Goal: Information Seeking & Learning: Learn about a topic

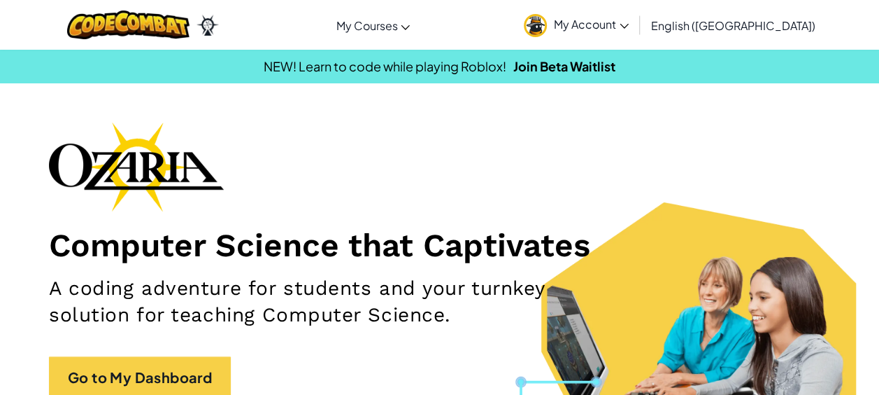
click at [629, 25] on span "My Account" at bounding box center [591, 24] width 75 height 15
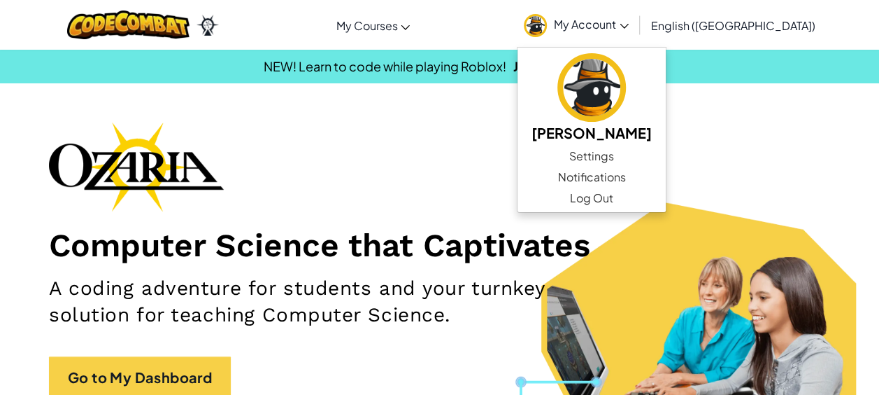
scroll to position [280, 0]
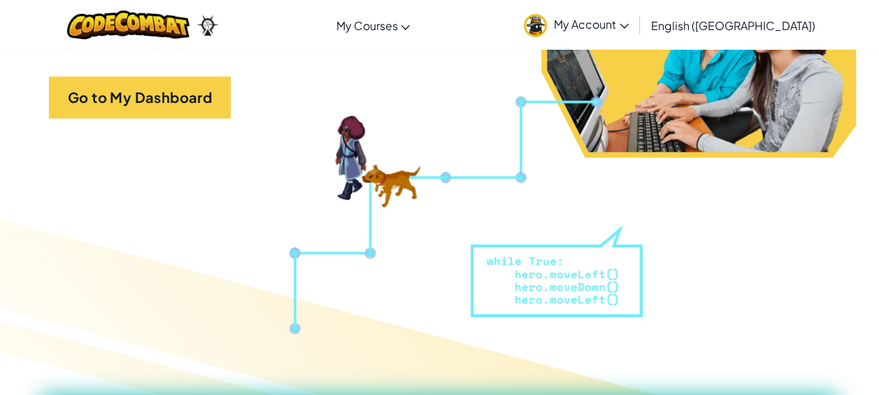
scroll to position [210, 0]
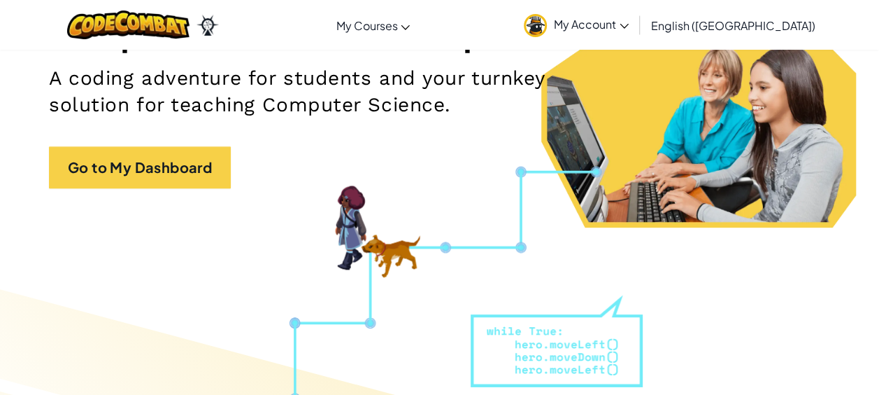
drag, startPoint x: 387, startPoint y: 248, endPoint x: 446, endPoint y: 243, distance: 59.7
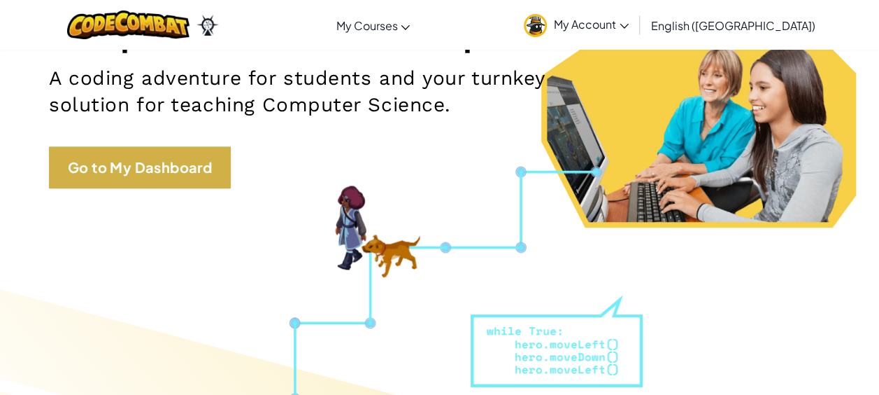
drag, startPoint x: 530, startPoint y: 284, endPoint x: 206, endPoint y: 159, distance: 347.0
click at [150, 134] on div "Computer Science that Captivates A coding adventure for students and your turnk…" at bounding box center [439, 57] width 781 height 290
drag, startPoint x: 142, startPoint y: 139, endPoint x: 140, endPoint y: 155, distance: 16.2
click at [141, 139] on div "Computer Science that Captivates A coding adventure for students and your turnk…" at bounding box center [439, 57] width 781 height 290
click at [140, 156] on link "Go to My Dashboard" at bounding box center [140, 167] width 182 height 42
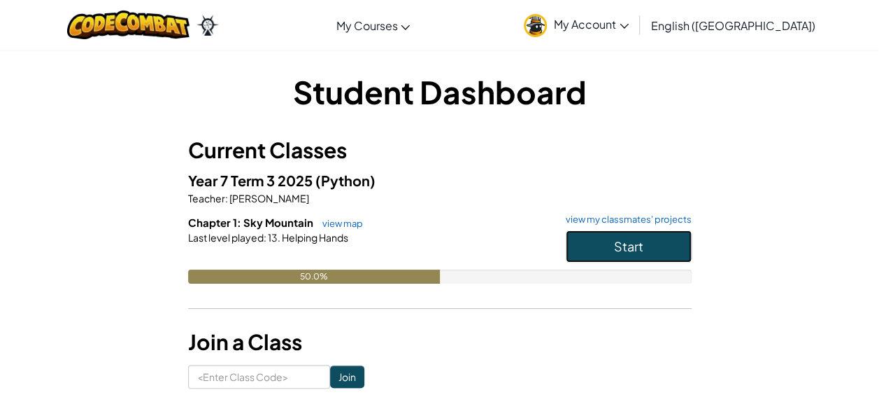
click at [582, 251] on button "Start" at bounding box center [629, 246] width 126 height 32
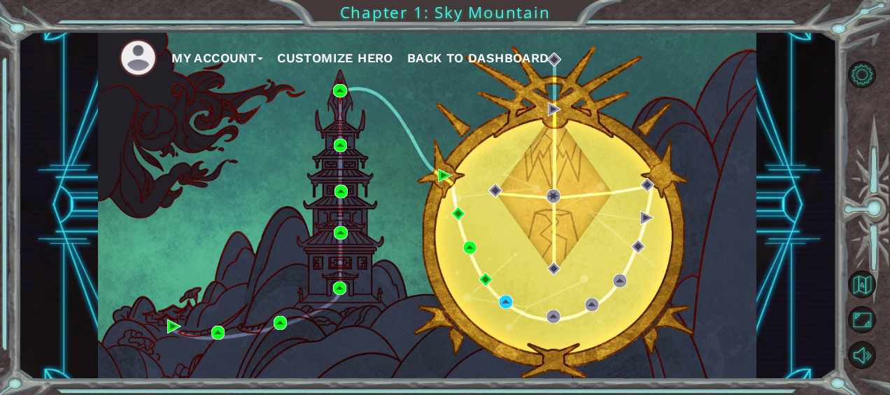
click at [340, 297] on div "My Account Customize Hero Back to Dashboard" at bounding box center [427, 204] width 658 height 347
click at [341, 116] on div "My Account Customize Hero Back to Dashboard" at bounding box center [427, 204] width 658 height 347
click at [339, 83] on div "My Account Customize Hero Back to Dashboard" at bounding box center [427, 204] width 658 height 347
drag, startPoint x: 453, startPoint y: 258, endPoint x: 483, endPoint y: 278, distance: 36.3
click at [457, 268] on div "My Account Customize Hero Back to Dashboard" at bounding box center [427, 204] width 658 height 347
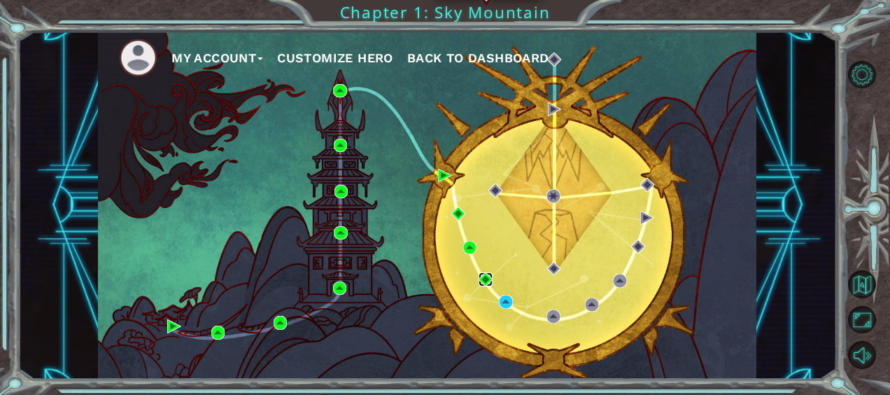
click at [483, 278] on img at bounding box center [485, 279] width 14 height 14
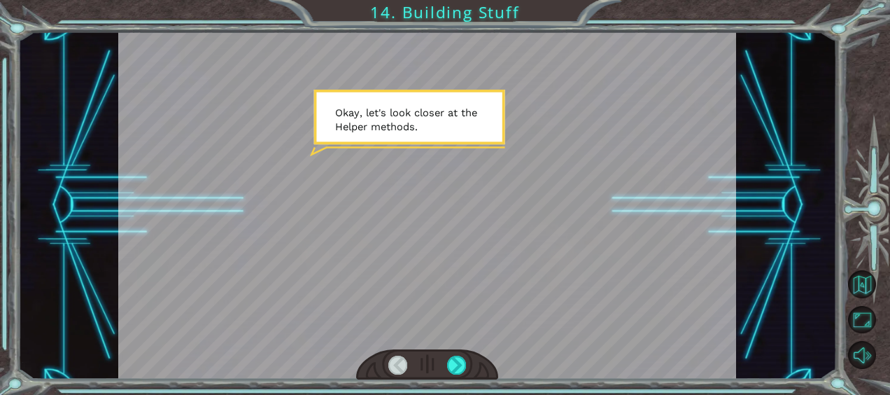
click at [461, 354] on div at bounding box center [427, 364] width 142 height 31
drag, startPoint x: 461, startPoint y: 354, endPoint x: 456, endPoint y: 361, distance: 8.5
click at [457, 359] on div at bounding box center [427, 364] width 142 height 31
click at [456, 361] on div at bounding box center [456, 364] width 19 height 19
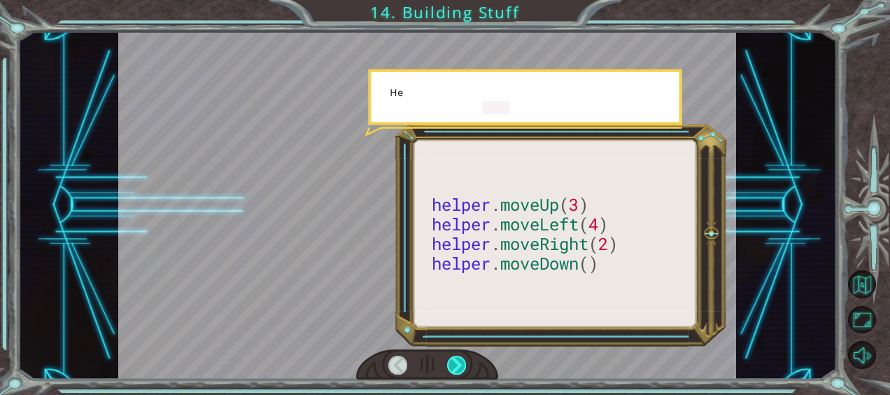
click at [456, 361] on div at bounding box center [456, 364] width 19 height 19
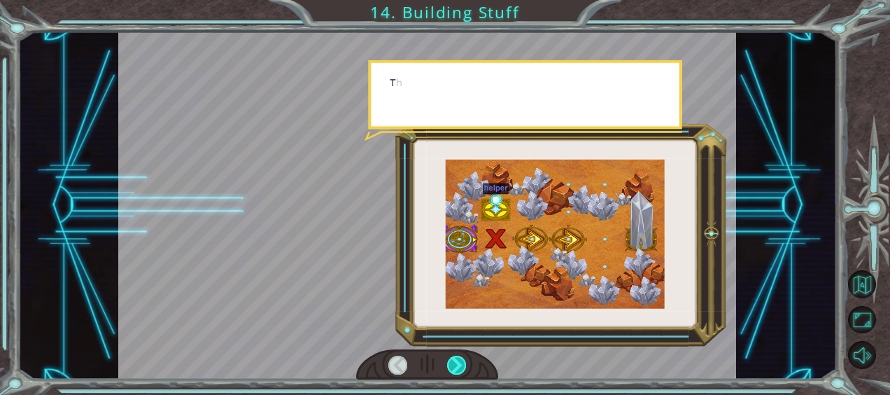
click at [456, 361] on div at bounding box center [456, 364] width 19 height 19
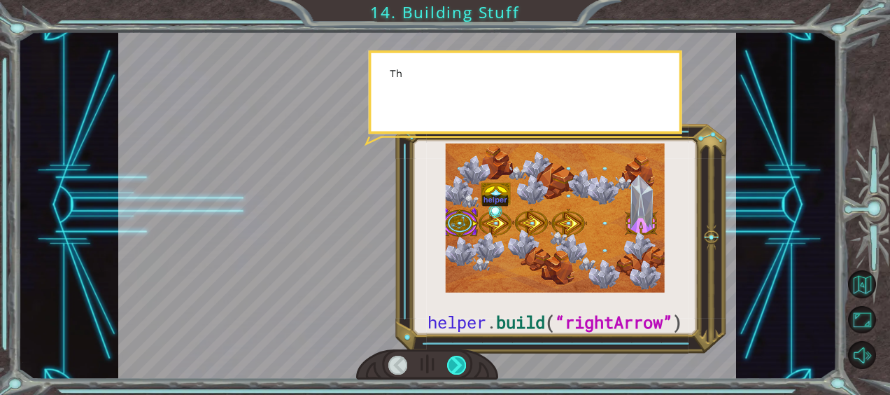
click at [456, 361] on div at bounding box center [456, 364] width 19 height 19
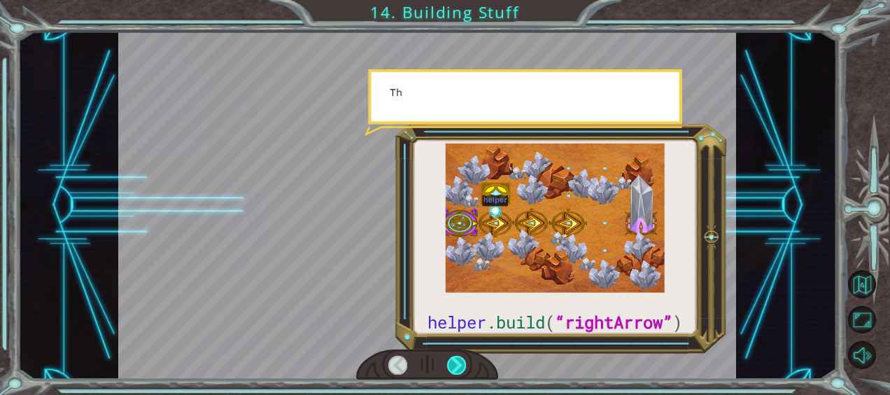
click at [456, 361] on div at bounding box center [456, 364] width 19 height 19
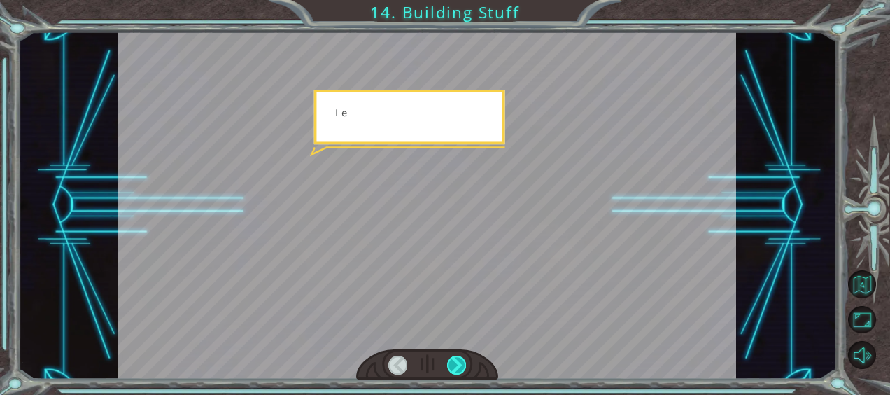
click at [456, 361] on div at bounding box center [456, 364] width 19 height 19
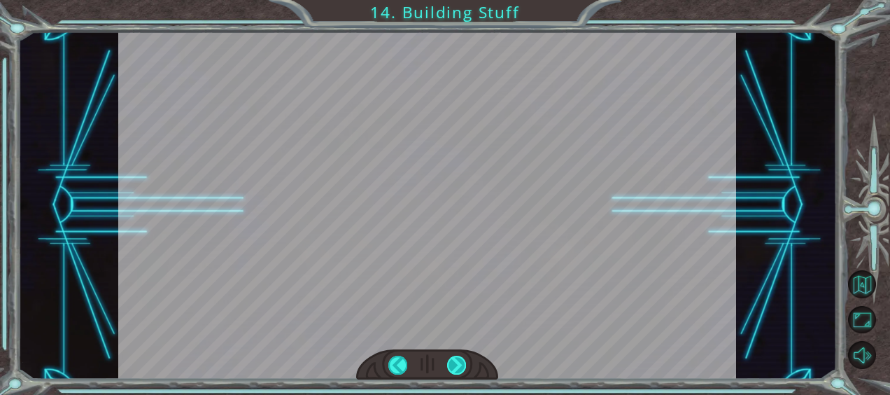
click at [456, 361] on div at bounding box center [456, 364] width 19 height 19
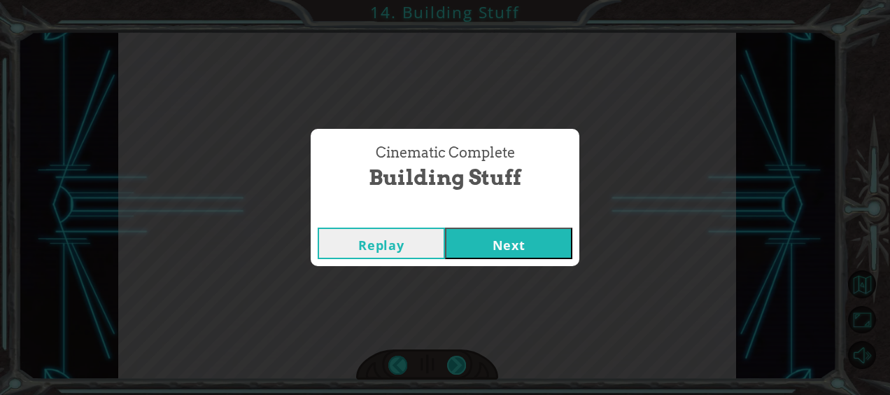
click at [456, 0] on div "helper . build ( “rightArrow” ) O k a y , l e t ' s l o o k c l o s e r a t t h…" at bounding box center [445, 0] width 890 height 0
click at [518, 252] on button "Next" at bounding box center [508, 242] width 127 height 31
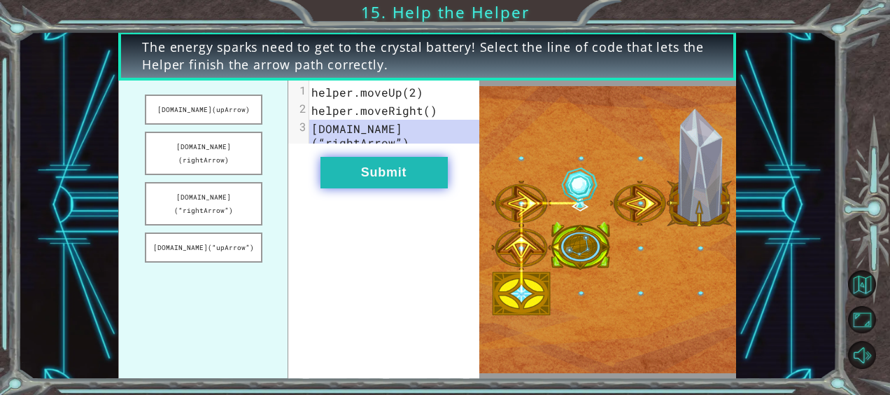
click at [361, 188] on button "Submit" at bounding box center [383, 172] width 127 height 31
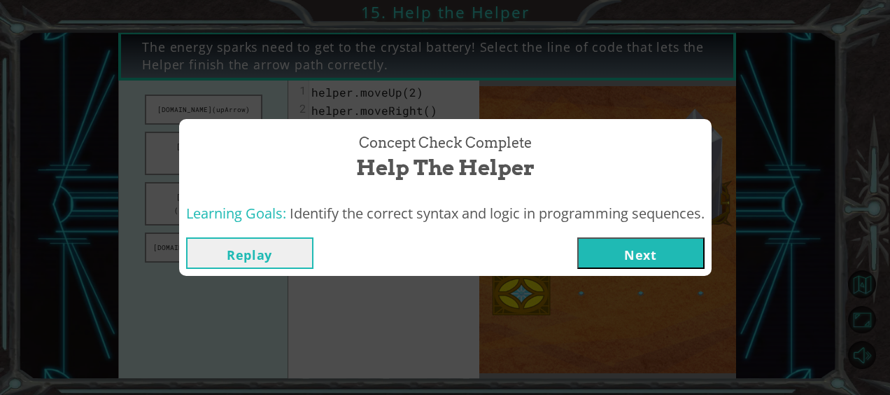
drag, startPoint x: 259, startPoint y: 255, endPoint x: 150, endPoint y: 97, distance: 191.7
click at [259, 255] on button "Replay" at bounding box center [249, 252] width 127 height 31
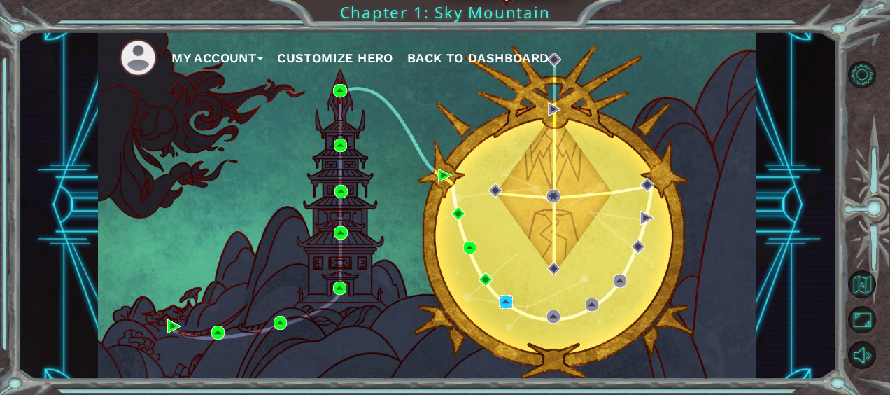
click at [504, 303] on img at bounding box center [506, 301] width 14 height 14
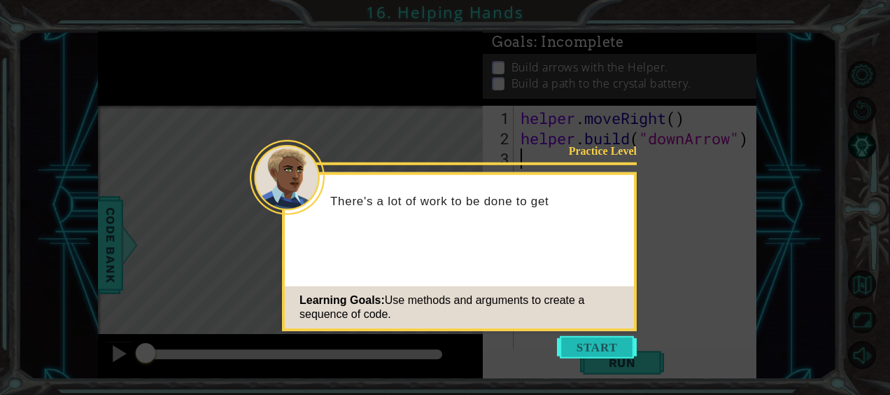
click at [575, 345] on button "Start" at bounding box center [597, 347] width 80 height 22
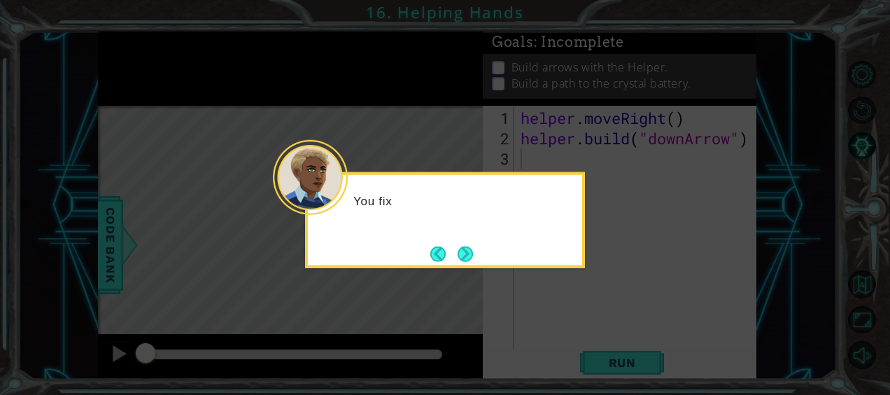
click at [553, 270] on icon at bounding box center [445, 197] width 890 height 395
drag, startPoint x: 477, startPoint y: 250, endPoint x: 469, endPoint y: 250, distance: 7.7
click at [473, 250] on button "Next" at bounding box center [464, 253] width 15 height 15
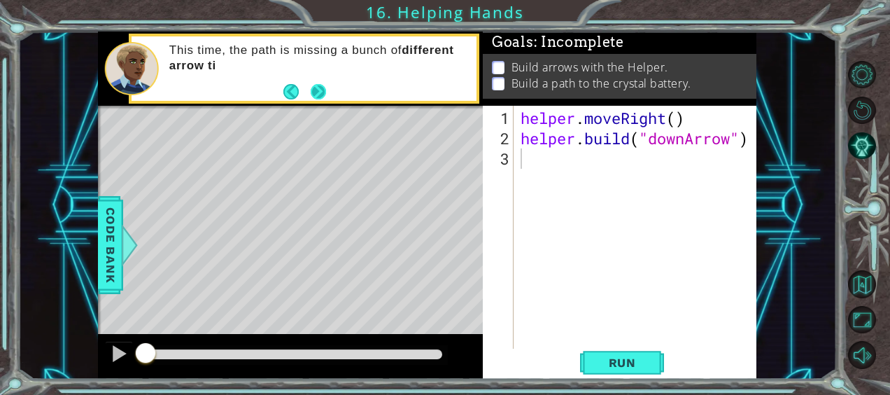
click at [320, 85] on button "Next" at bounding box center [318, 91] width 15 height 15
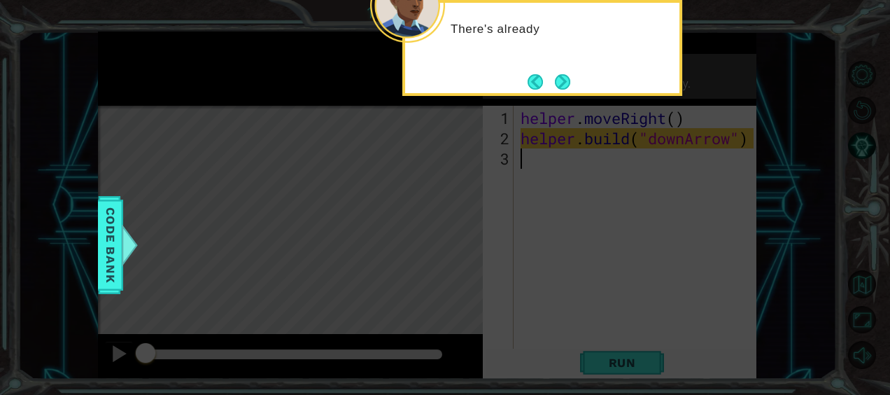
click at [555, 78] on button "Next" at bounding box center [562, 81] width 15 height 15
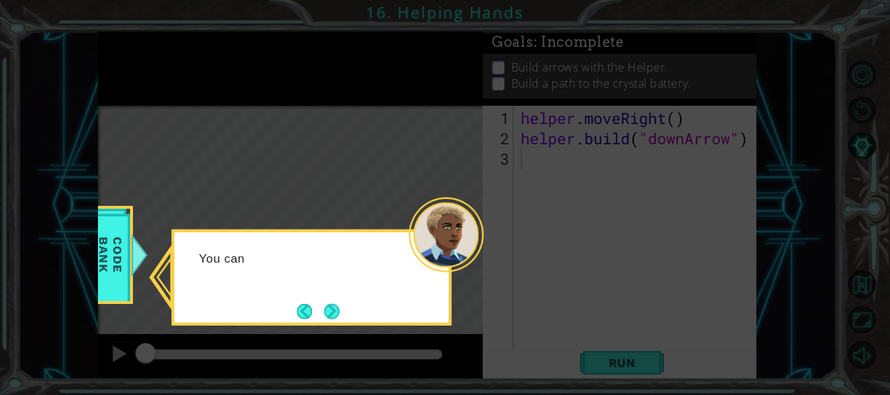
drag, startPoint x: 444, startPoint y: 231, endPoint x: 413, endPoint y: 239, distance: 32.6
click at [441, 232] on div at bounding box center [446, 234] width 75 height 75
click at [312, 301] on div "You can check the C" at bounding box center [311, 277] width 280 height 96
drag, startPoint x: 312, startPoint y: 301, endPoint x: 333, endPoint y: 304, distance: 21.2
click at [332, 304] on button "Next" at bounding box center [331, 310] width 15 height 15
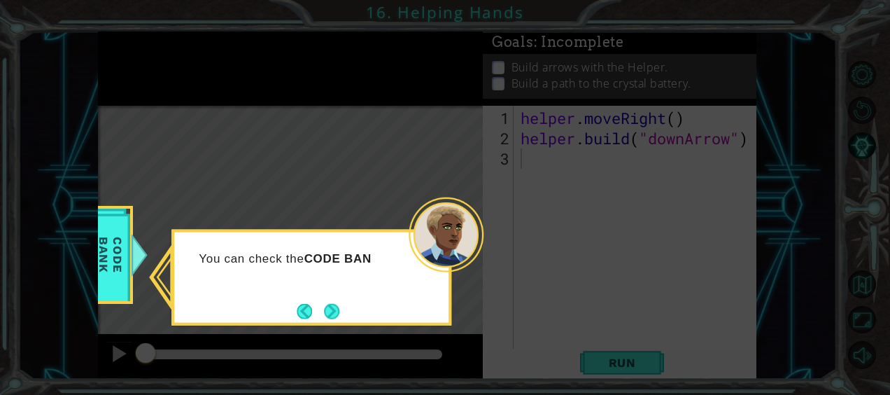
click at [333, 304] on div "Level Map" at bounding box center [421, 312] width 646 height 412
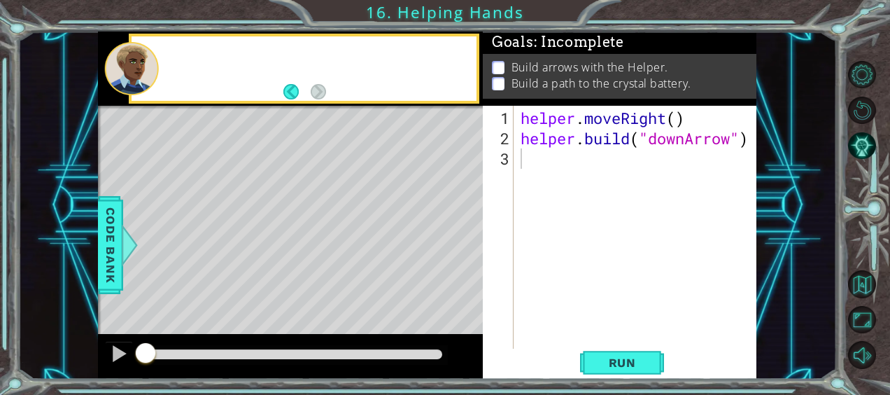
click at [333, 304] on div "Level Map" at bounding box center [421, 312] width 646 height 412
click at [492, 157] on div "1 ההההההההההההההההההההההההההההההההההההההההההההההההההההההההההההההההההההההההההההה…" at bounding box center [427, 204] width 658 height 347
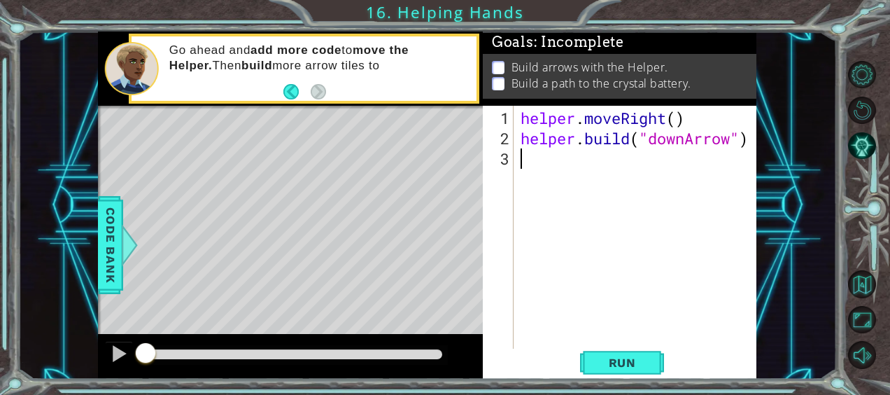
click at [532, 152] on div "helper . moveRight ( ) helper . build ( "downArrow" )" at bounding box center [639, 250] width 243 height 284
drag, startPoint x: 579, startPoint y: 349, endPoint x: 606, endPoint y: 355, distance: 27.2
click at [580, 349] on div "Run" at bounding box center [622, 361] width 274 height 27
click at [610, 357] on span "Run" at bounding box center [622, 362] width 55 height 14
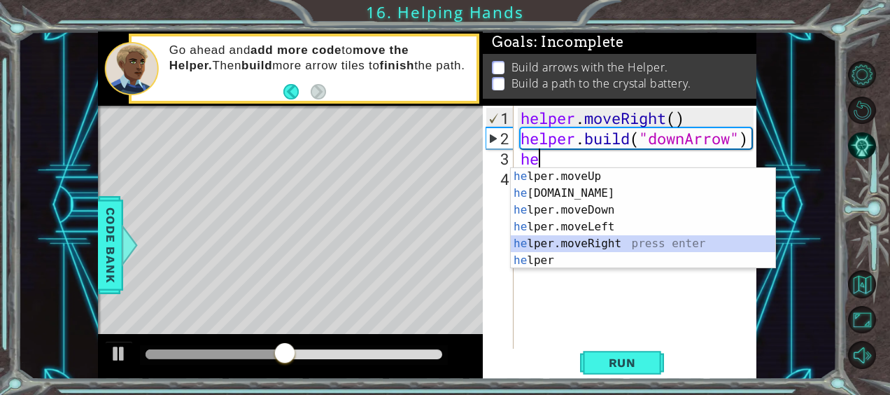
click at [569, 237] on div "he lper.moveUp press enter he [DOMAIN_NAME] press enter he lper.moveDown press …" at bounding box center [643, 235] width 265 height 134
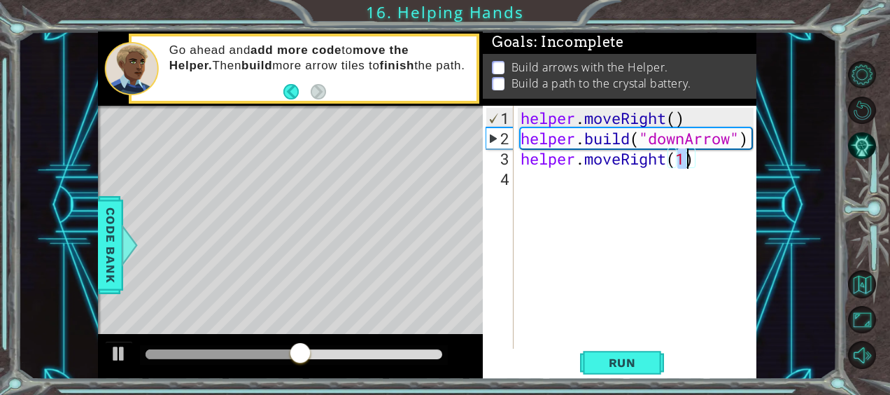
type textarea "helper.moveRight(3)"
click at [541, 180] on div "helper . moveRight ( ) helper . build ( "downArrow" ) helper . moveRight ( 3 )" at bounding box center [639, 250] width 243 height 284
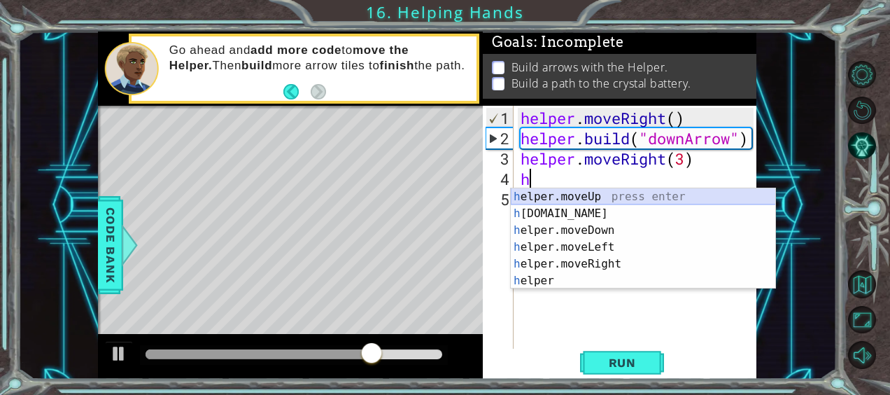
click at [572, 200] on div "h elper.moveUp press enter h [DOMAIN_NAME] press enter h elper.moveDown press e…" at bounding box center [643, 255] width 265 height 134
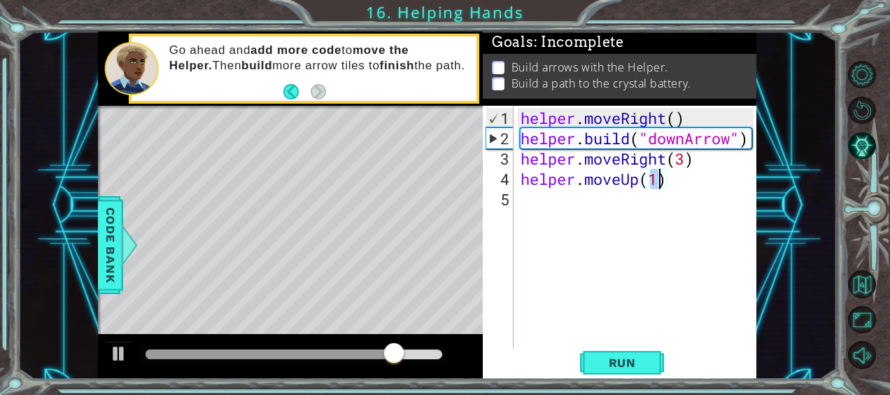
type textarea "helper.moveUp(3)"
click at [596, 198] on div "helper . moveRight ( ) helper . build ( "downArrow" ) helper . moveRight ( 3 ) …" at bounding box center [639, 250] width 243 height 284
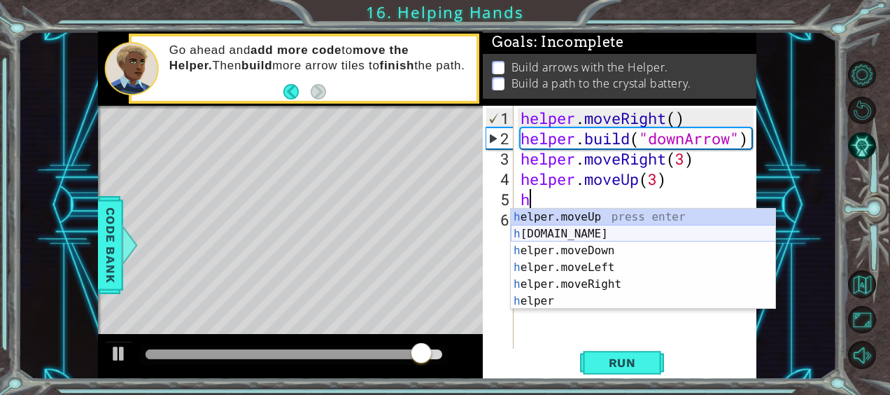
click at [578, 229] on div "h elper.moveUp press enter h [DOMAIN_NAME] press enter h elper.moveDown press e…" at bounding box center [643, 275] width 265 height 134
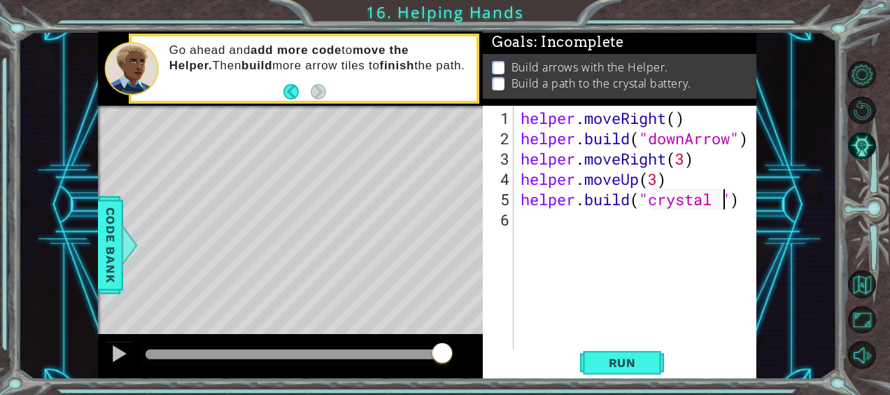
scroll to position [0, 8]
click at [609, 355] on span "Run" at bounding box center [622, 362] width 55 height 14
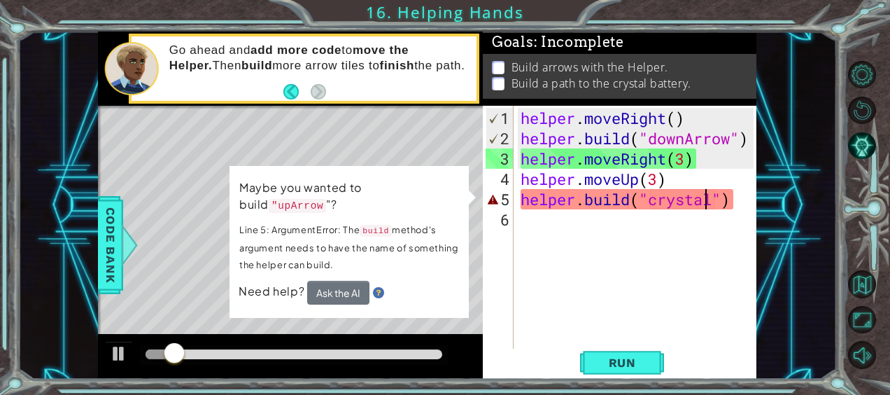
click at [702, 204] on div "helper . moveRight ( ) helper . build ( "downArrow" ) helper . moveRight ( 3 ) …" at bounding box center [639, 250] width 243 height 284
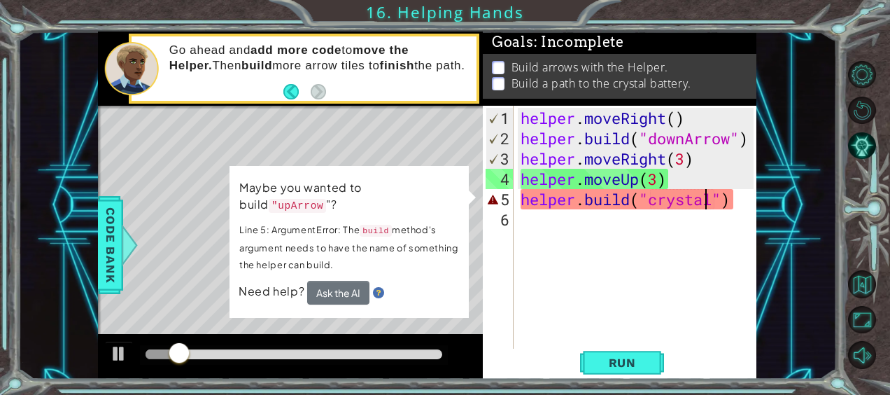
click at [711, 200] on div "helper . moveRight ( ) helper . build ( "downArrow" ) helper . moveRight ( 3 ) …" at bounding box center [639, 250] width 243 height 284
drag, startPoint x: 711, startPoint y: 200, endPoint x: 653, endPoint y: 204, distance: 57.5
click at [653, 204] on div "helper . moveRight ( ) helper . build ( "downArrow" ) helper . moveRight ( 3 ) …" at bounding box center [639, 250] width 243 height 284
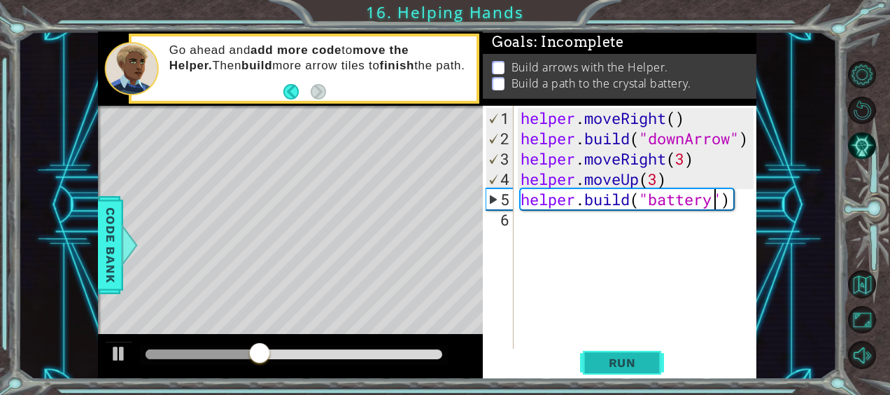
type textarea "[DOMAIN_NAME]("battery")"
click at [630, 360] on span "Run" at bounding box center [622, 362] width 55 height 14
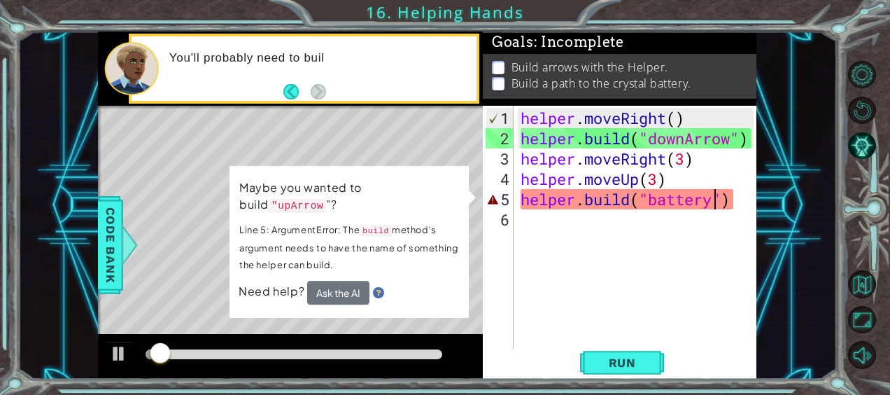
click at [617, 275] on div "helper . moveRight ( ) helper . build ( "downArrow" ) helper . moveRight ( 3 ) …" at bounding box center [639, 250] width 243 height 284
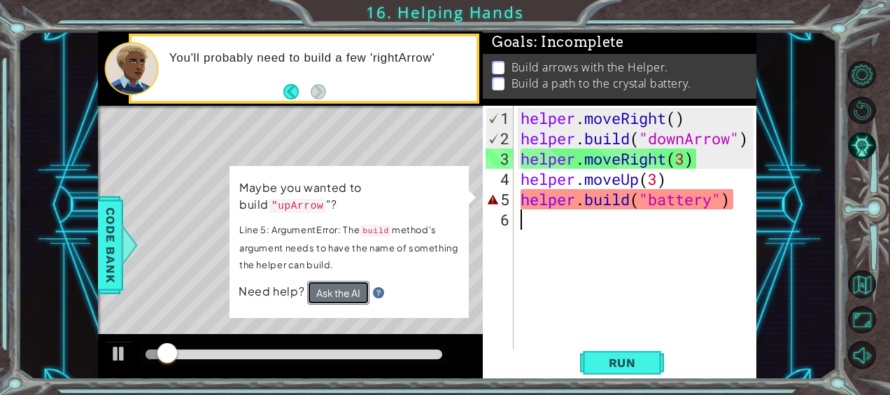
click at [334, 283] on button "Ask the AI" at bounding box center [338, 292] width 62 height 24
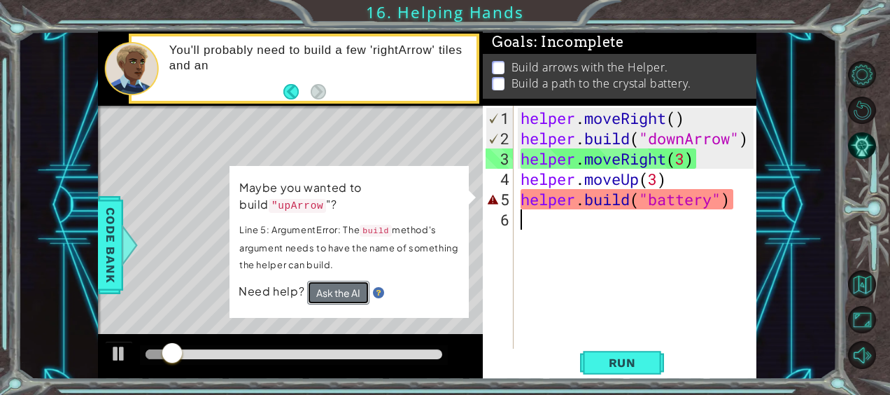
click at [341, 280] on button "Ask the AI" at bounding box center [338, 292] width 62 height 24
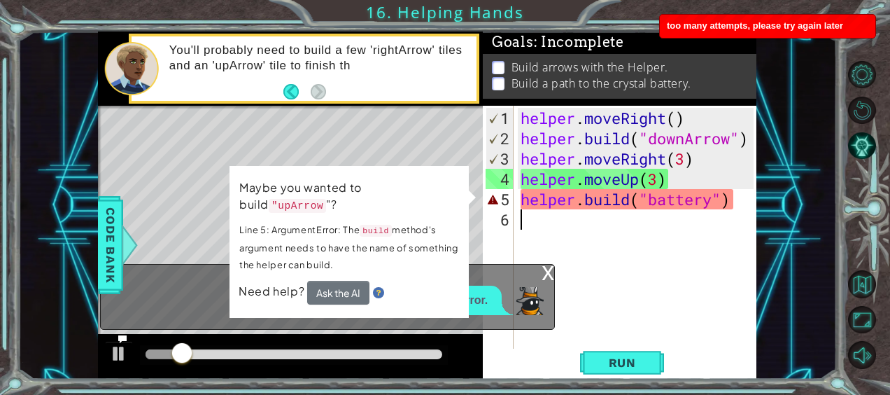
click at [605, 268] on div "helper . moveRight ( ) helper . build ( "downArrow" ) helper . moveRight ( 3 ) …" at bounding box center [639, 250] width 243 height 284
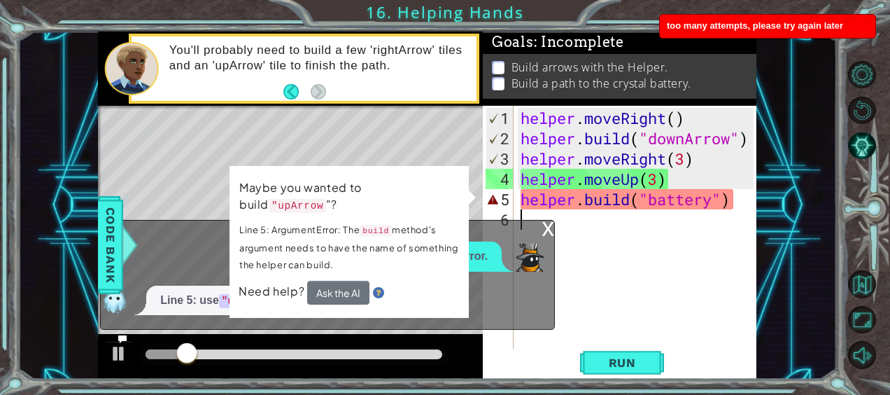
click at [562, 271] on div "helper . moveRight ( ) helper . build ( "downArrow" ) helper . moveRight ( 3 ) …" at bounding box center [639, 250] width 243 height 284
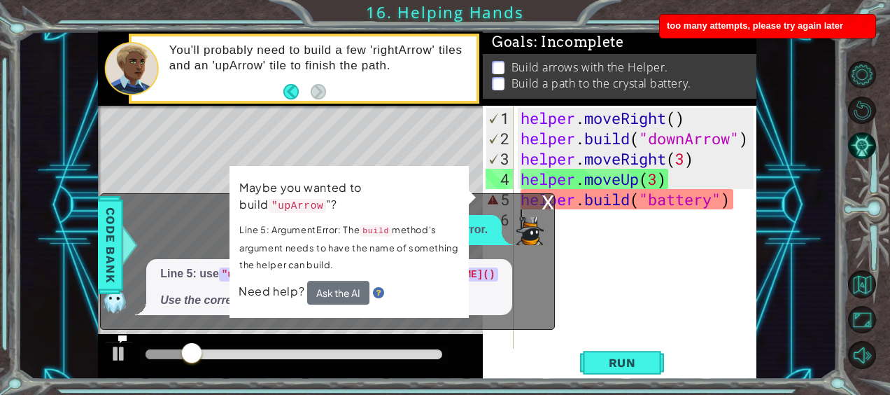
click at [548, 241] on div "x Please explain this error. Line 5: use "upArrow" instead of "battery" in [DOM…" at bounding box center [327, 261] width 455 height 137
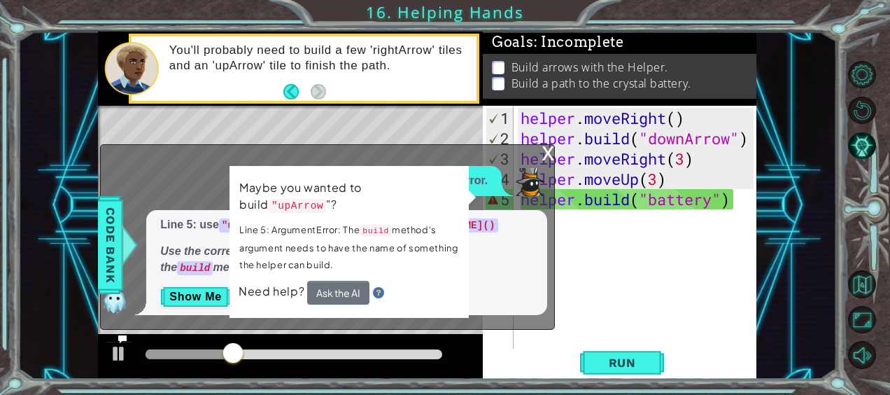
click at [544, 150] on div "x" at bounding box center [547, 152] width 13 height 14
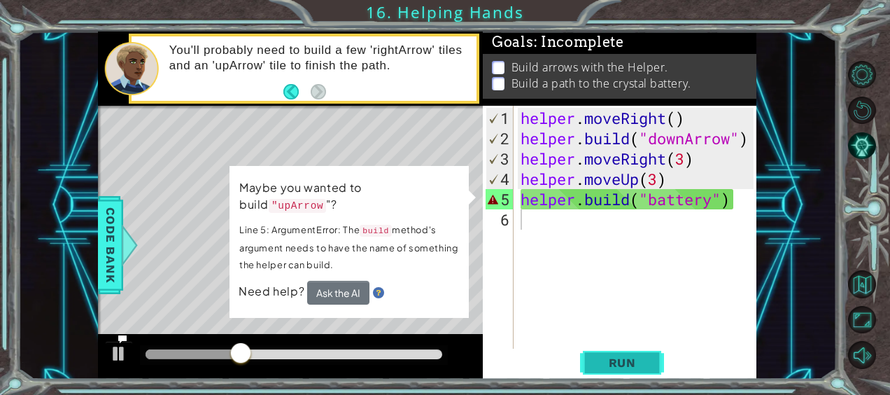
click at [610, 357] on span "Run" at bounding box center [622, 362] width 55 height 14
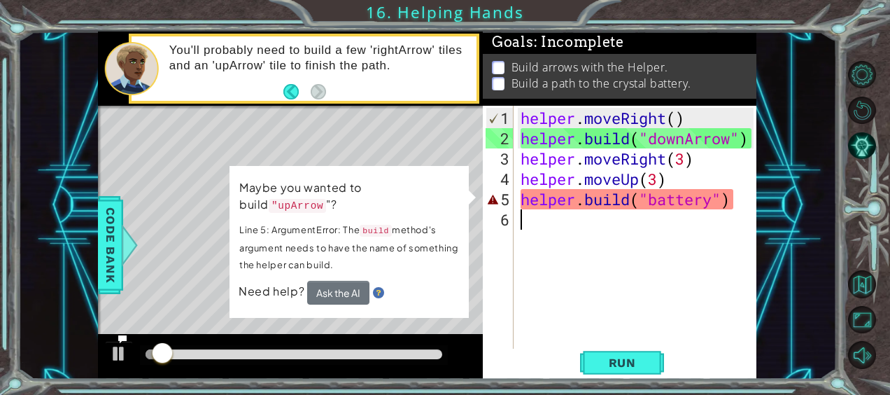
drag, startPoint x: 587, startPoint y: 232, endPoint x: 606, endPoint y: 214, distance: 26.2
click at [590, 227] on div "helper . moveRight ( ) helper . build ( "downArrow" ) helper . moveRight ( 3 ) …" at bounding box center [639, 250] width 243 height 284
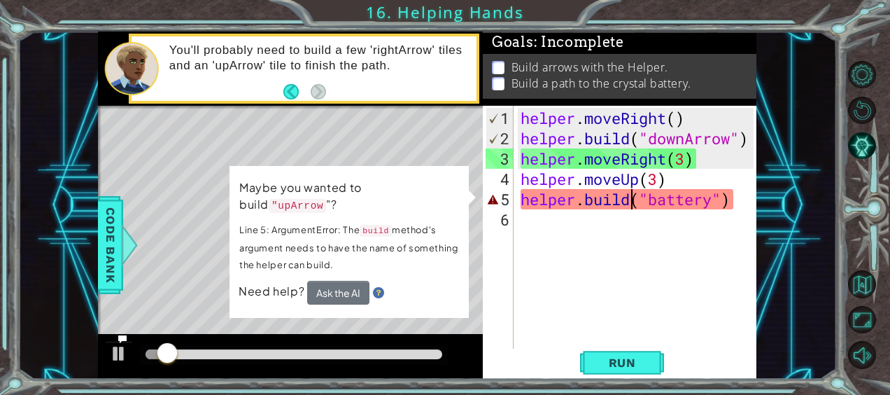
click at [635, 195] on div "helper . moveRight ( ) helper . build ( "downArrow" ) helper . moveRight ( 3 ) …" at bounding box center [639, 250] width 243 height 284
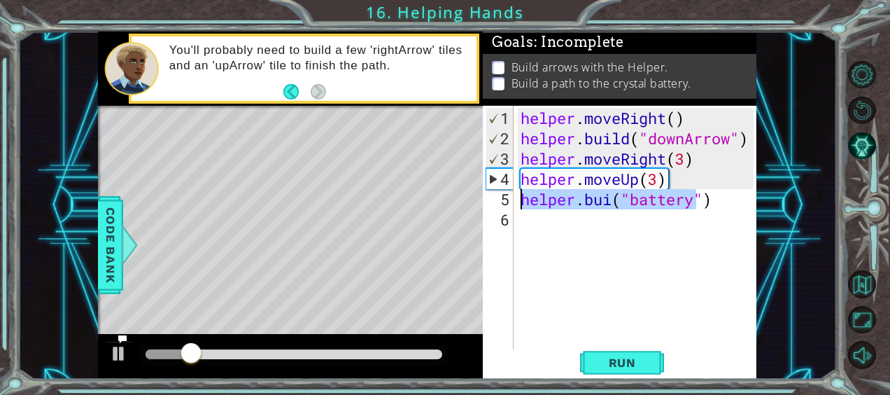
drag, startPoint x: 697, startPoint y: 200, endPoint x: 459, endPoint y: 201, distance: 237.8
click at [459, 201] on div "1 2 3 4 5 helper . moveRig ht ( ) helper . build ( "[PERSON_NAME] row" ) helper…" at bounding box center [427, 204] width 658 height 347
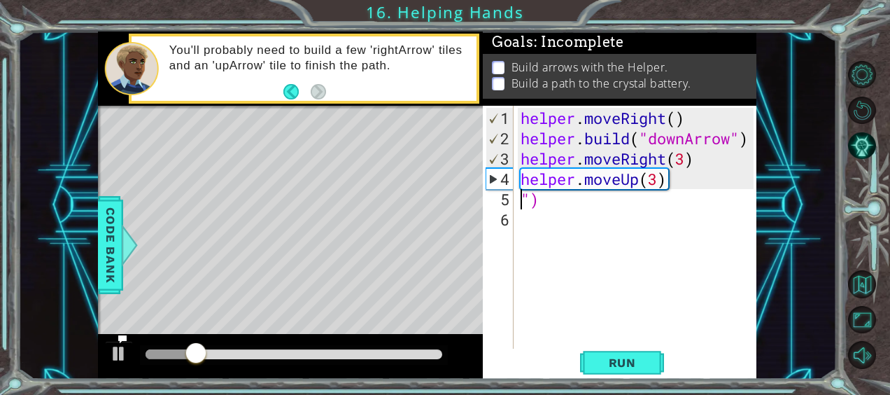
click at [586, 204] on div "helper . moveRight ( ) helper . build ( "downArrow" ) helper . moveRight ( 3 ) …" at bounding box center [639, 250] width 243 height 284
type textarea """
click at [609, 365] on span "Run" at bounding box center [622, 362] width 55 height 14
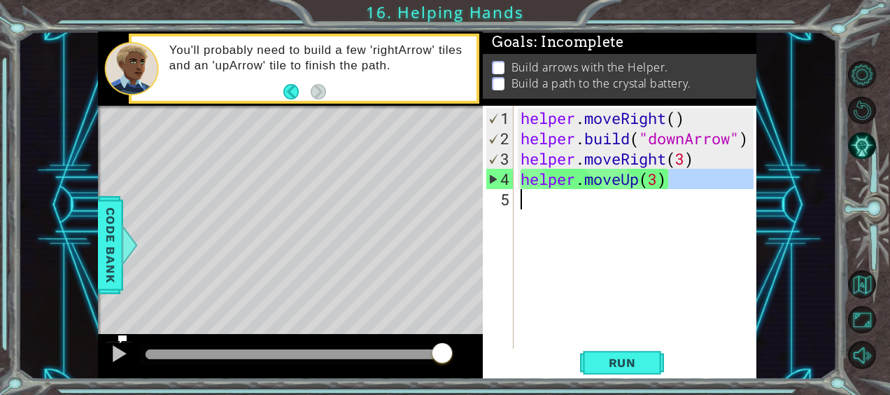
drag, startPoint x: 686, startPoint y: 180, endPoint x: 723, endPoint y: 186, distance: 38.2
click at [786, 194] on div "1 2 3 4 5 helper . moveRig ht ( ) helper . build ( "[PERSON_NAME] row" ) helper…" at bounding box center [426, 204] width 818 height 347
type textarea "helper.moveUp(3)"
click at [669, 199] on div "helper . moveRight ( ) helper . build ( "downArrow" ) helper . moveRight ( 3 ) …" at bounding box center [636, 227] width 236 height 243
click at [611, 210] on div "helper . moveRight ( ) helper . build ( "downArrow" ) helper . moveRight ( 3 ) …" at bounding box center [639, 250] width 243 height 284
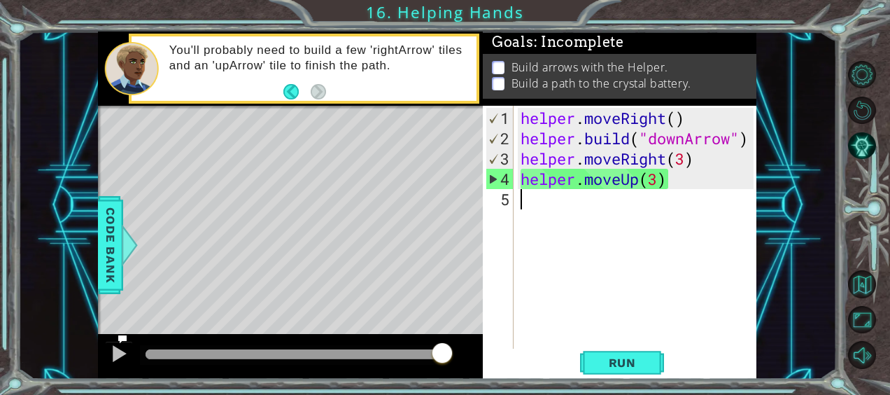
drag, startPoint x: 558, startPoint y: 201, endPoint x: 532, endPoint y: 187, distance: 28.8
click at [554, 199] on div "helper . moveRight ( ) helper . build ( "downArrow" ) helper . moveRight ( 3 ) …" at bounding box center [639, 250] width 243 height 284
click at [632, 362] on span "Run" at bounding box center [622, 362] width 55 height 14
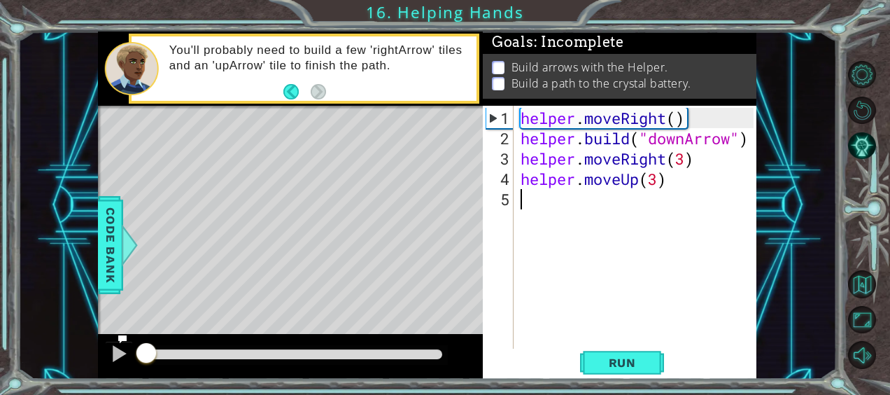
drag, startPoint x: 224, startPoint y: 343, endPoint x: 136, endPoint y: 180, distance: 185.0
click at [136, 180] on div "methods helper moveUp() moveDown() moveLeft() moveRight() build(item) tools for…" at bounding box center [427, 204] width 658 height 347
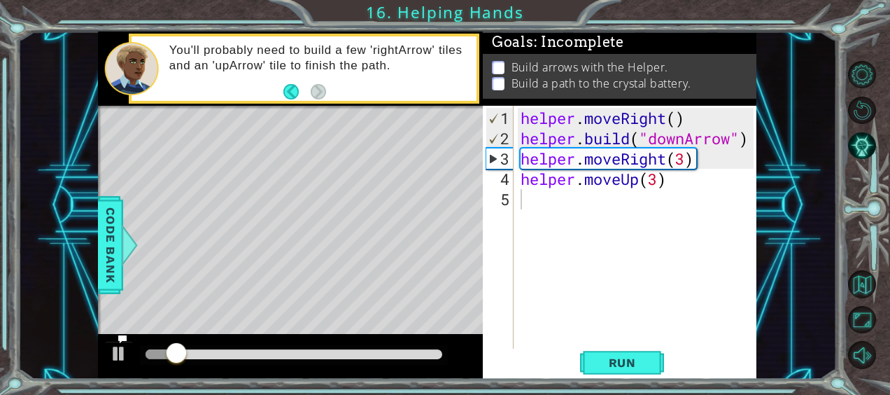
drag, startPoint x: 172, startPoint y: 169, endPoint x: 267, endPoint y: 183, distance: 96.2
click at [267, 183] on div "Level Map" at bounding box center [421, 312] width 646 height 412
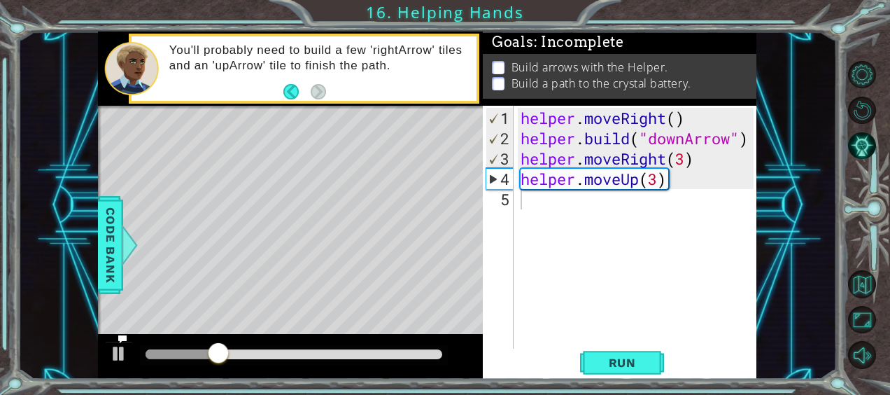
type textarea "helper.moveUp(3)"
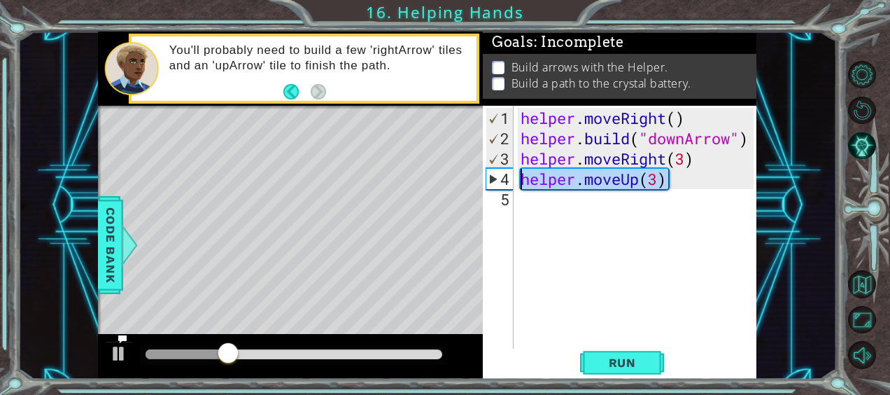
drag, startPoint x: 700, startPoint y: 183, endPoint x: 481, endPoint y: 184, distance: 218.2
click at [481, 184] on div "1 2 3 4 5 helper . moveRig ht ( ) helper . build ( "[PERSON_NAME] row" ) helper…" at bounding box center [427, 204] width 658 height 347
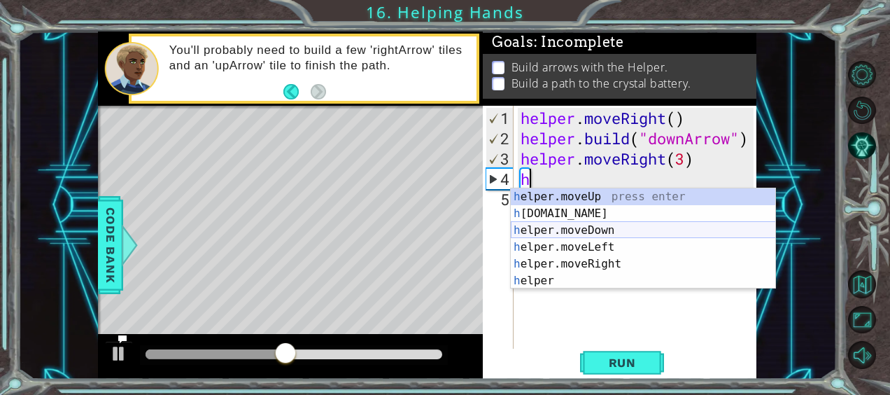
click at [606, 227] on div "h elper.moveUp press enter h [DOMAIN_NAME] press enter h elper.moveDown press e…" at bounding box center [643, 255] width 265 height 134
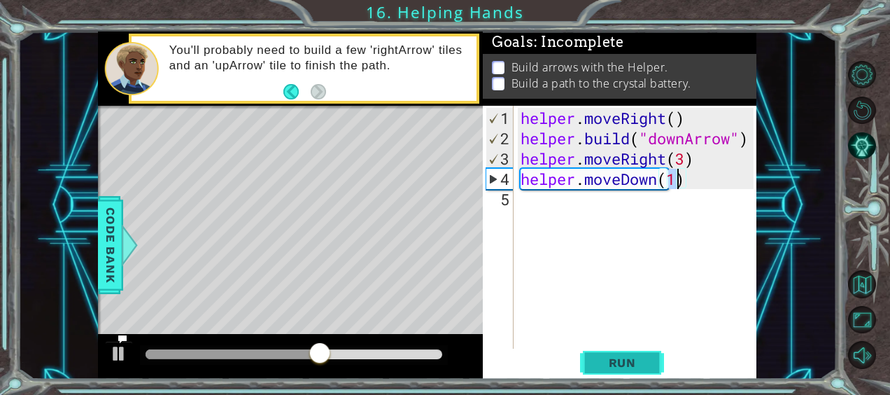
type textarea "helper.moveDown(1)"
click at [627, 371] on button "Run" at bounding box center [622, 361] width 84 height 27
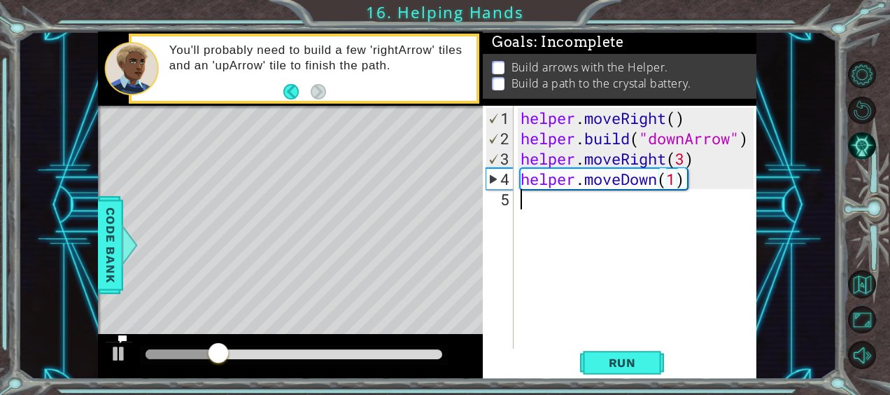
click at [585, 211] on div "helper . moveRight ( ) helper . build ( "downArrow" ) helper . moveRight ( 3 ) …" at bounding box center [639, 250] width 243 height 284
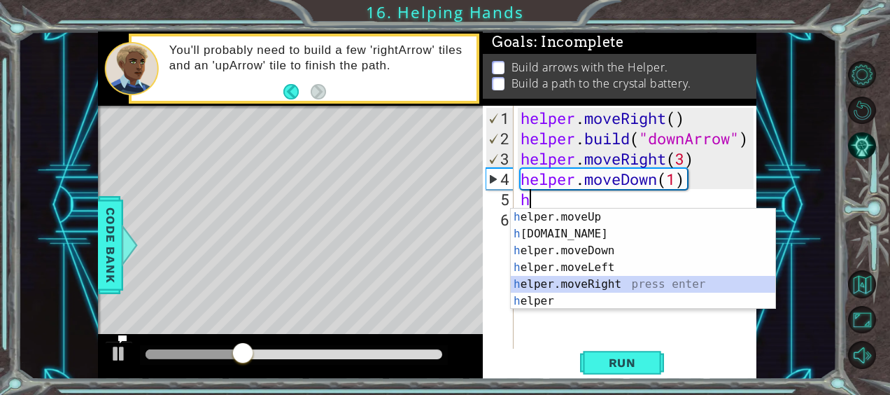
click at [567, 277] on div "h elper.moveUp press enter h [DOMAIN_NAME] press enter h elper.moveDown press e…" at bounding box center [643, 275] width 265 height 134
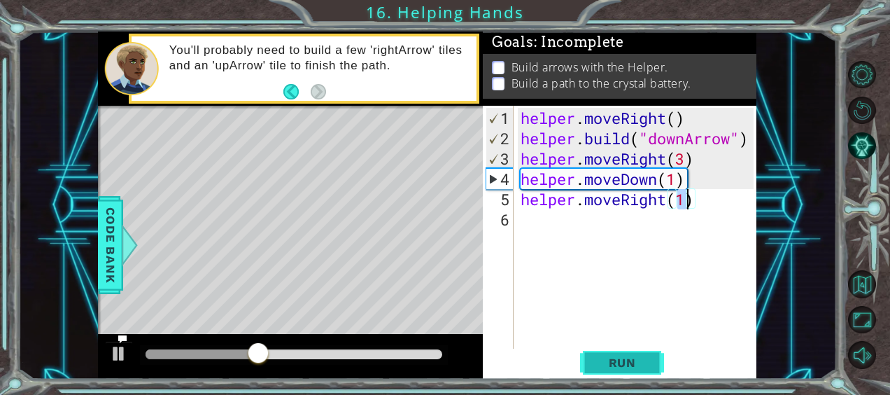
click at [595, 357] on button "Run" at bounding box center [622, 361] width 84 height 27
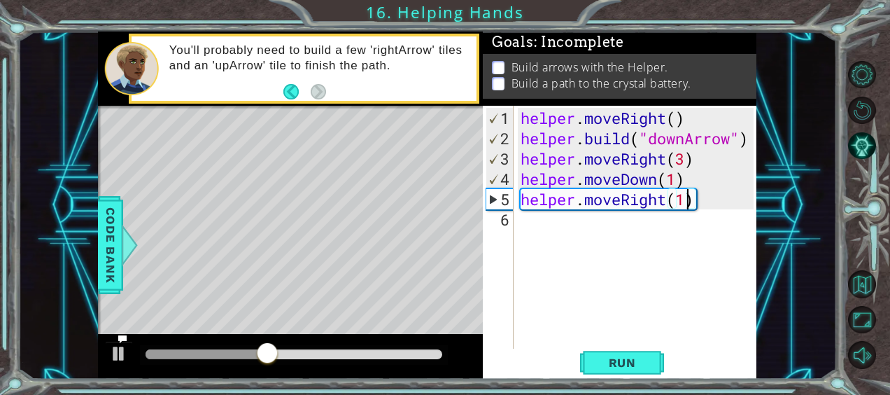
scroll to position [0, 7]
click at [602, 361] on span "Run" at bounding box center [622, 362] width 55 height 14
type textarea "helper.moveRight(2)"
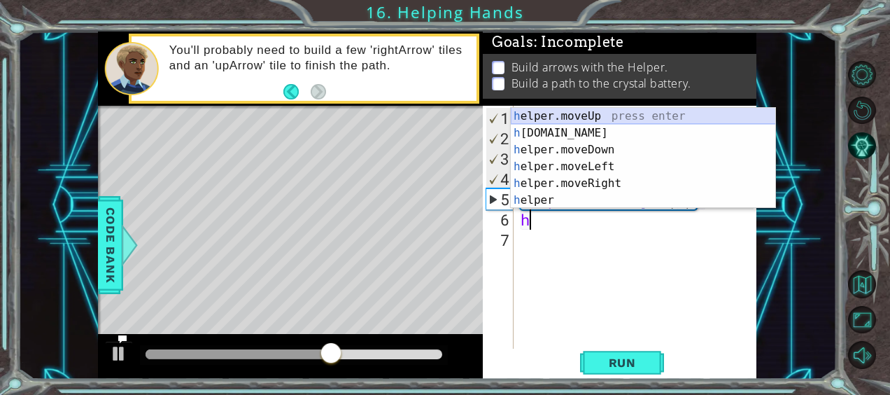
click at [583, 108] on div "h elper.moveUp press enter h [DOMAIN_NAME] press enter h elper.moveDown press e…" at bounding box center [643, 175] width 265 height 134
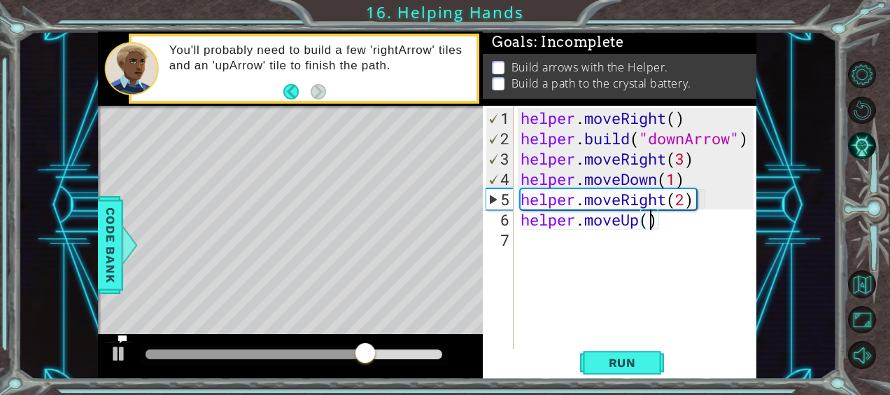
scroll to position [0, 6]
type textarea "helper.moveUp(2)"
click at [601, 356] on span "Run" at bounding box center [622, 362] width 55 height 14
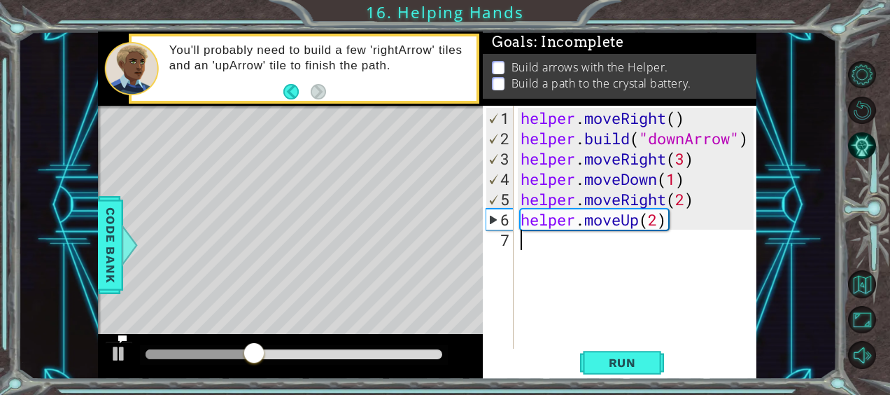
click at [609, 271] on div "helper . moveRight ( ) helper . build ( "downArrow" ) helper . moveRight ( 3 ) …" at bounding box center [639, 250] width 243 height 284
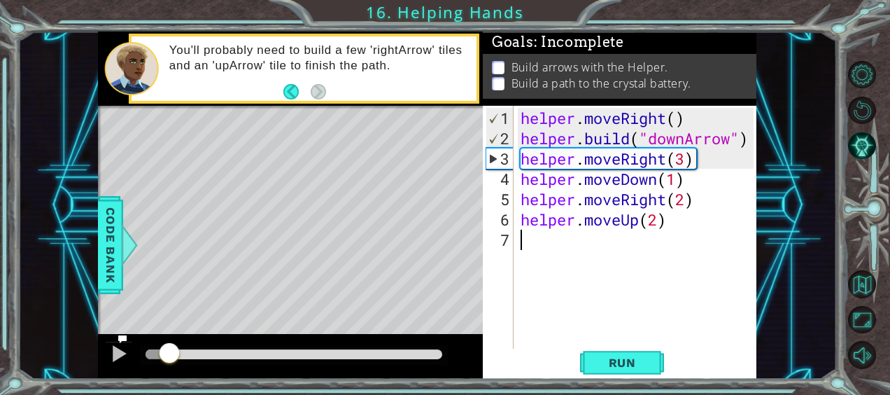
drag, startPoint x: 440, startPoint y: 348, endPoint x: 169, endPoint y: 336, distance: 271.0
click at [699, 161] on div "helper . moveRight ( ) helper . build ( "downArrow" ) helper . moveRight ( 3 ) …" at bounding box center [639, 250] width 243 height 284
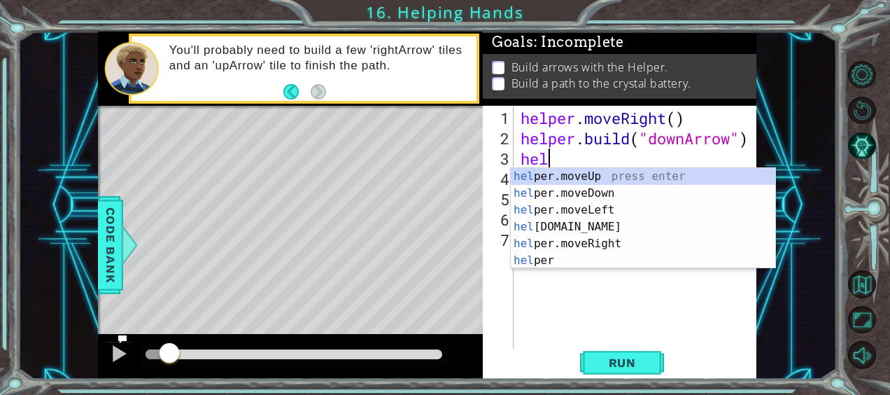
type textarea "h"
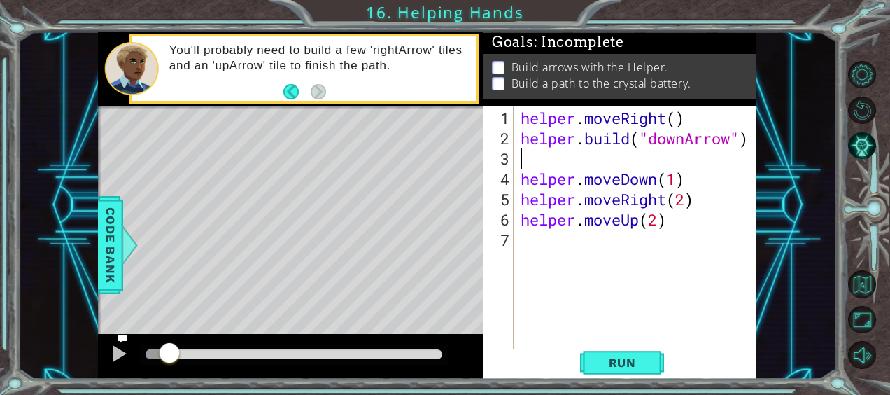
type textarea "helper.moveDown(1)"
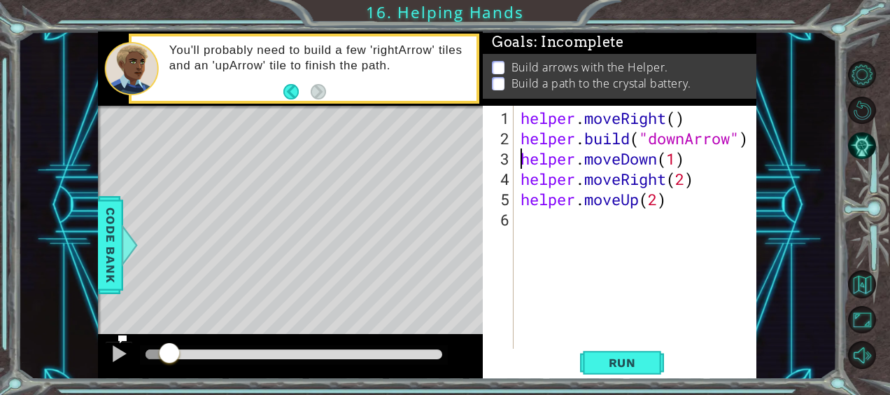
click at [697, 163] on div "helper . moveRight ( ) helper . build ( "downArrow" ) helper . moveDown ( 1 ) h…" at bounding box center [639, 250] width 243 height 284
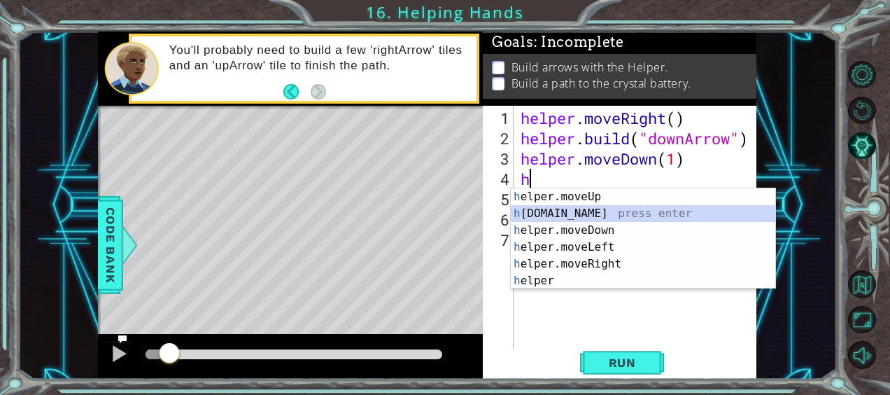
click at [565, 210] on div "h elper.moveUp press enter h [DOMAIN_NAME] press enter h elper.moveDown press e…" at bounding box center [643, 255] width 265 height 134
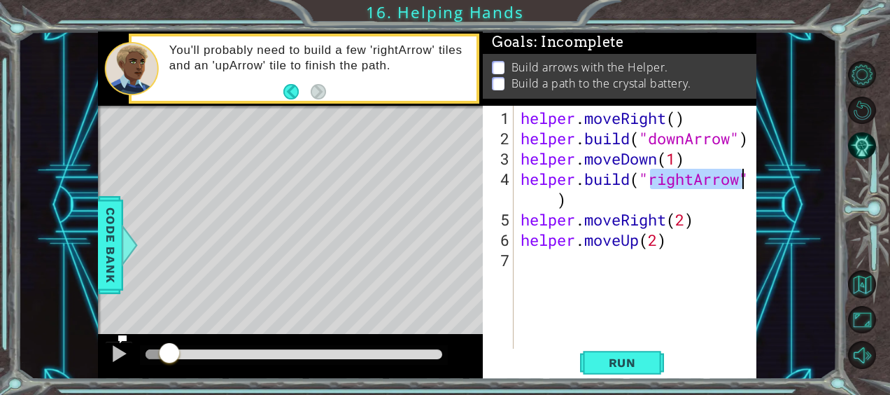
click at [706, 223] on div "helper . moveRight ( ) helper . build ( "downArrow" ) helper . moveDown ( 1 ) h…" at bounding box center [639, 250] width 243 height 284
click at [683, 223] on div "helper . moveRight ( ) helper . build ( "downArrow" ) helper . moveDown ( 1 ) h…" at bounding box center [639, 250] width 243 height 284
type textarea "helper.moveRight(1)"
click at [712, 215] on div "helper . moveRight ( ) helper . build ( "downArrow" ) helper . moveDown ( 1 ) h…" at bounding box center [639, 250] width 243 height 284
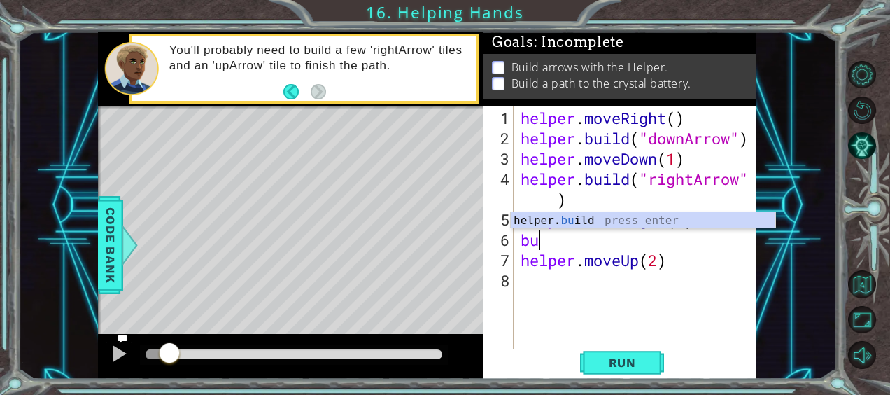
scroll to position [0, 0]
click at [713, 215] on div "helper. [PERSON_NAME] press enter" at bounding box center [643, 237] width 265 height 50
type textarea "[DOMAIN_NAME]("rightArrow")"
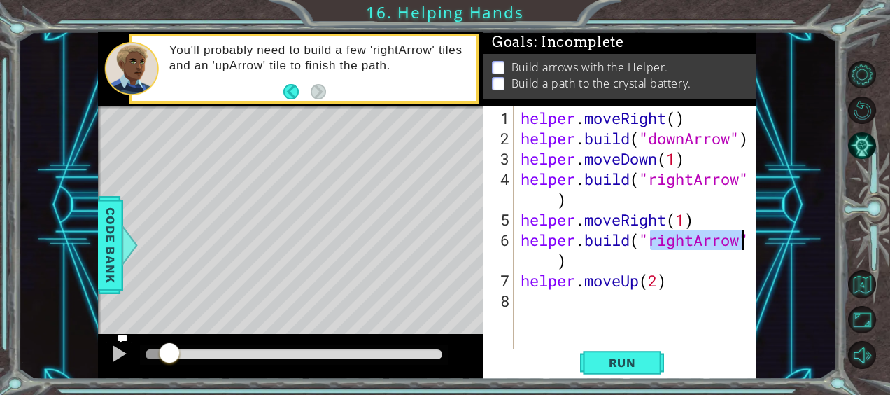
click at [630, 264] on div "helper . moveRight ( ) helper . build ( "downArrow" ) helper . moveDown ( 1 ) h…" at bounding box center [639, 250] width 243 height 284
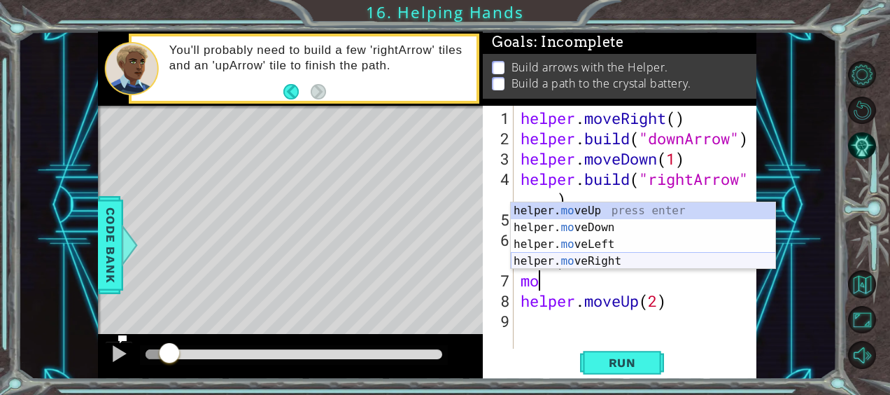
click at [571, 262] on div "helper. mo veUp press enter helper. mo veDown press enter helper. mo veLeft pre…" at bounding box center [643, 252] width 265 height 101
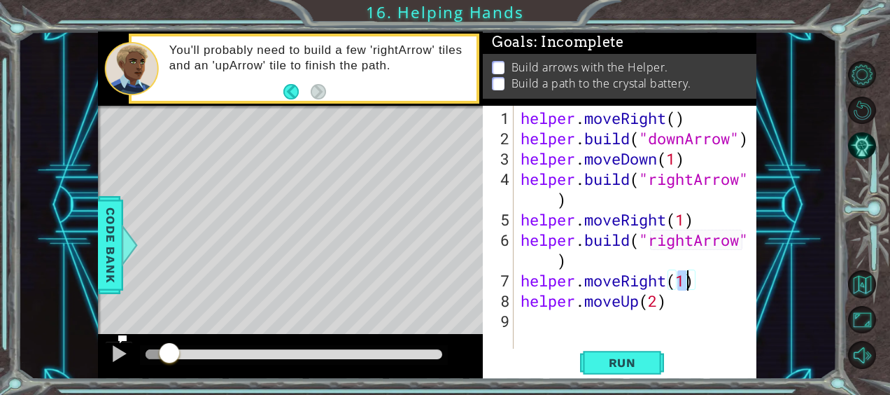
click at [713, 297] on div "helper . moveRight ( ) helper . build ( "downArrow" ) helper . moveDown ( 1 ) h…" at bounding box center [639, 250] width 243 height 284
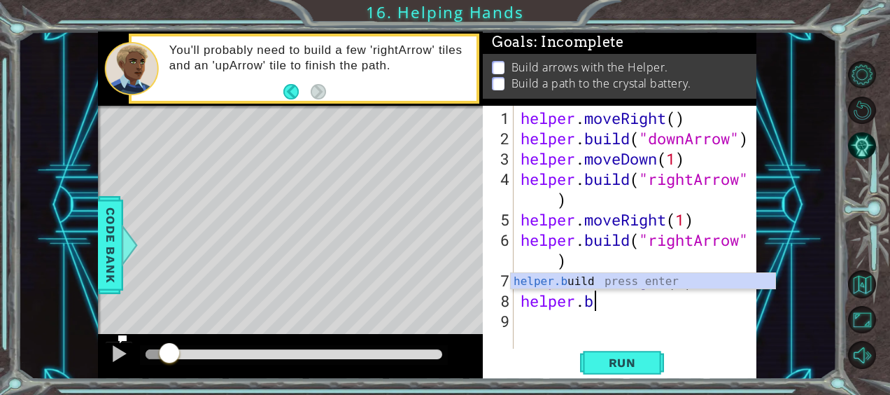
scroll to position [0, 3]
click at [601, 277] on div "helper.[PERSON_NAME] press enter" at bounding box center [643, 298] width 265 height 50
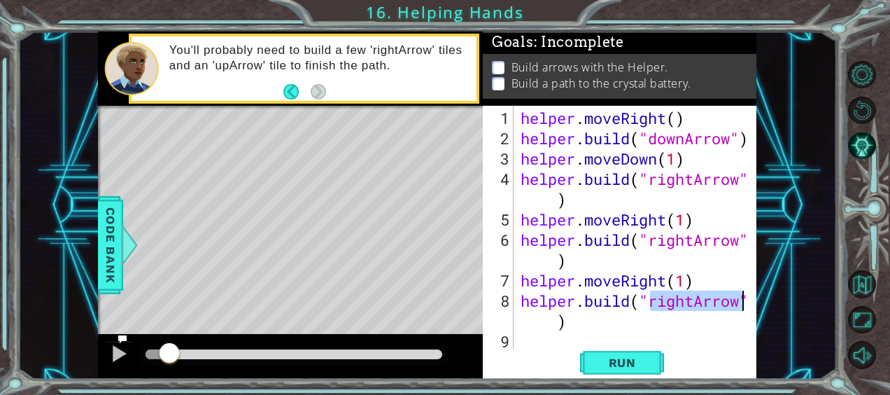
click at [700, 300] on div "helper . moveRight ( ) helper . build ( "downArrow" ) helper . moveDown ( 1 ) h…" at bounding box center [636, 227] width 236 height 243
drag, startPoint x: 696, startPoint y: 300, endPoint x: 653, endPoint y: 301, distance: 42.7
click at [653, 301] on div "helper . moveRight ( ) helper . build ( "downArrow" ) helper . moveDown ( 1 ) h…" at bounding box center [639, 250] width 243 height 284
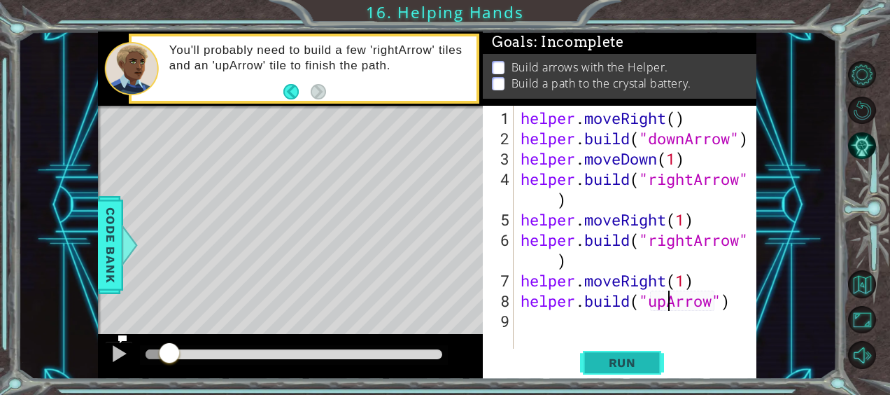
type textarea "[DOMAIN_NAME]("upArrow")"
click at [646, 367] on span "Run" at bounding box center [622, 362] width 55 height 14
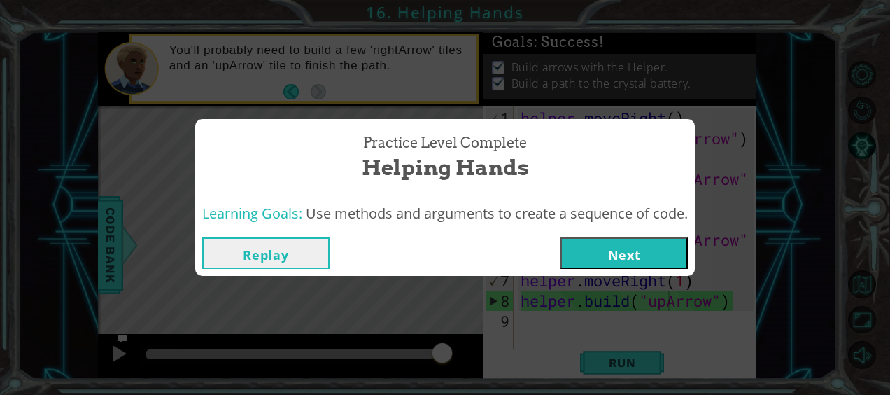
click at [627, 256] on button "Next" at bounding box center [623, 252] width 127 height 31
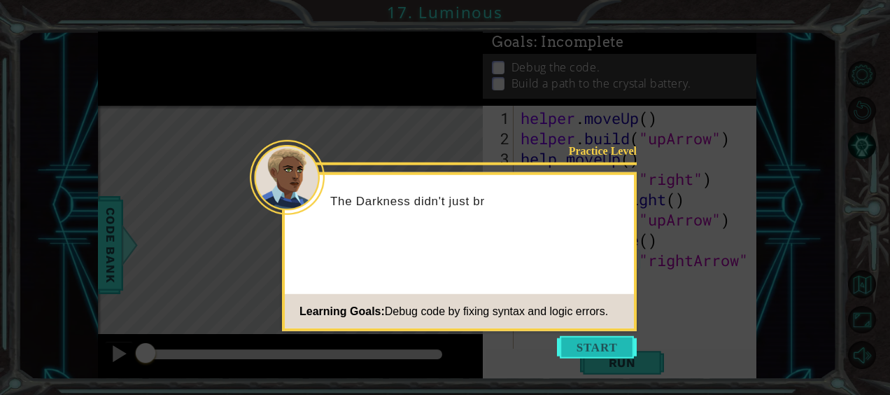
click at [578, 350] on button "Start" at bounding box center [597, 347] width 80 height 22
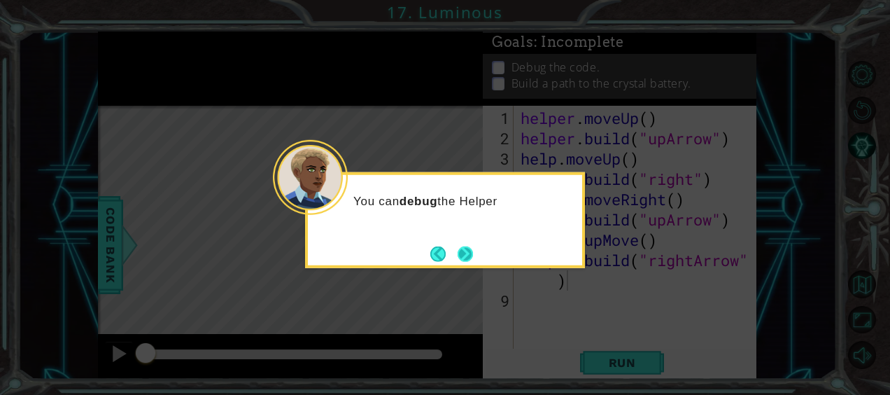
click at [457, 248] on button "Next" at bounding box center [464, 253] width 15 height 15
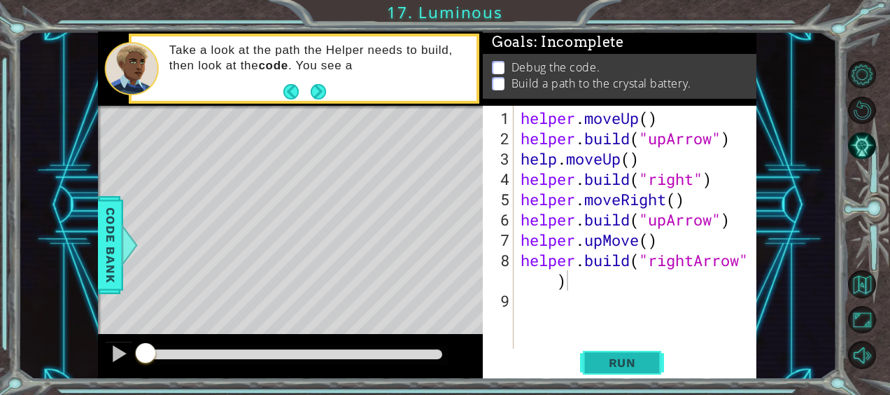
click at [620, 374] on button "Run" at bounding box center [622, 361] width 84 height 27
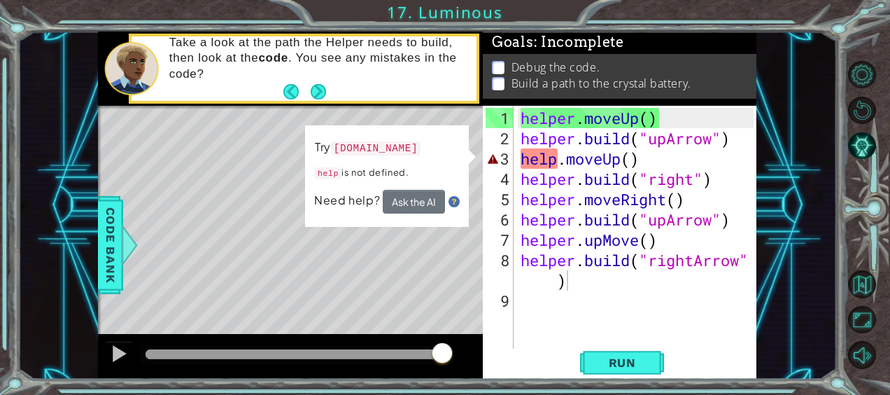
click at [357, 130] on div "Try [DOMAIN_NAME] help is not defined. Need help? Ask the AI" at bounding box center [387, 175] width 164 height 101
click at [386, 108] on div "methods helper moveUp() moveDown() moveLeft() moveRight() build(item) tools for…" at bounding box center [427, 204] width 658 height 347
click at [60, 218] on div "1 ההההההההההההההההההההההההההההההההההההההההההההההההההההההההההההההההההההההההההההה…" at bounding box center [426, 204] width 818 height 347
click at [488, 76] on ul "Debug the code. Build a path to the crystal battery." at bounding box center [619, 75] width 262 height 32
drag, startPoint x: 497, startPoint y: 180, endPoint x: 496, endPoint y: 150, distance: 30.8
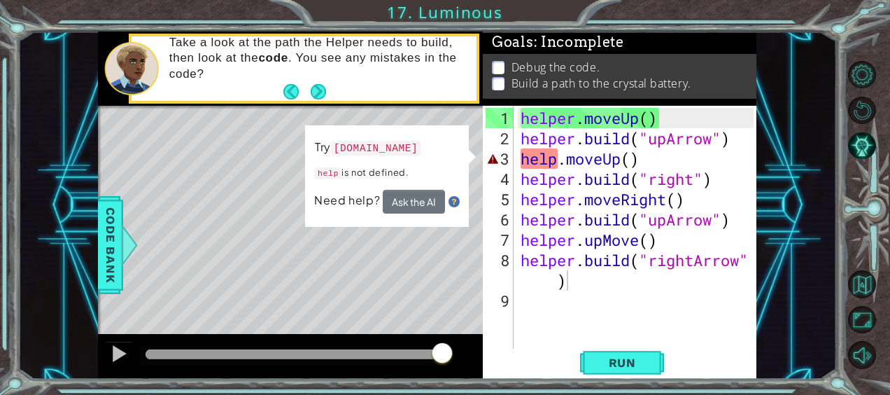
drag, startPoint x: 497, startPoint y: 144, endPoint x: 513, endPoint y: 125, distance: 25.3
click at [501, 134] on div "2" at bounding box center [499, 138] width 28 height 20
click at [597, 222] on div "helper . moveUp ( ) helper . build ( "upArrow" ) help . moveUp ( ) helper . bui…" at bounding box center [639, 250] width 243 height 284
click at [333, 206] on div "Try [DOMAIN_NAME] help is not defined. Need help? Ask the AI" at bounding box center [386, 176] width 164 height 102
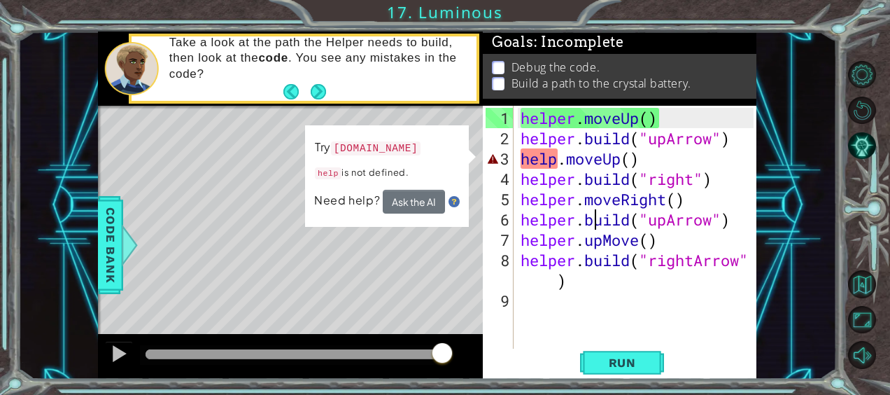
click at [452, 174] on div "1 ההההההההההההההההההההההההההההההההההההההההההההההההההההההההההההההההההההההההההההה…" at bounding box center [427, 204] width 658 height 347
click at [421, 169] on p "help is not defined." at bounding box center [368, 173] width 106 height 19
click at [416, 199] on button "Ask the AI" at bounding box center [413, 202] width 62 height 24
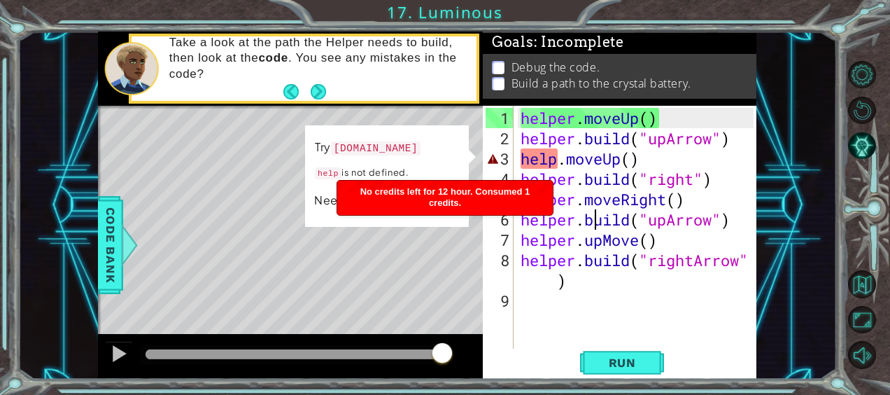
click at [367, 147] on code "[DOMAIN_NAME]" at bounding box center [376, 148] width 90 height 15
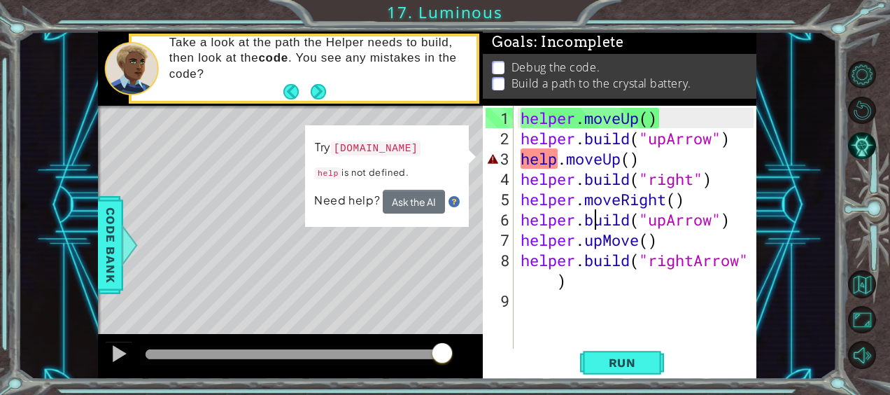
click at [348, 186] on td "Try [DOMAIN_NAME] help is not defined." at bounding box center [368, 164] width 108 height 52
drag, startPoint x: 427, startPoint y: 162, endPoint x: 453, endPoint y: 160, distance: 25.9
click at [422, 161] on td "Try [DOMAIN_NAME] help is not defined." at bounding box center [368, 164] width 108 height 52
click at [654, 194] on div "helper . moveUp ( ) helper . build ( "upArrow" ) help . moveUp ( ) helper . bui…" at bounding box center [639, 250] width 243 height 284
click at [533, 148] on div "helper . moveUp ( ) helper . build ( "upArrow" ) help . moveUp ( ) helper . bui…" at bounding box center [639, 250] width 243 height 284
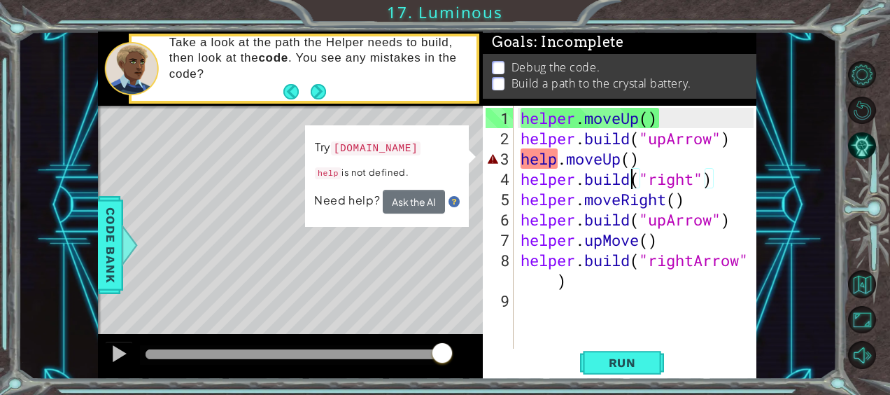
click at [633, 172] on div "helper . moveUp ( ) helper . build ( "upArrow" ) help . moveUp ( ) helper . bui…" at bounding box center [639, 250] width 243 height 284
drag, startPoint x: 551, startPoint y: 280, endPoint x: 533, endPoint y: 264, distance: 23.8
click at [553, 280] on div "helper . moveUp ( ) helper . build ( "upArrow" ) help . moveUp ( ) helper . bui…" at bounding box center [639, 250] width 243 height 284
drag, startPoint x: 532, startPoint y: 264, endPoint x: 531, endPoint y: 205, distance: 59.5
click at [531, 211] on div "helper . moveUp ( ) helper . build ( "upArrow" ) help . moveUp ( ) helper . bui…" at bounding box center [639, 250] width 243 height 284
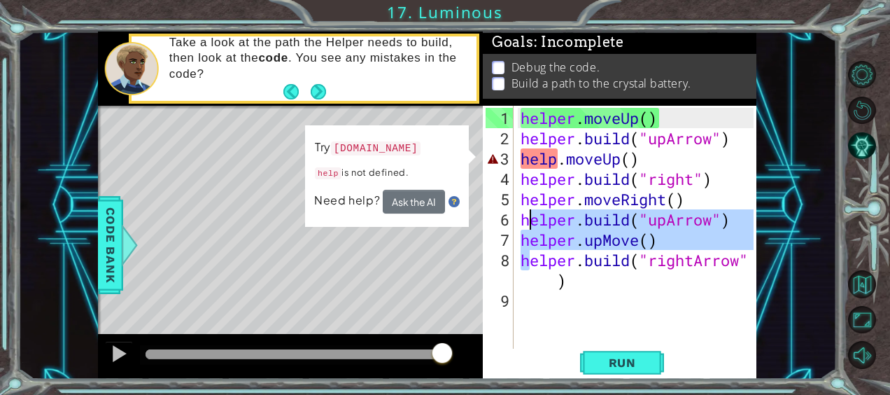
click at [547, 166] on div "helper . moveUp ( ) helper . build ( "upArrow" ) help . moveUp ( ) helper . bui…" at bounding box center [639, 250] width 243 height 284
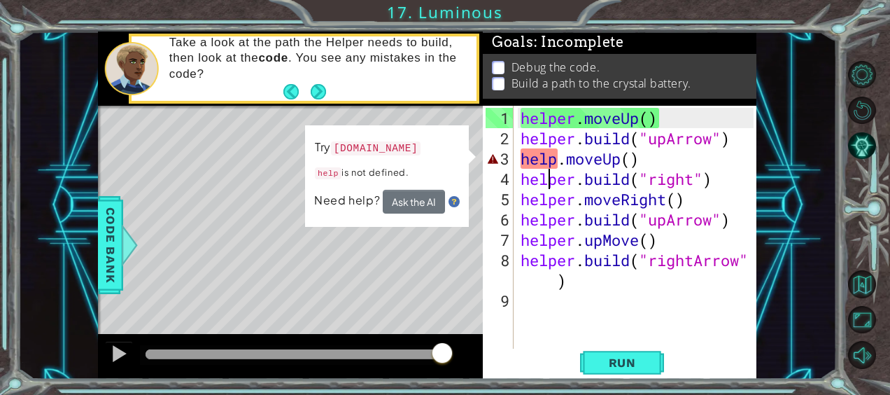
click at [520, 150] on div "helper . moveUp ( ) helper . build ( "upArrow" ) help . moveUp ( ) helper . bui…" at bounding box center [639, 250] width 243 height 284
click at [630, 176] on div "helper . moveUp ( ) helper . build ( "upArrow" ) help . moveUp ( ) helper . bui…" at bounding box center [639, 250] width 243 height 284
click at [611, 361] on span "Run" at bounding box center [622, 362] width 55 height 14
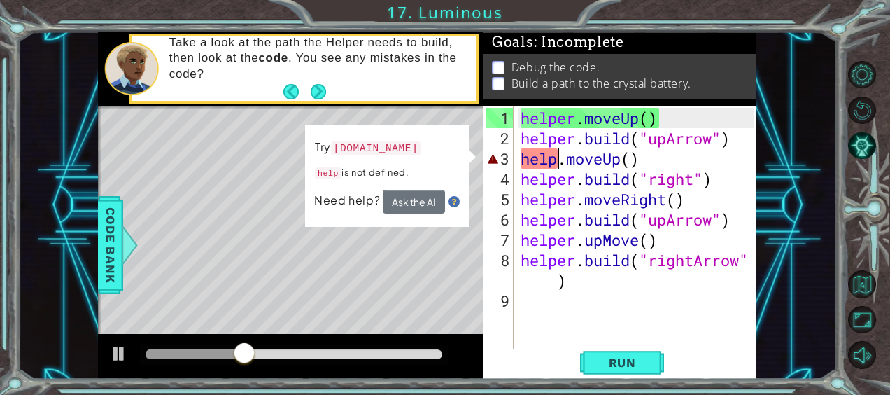
click at [558, 159] on div "helper . moveUp ( ) helper . build ( "upArrow" ) help . moveUp ( ) helper . bui…" at bounding box center [639, 250] width 243 height 284
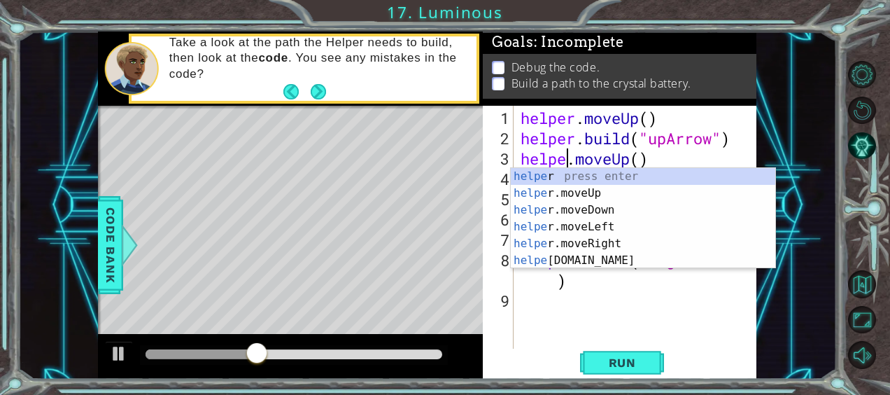
scroll to position [0, 2]
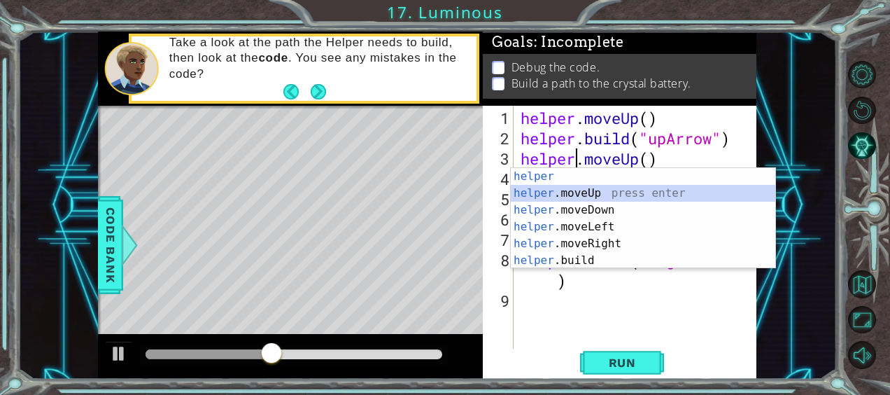
click at [572, 193] on div "helper press enter helper .moveUp press enter helper .moveDown press enter help…" at bounding box center [643, 235] width 265 height 134
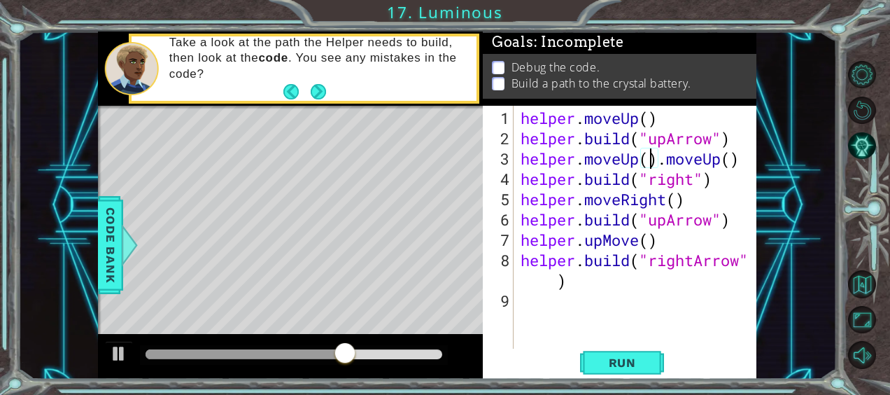
click at [668, 159] on div "helper . moveUp ( ) helper . build ( "upArrow" ) helper . moveUp ( ) . moveUp (…" at bounding box center [639, 250] width 243 height 284
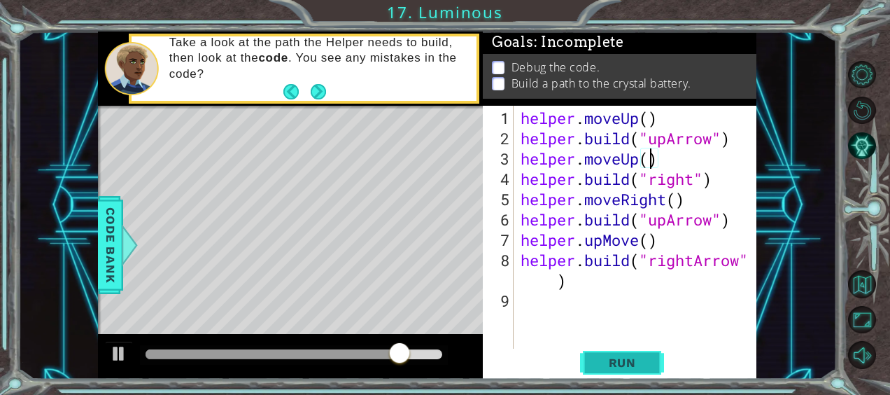
click at [605, 372] on button "Run" at bounding box center [622, 361] width 84 height 27
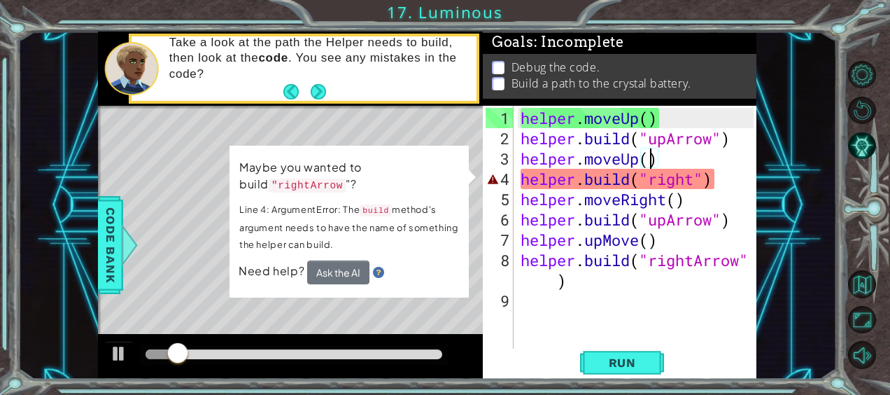
click at [693, 183] on div "helper . moveUp ( ) helper . build ( "upArrow" ) helper . moveUp ( ) helper . b…" at bounding box center [639, 250] width 243 height 284
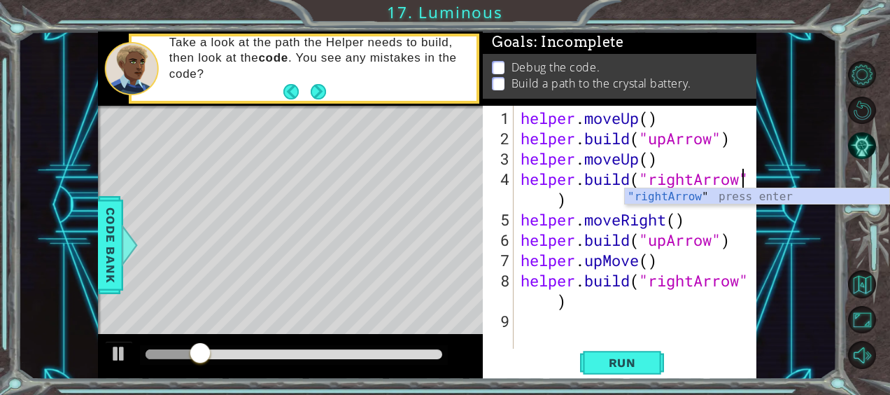
scroll to position [0, 10]
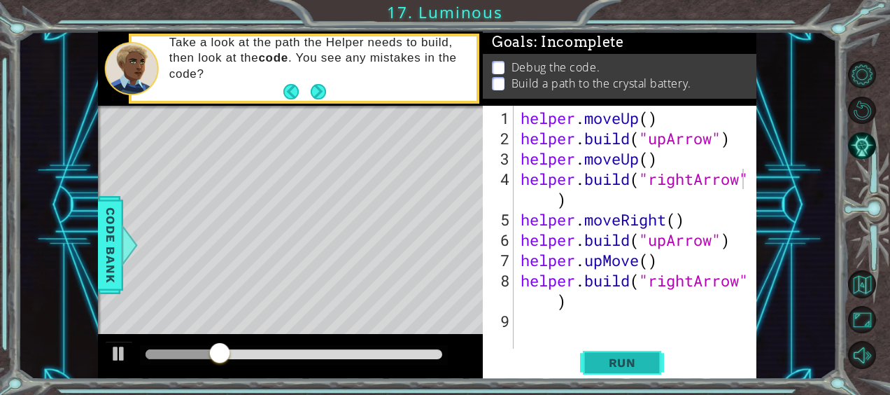
click at [610, 355] on span "Run" at bounding box center [622, 362] width 55 height 14
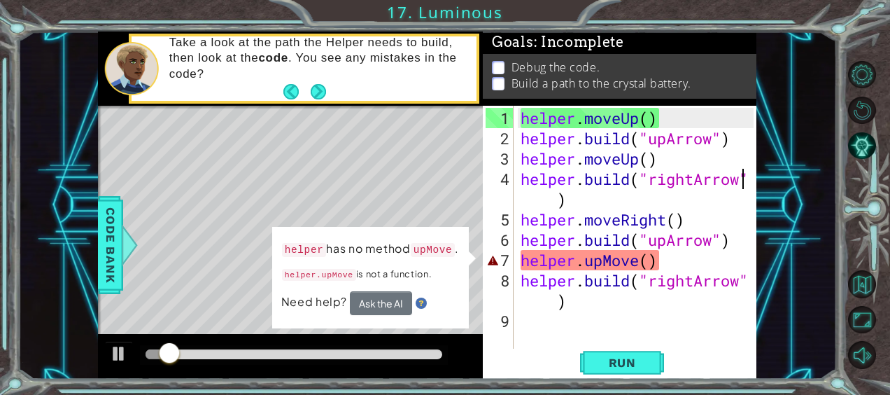
click at [602, 260] on div "helper . moveUp ( ) helper . build ( "upArrow" ) helper . moveUp ( ) helper . b…" at bounding box center [639, 250] width 243 height 284
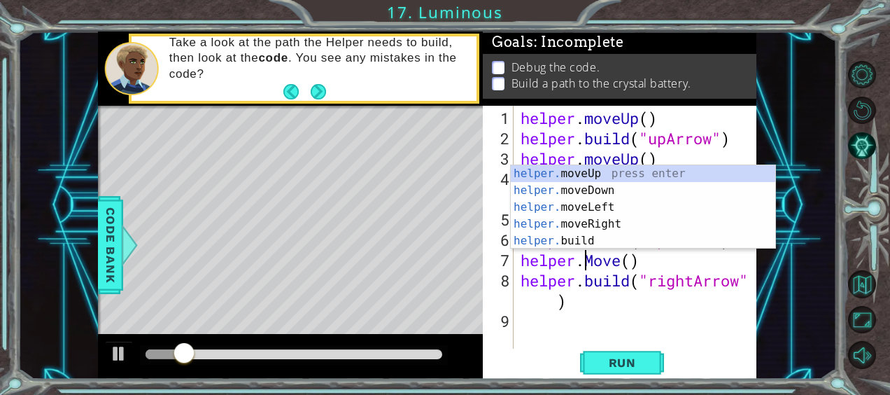
scroll to position [0, 4]
click at [620, 262] on div "helper . moveUp ( ) helper . build ( "upArrow" ) helper . moveUp ( ) helper . b…" at bounding box center [639, 250] width 243 height 284
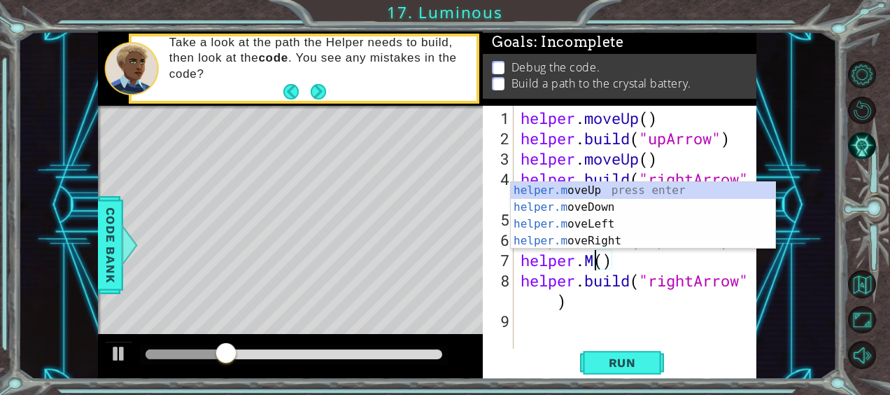
scroll to position [0, 3]
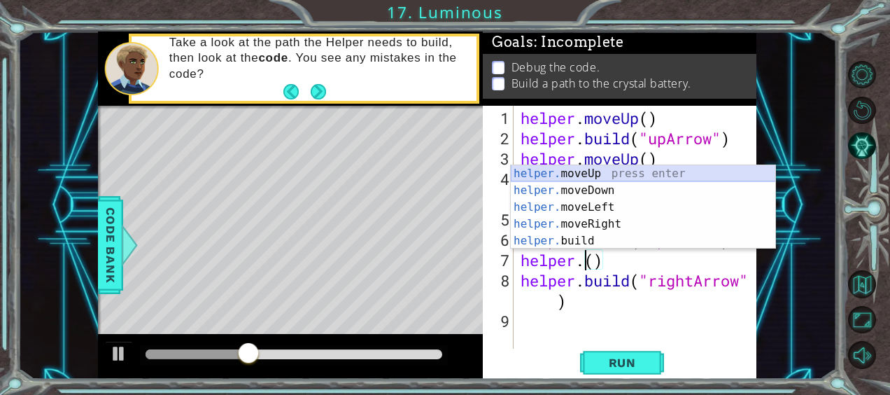
click at [577, 169] on div "helper. moveUp press enter helper. moveDown press enter helper. moveLeft press …" at bounding box center [643, 224] width 265 height 118
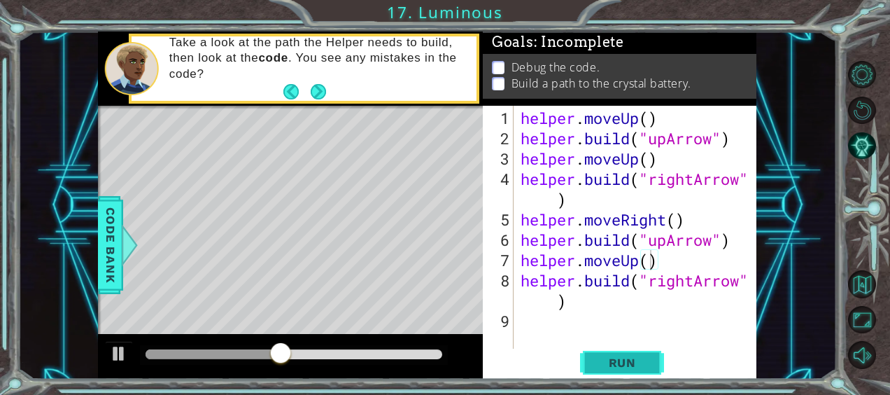
click at [593, 356] on button "Run" at bounding box center [622, 361] width 84 height 27
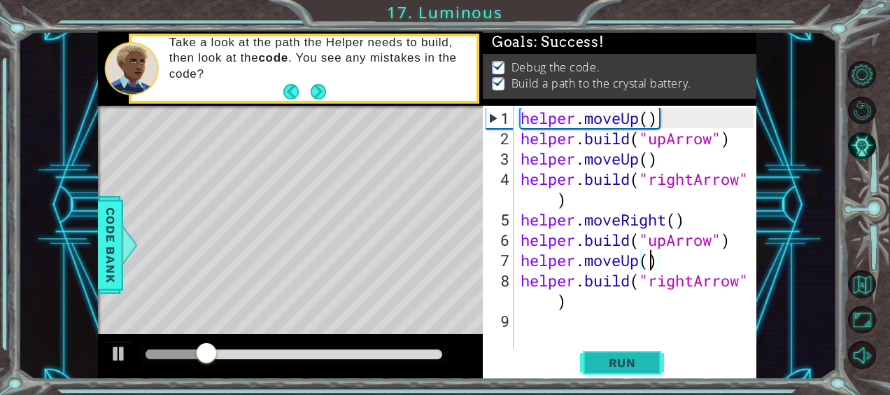
click at [627, 353] on button "Run" at bounding box center [622, 361] width 84 height 27
click at [588, 271] on div "helper . moveUp ( ) helper . build ( "upArrow" ) helper . moveUp ( ) helper . b…" at bounding box center [639, 250] width 243 height 284
type textarea "[DOMAIN_NAME]("rightArrow")"
click at [562, 304] on div "helper . moveUp ( ) helper . build ( "upArrow" ) helper . moveUp ( ) helper . b…" at bounding box center [639, 250] width 243 height 284
click at [554, 304] on div "helper . moveUp ( ) helper . build ( "upArrow" ) helper . moveUp ( ) helper . b…" at bounding box center [639, 250] width 243 height 284
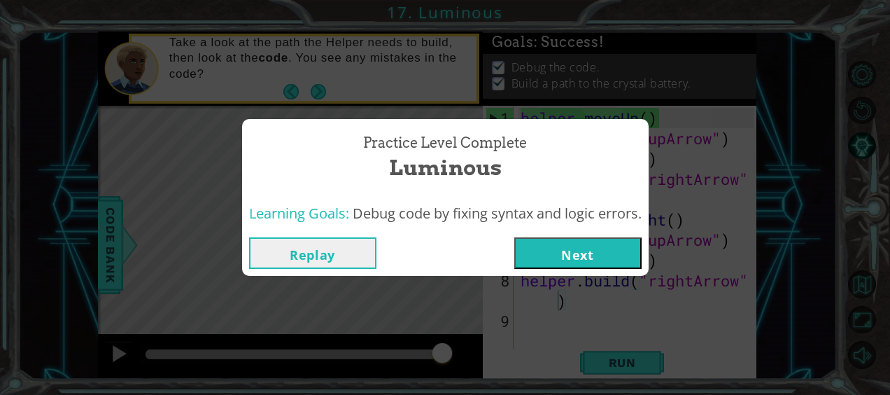
drag, startPoint x: 376, startPoint y: 239, endPoint x: 242, endPoint y: 220, distance: 134.9
click at [242, 220] on div "Practice Level Complete Luminous Learning Goals: Debug code by fixing syntax an…" at bounding box center [445, 197] width 406 height 157
drag, startPoint x: 242, startPoint y: 220, endPoint x: 446, endPoint y: 298, distance: 218.5
click at [446, 298] on div "Practice Level Complete Luminous Learning Goals: Debug code by fixing syntax an…" at bounding box center [445, 197] width 890 height 395
click at [557, 252] on button "Next" at bounding box center [577, 252] width 127 height 31
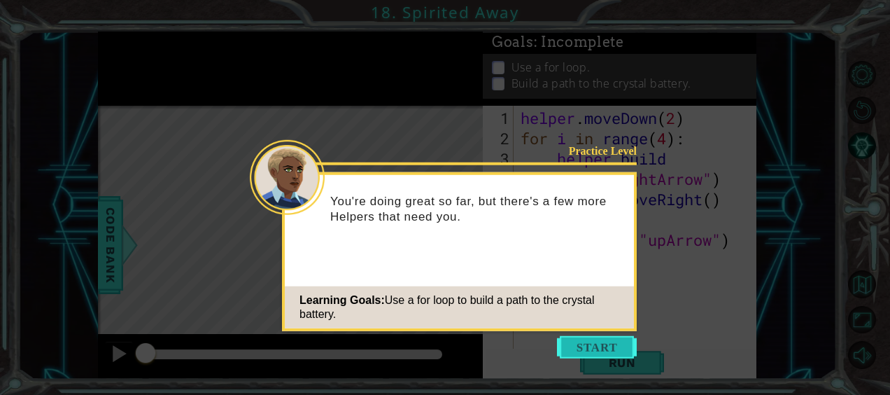
click at [575, 347] on button "Start" at bounding box center [597, 347] width 80 height 22
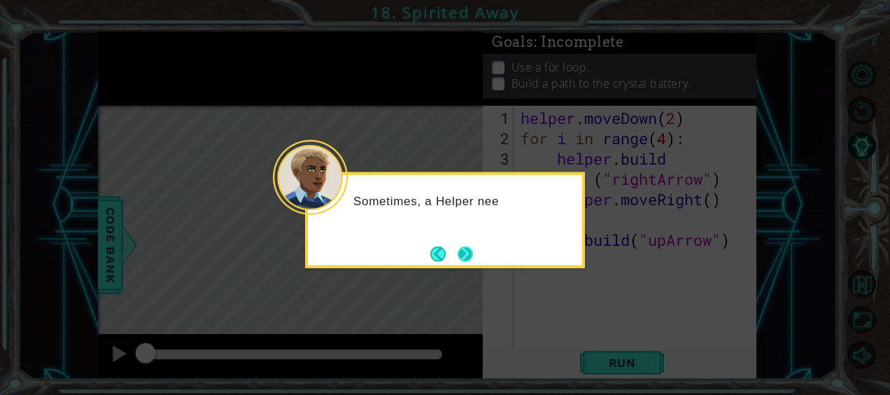
click at [463, 260] on button "Next" at bounding box center [464, 253] width 15 height 15
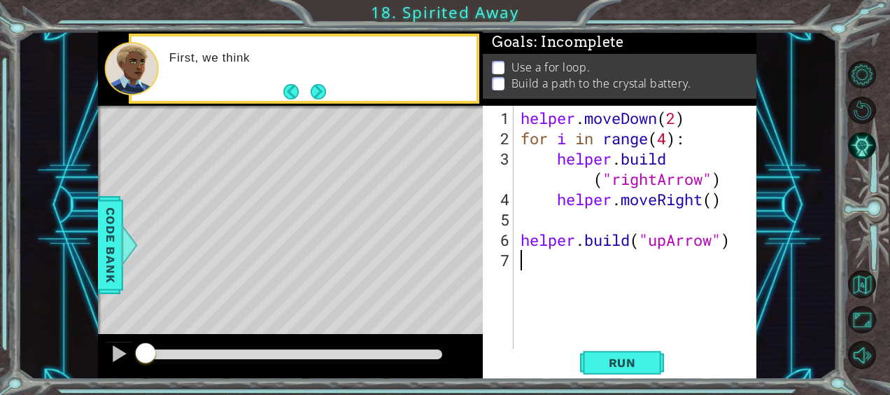
click at [297, 147] on div "Level Map" at bounding box center [421, 312] width 646 height 412
click at [328, 113] on div "Level Map" at bounding box center [421, 312] width 646 height 412
click at [320, 92] on button "Next" at bounding box center [318, 90] width 15 height 15
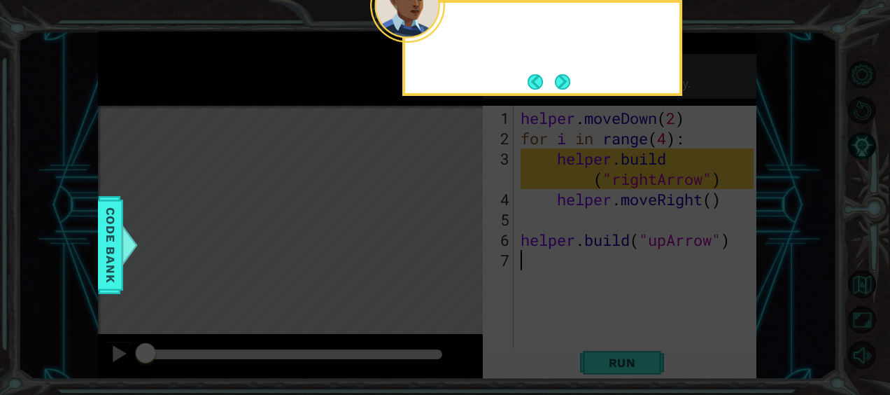
click at [320, 91] on icon at bounding box center [445, 197] width 890 height 395
click at [607, 88] on div "S" at bounding box center [542, 48] width 280 height 96
click at [550, 65] on div "See this" at bounding box center [542, 48] width 280 height 96
drag, startPoint x: 550, startPoint y: 65, endPoint x: 555, endPoint y: 74, distance: 10.7
click at [555, 74] on div "See this? The H" at bounding box center [542, 48] width 280 height 96
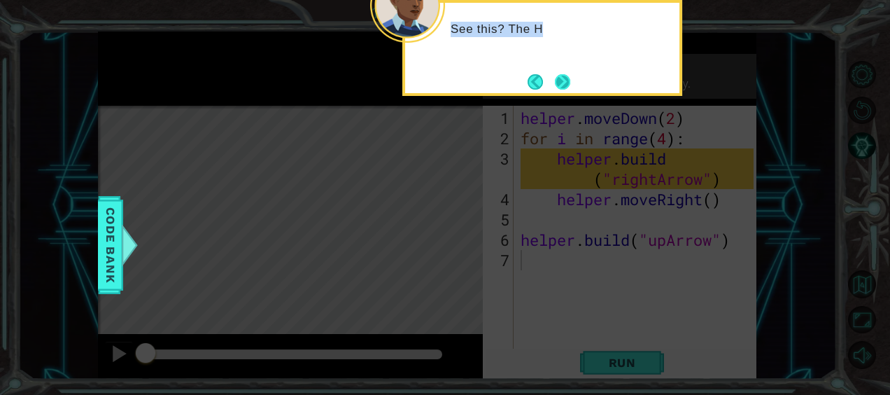
click at [556, 75] on button "Next" at bounding box center [562, 81] width 15 height 15
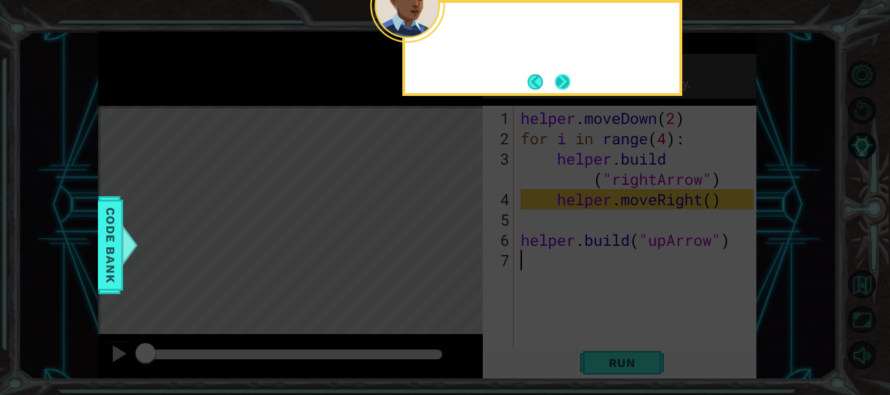
click at [556, 75] on button "Next" at bounding box center [562, 81] width 15 height 15
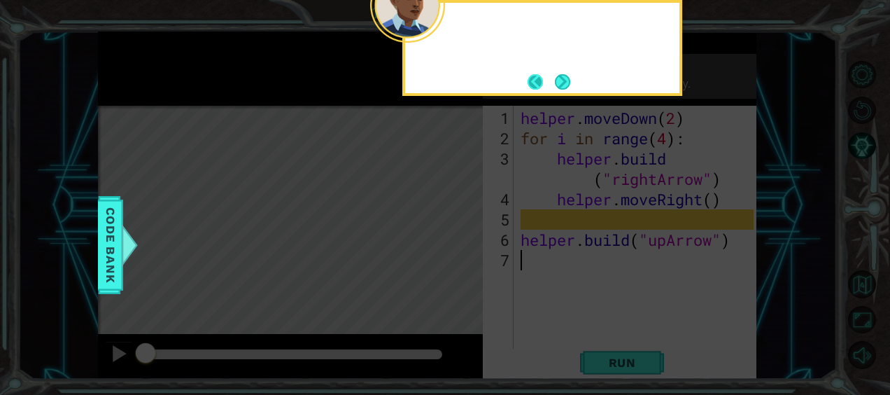
click at [553, 78] on footer at bounding box center [548, 81] width 43 height 21
click at [555, 78] on button "Next" at bounding box center [562, 81] width 15 height 15
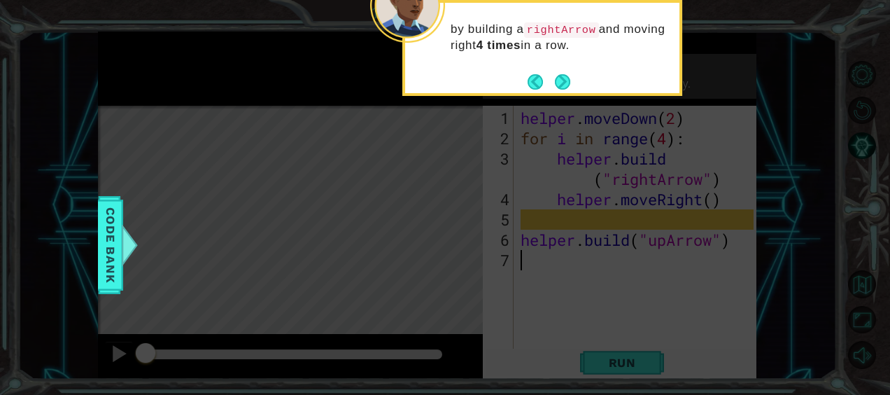
click at [553, 78] on button "Back" at bounding box center [540, 81] width 27 height 15
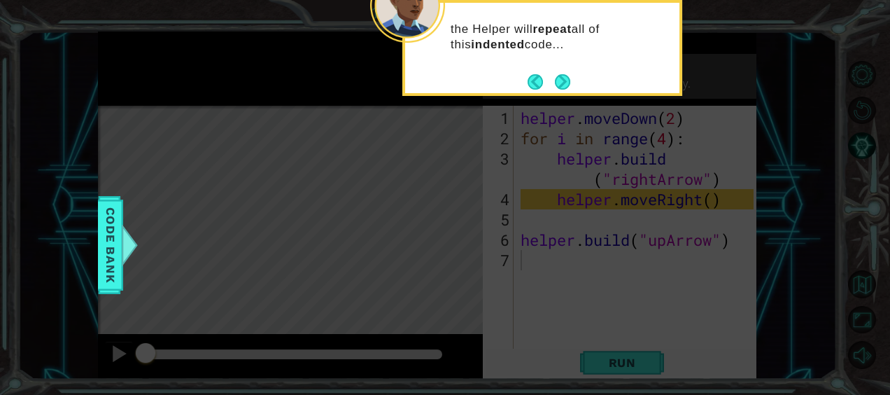
click at [553, 78] on button "Back" at bounding box center [540, 81] width 27 height 15
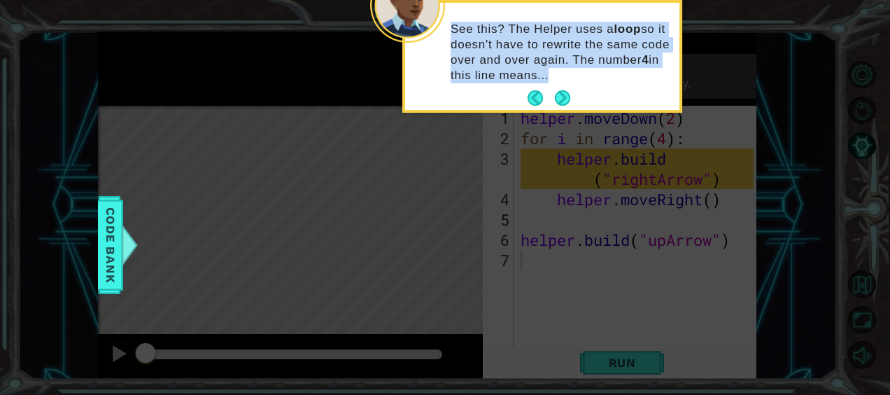
click at [553, 78] on p "See this? The Helper uses a loop so it doesn't have to rewrite the same code ov…" at bounding box center [559, 53] width 219 height 62
drag, startPoint x: 553, startPoint y: 78, endPoint x: 553, endPoint y: 87, distance: 8.4
click at [553, 87] on div "See this? The Helper uses a loop so it doesn't have to rewrite the same code ov…" at bounding box center [542, 56] width 274 height 107
click at [555, 90] on button "Next" at bounding box center [562, 97] width 15 height 15
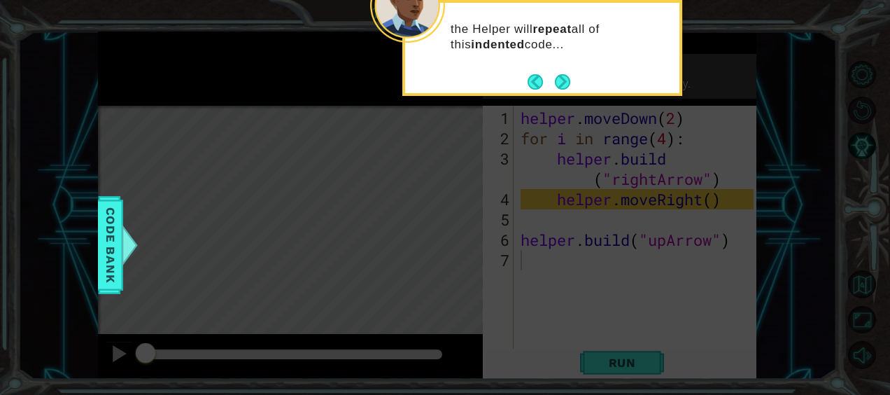
click at [553, 92] on div "the Helper will repeat all of this indented code..." at bounding box center [542, 48] width 280 height 96
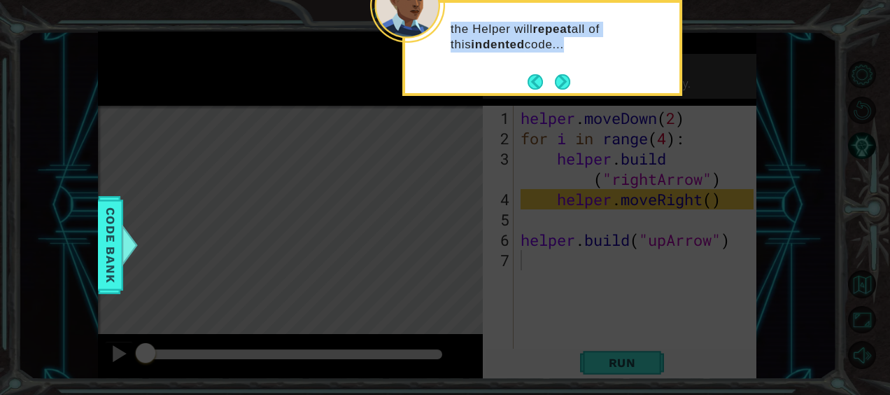
click at [553, 92] on div "the Helper will repeat all of this indented code..." at bounding box center [542, 48] width 280 height 96
drag, startPoint x: 553, startPoint y: 87, endPoint x: 562, endPoint y: 97, distance: 14.4
click at [562, 97] on body "1 ההההההההההההההההההההההההההההההההההההההההההההההההההההההההההההההההההההההההההההה…" at bounding box center [445, 197] width 890 height 395
click at [562, 90] on button "Next" at bounding box center [562, 81] width 15 height 15
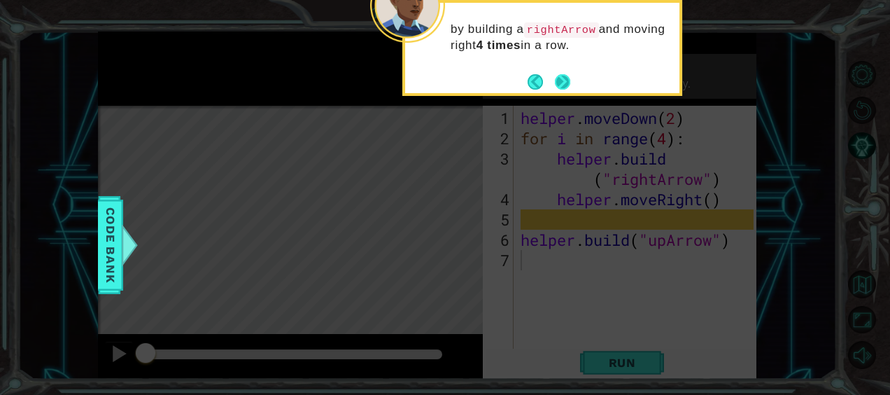
click at [562, 88] on button "Next" at bounding box center [563, 81] width 16 height 16
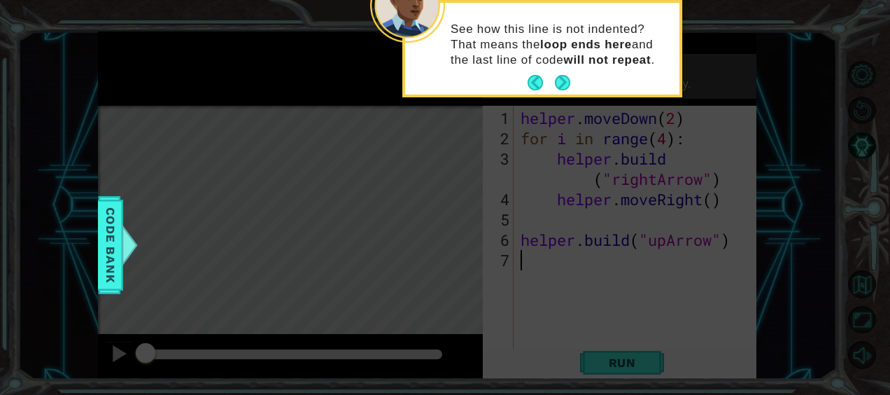
click at [562, 87] on button "Next" at bounding box center [562, 82] width 19 height 19
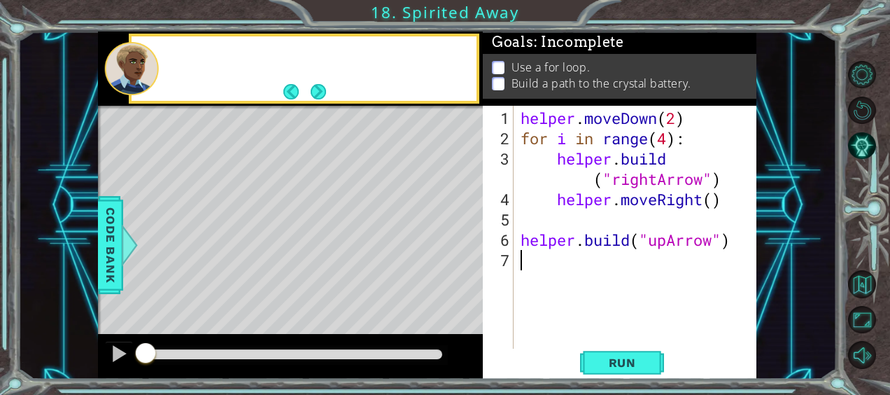
click at [567, 85] on p "Build a path to the crystal battery." at bounding box center [601, 83] width 180 height 15
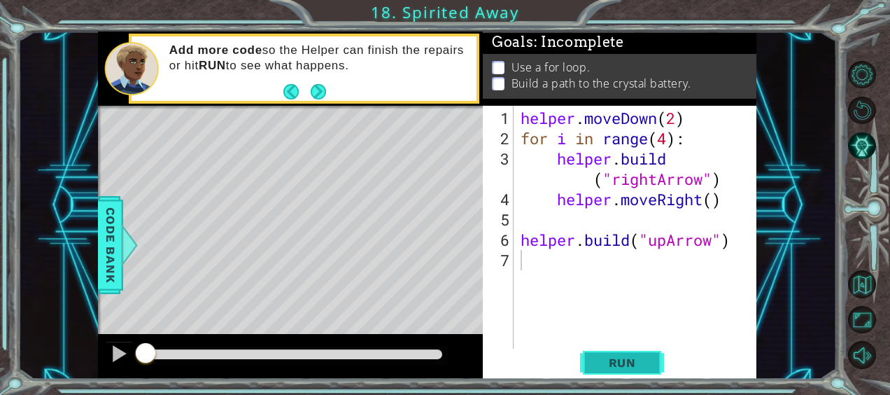
click at [593, 358] on button "Run" at bounding box center [622, 361] width 84 height 27
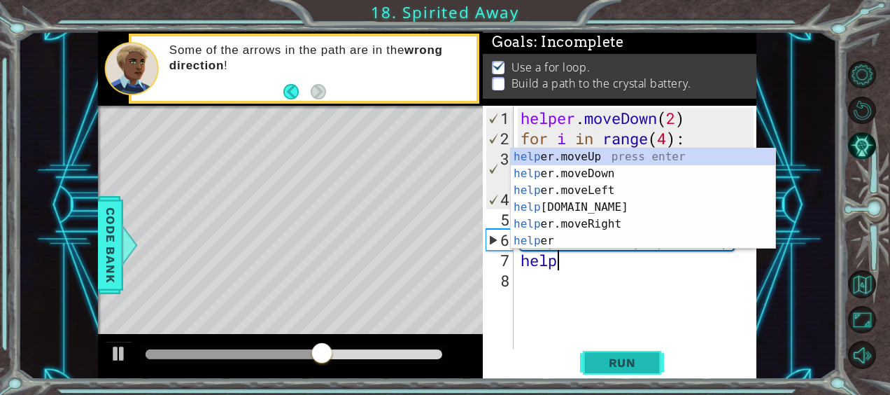
scroll to position [0, 1]
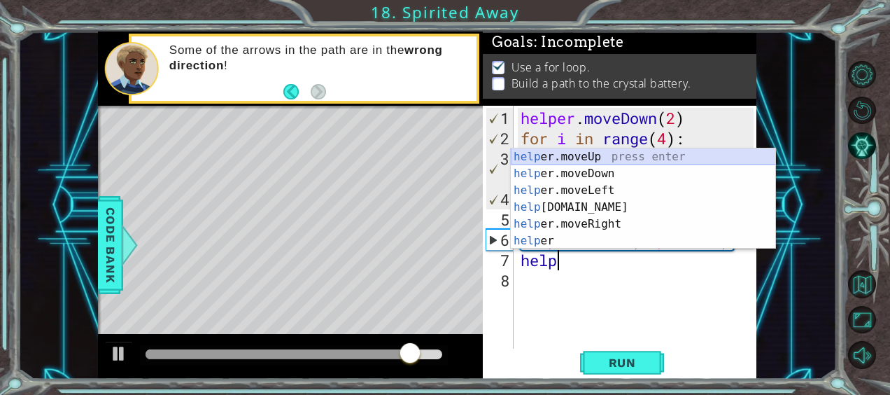
click at [637, 156] on div "help er.moveUp press enter help er.moveDown press enter help er.moveLeft press …" at bounding box center [643, 215] width 265 height 134
type textarea "helper.moveUp(1)"
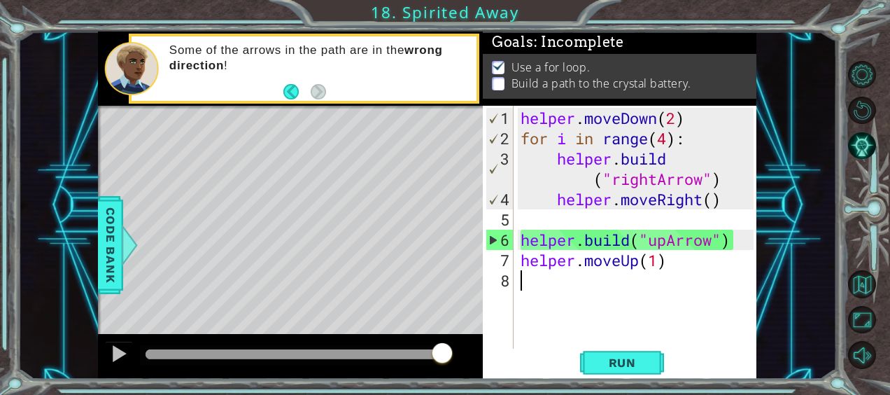
click at [567, 276] on div "helper . moveDown ( 2 ) for i in range ( 4 ) : helper . build ( "rightArrow" ) …" at bounding box center [639, 250] width 243 height 284
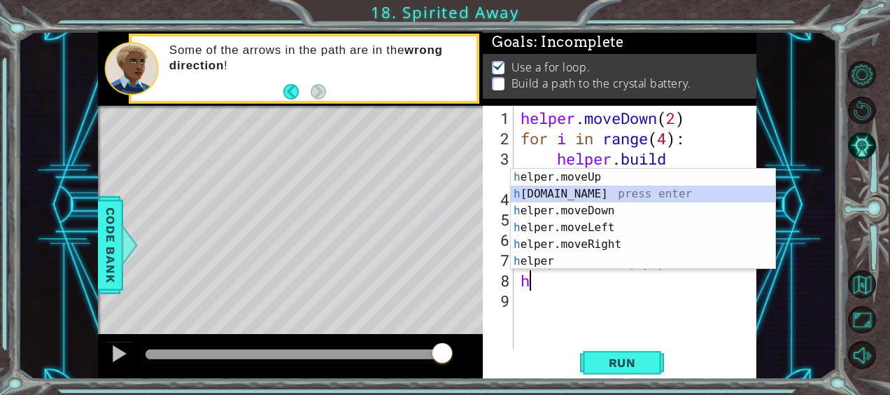
click at [602, 197] on div "h elper.moveUp press enter h [DOMAIN_NAME] press enter h elper.moveDown press e…" at bounding box center [643, 236] width 265 height 134
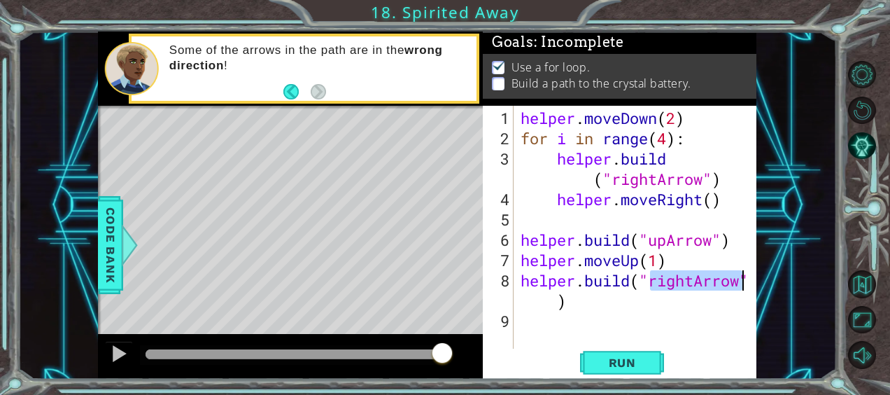
click at [693, 279] on div "helper . moveDown ( 2 ) for i in range ( 4 ) : helper . build ( "rightArrow" ) …" at bounding box center [636, 227] width 236 height 243
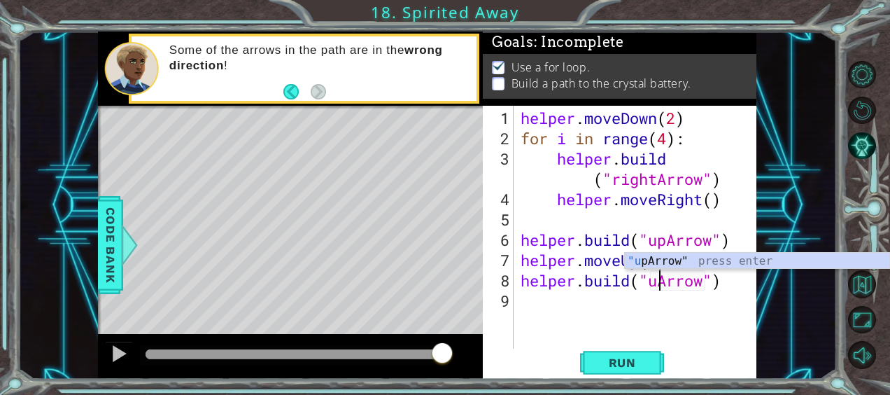
scroll to position [0, 6]
type textarea "[DOMAIN_NAME]("upArrow")"
click at [619, 363] on span "Run" at bounding box center [622, 362] width 55 height 14
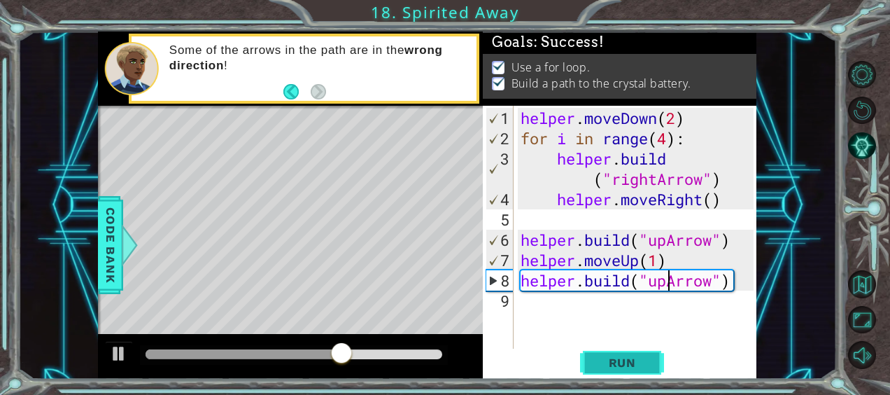
click at [649, 354] on button "Run" at bounding box center [622, 361] width 84 height 27
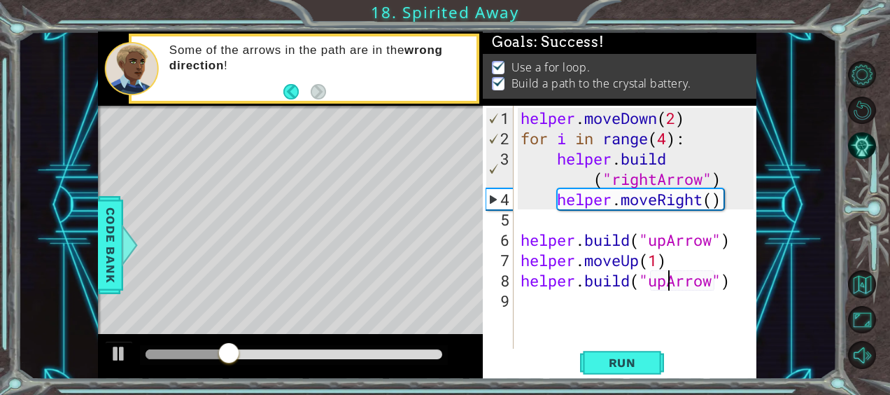
scroll to position [0, 0]
click at [614, 370] on button "Run" at bounding box center [622, 361] width 84 height 27
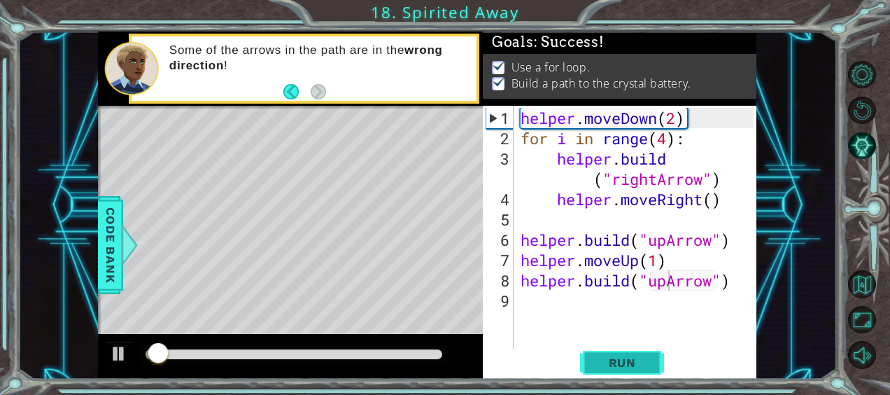
click at [614, 370] on button "Run" at bounding box center [622, 361] width 84 height 27
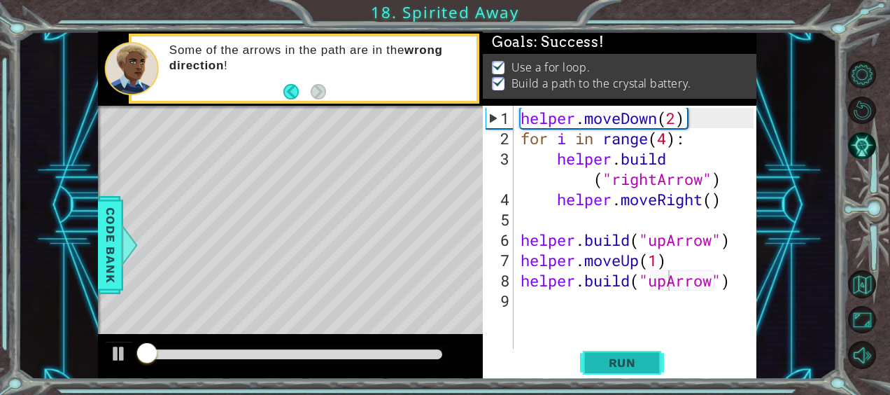
click at [614, 370] on button "Run" at bounding box center [622, 361] width 84 height 27
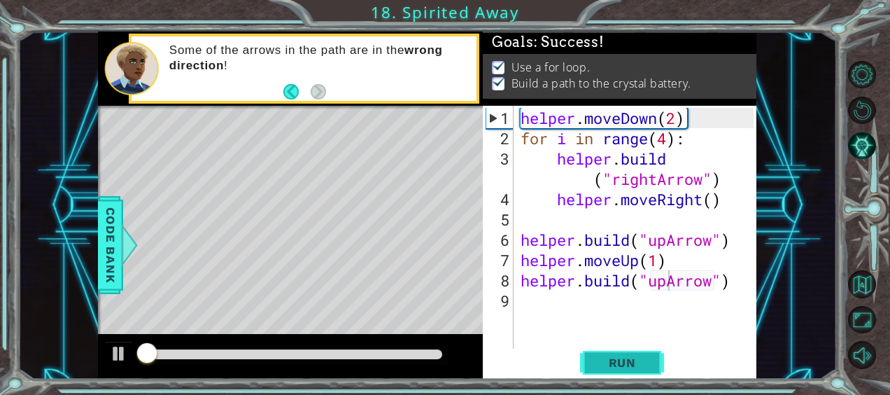
click at [614, 370] on button "Run" at bounding box center [622, 361] width 84 height 27
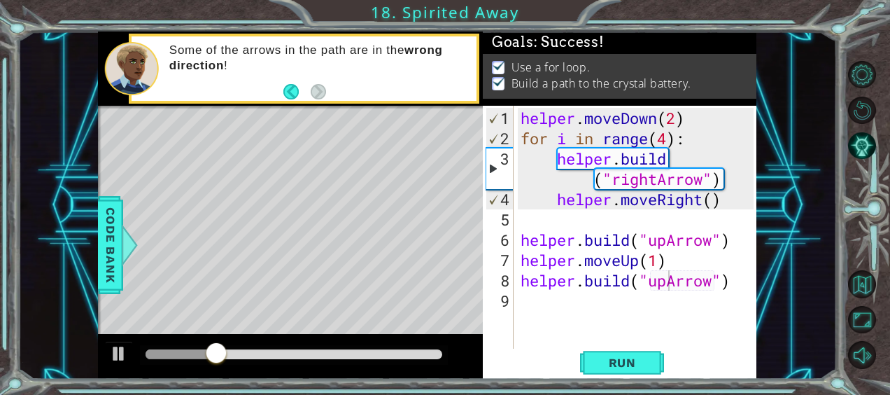
click at [305, 108] on div at bounding box center [290, 107] width 385 height 3
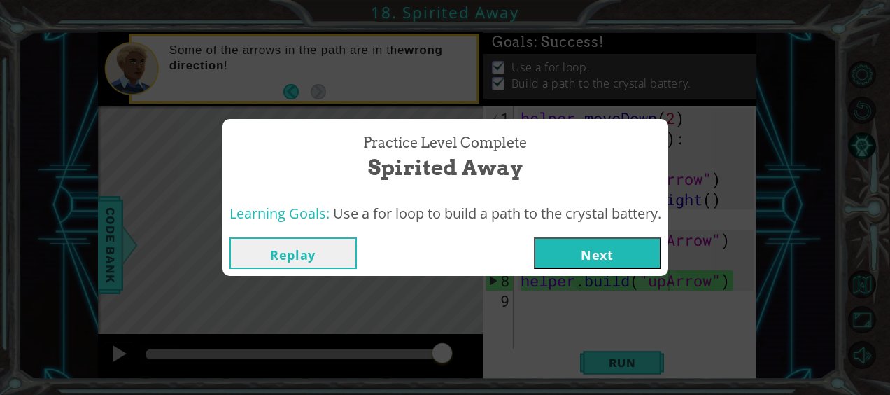
click at [571, 249] on button "Next" at bounding box center [597, 252] width 127 height 31
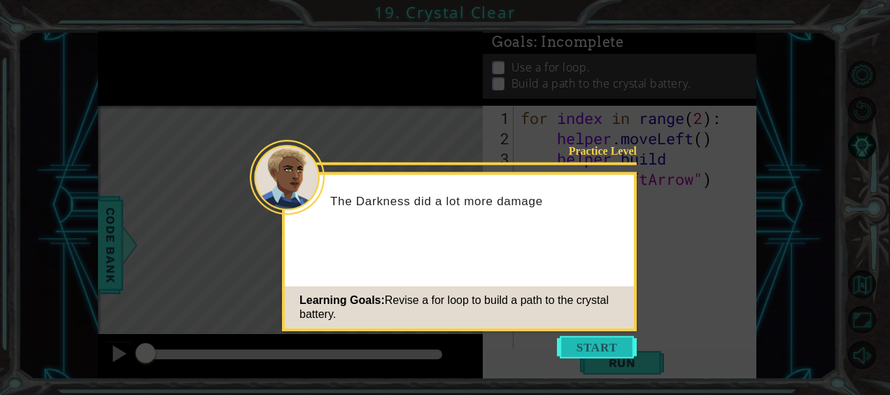
click at [586, 346] on button "Start" at bounding box center [597, 347] width 80 height 22
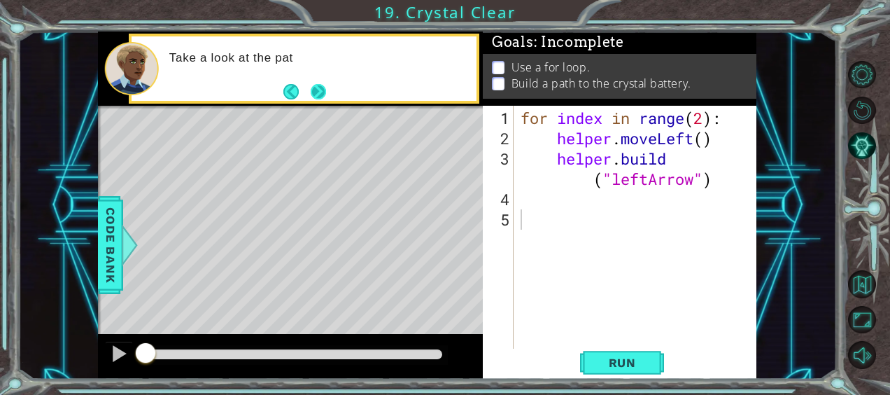
click at [316, 93] on button "Next" at bounding box center [318, 90] width 15 height 15
click at [0, 0] on icon at bounding box center [0, 0] width 0 height 0
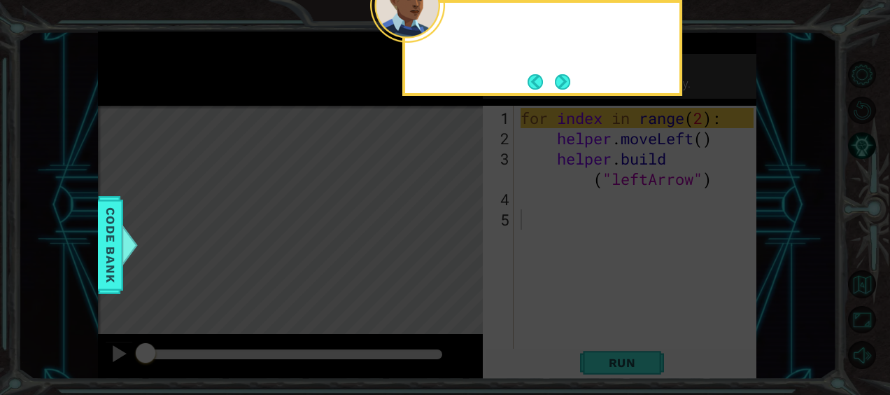
click at [316, 92] on icon at bounding box center [445, 197] width 890 height 395
click at [569, 81] on button "Next" at bounding box center [562, 81] width 15 height 15
click at [567, 80] on p "Build a path to the crystal battery." at bounding box center [601, 83] width 180 height 15
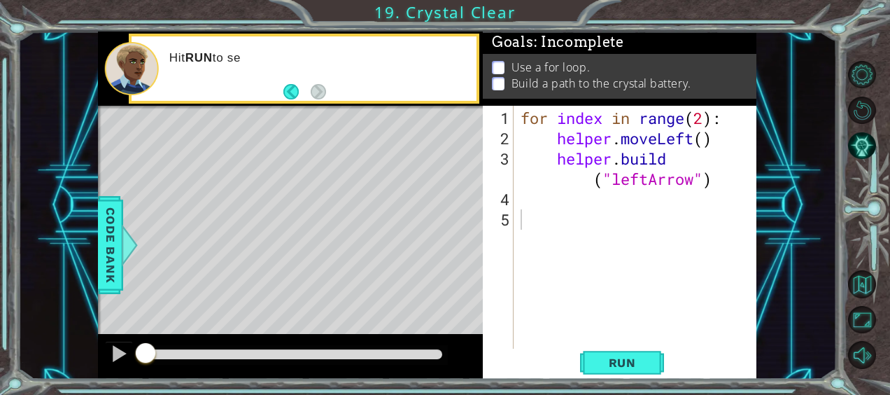
click at [311, 87] on footer at bounding box center [304, 91] width 43 height 21
drag, startPoint x: 308, startPoint y: 87, endPoint x: 319, endPoint y: 101, distance: 17.9
click at [319, 101] on footer at bounding box center [304, 91] width 43 height 21
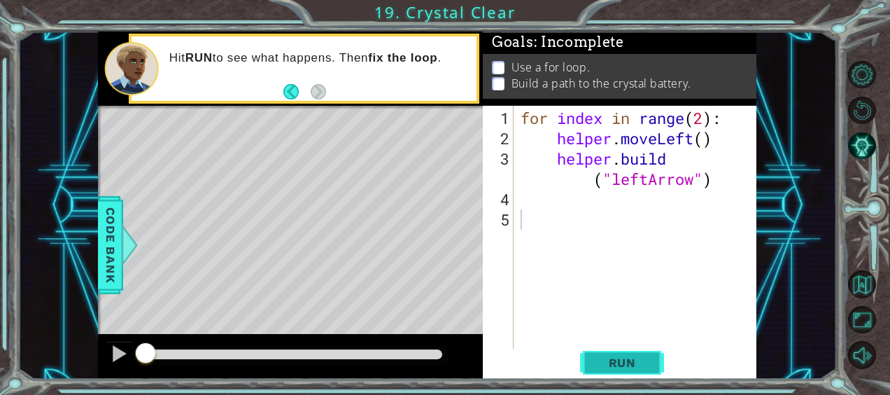
click at [618, 360] on span "Run" at bounding box center [622, 362] width 55 height 14
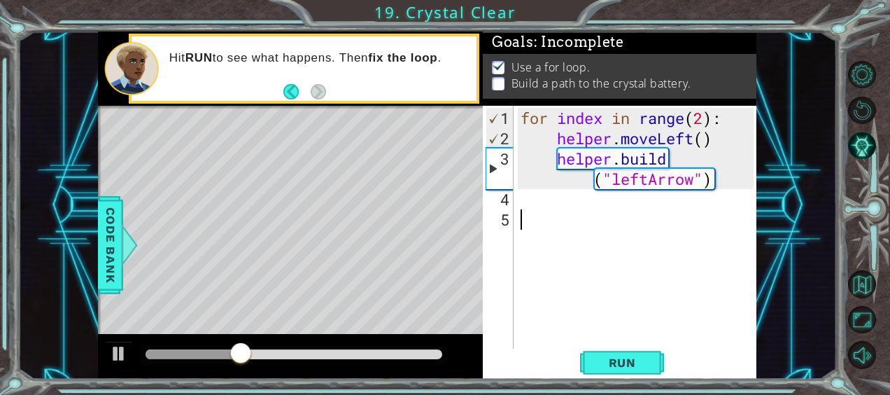
click at [706, 121] on div "for index in range ( 2 ) : helper . moveLeft ( ) helper . build ( "leftArrow" )" at bounding box center [639, 250] width 243 height 284
type textarea "for index in range(4):"
click at [630, 355] on span "Run" at bounding box center [622, 362] width 55 height 14
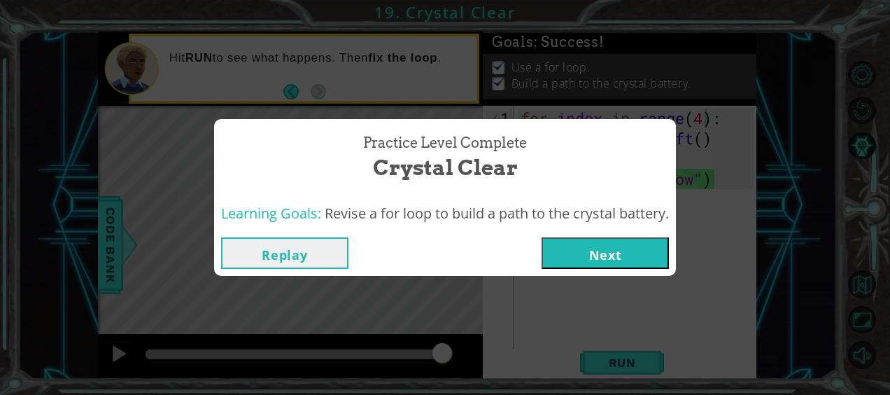
click at [569, 255] on button "Next" at bounding box center [604, 252] width 127 height 31
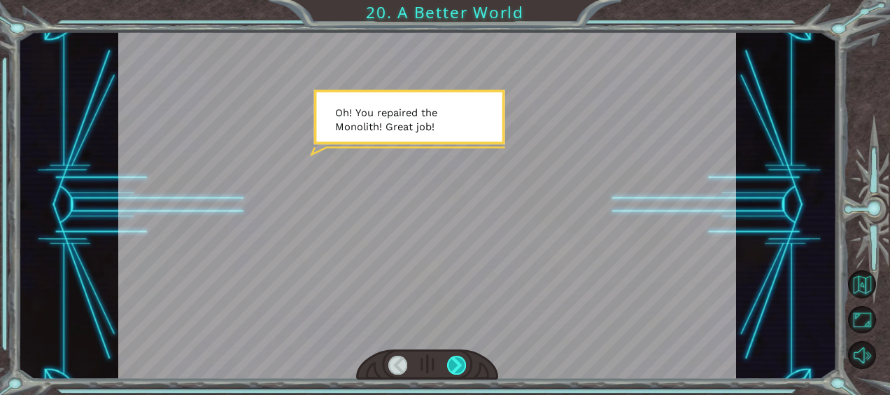
click at [448, 361] on div at bounding box center [456, 364] width 19 height 19
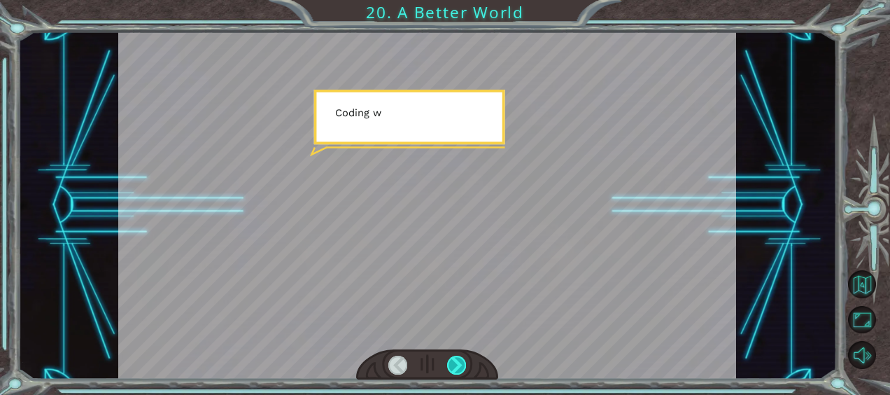
click at [448, 361] on div at bounding box center [456, 364] width 19 height 19
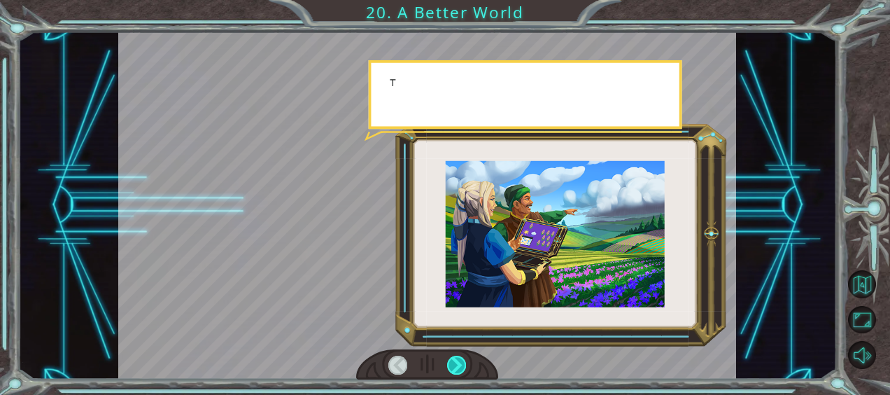
click at [448, 361] on div at bounding box center [456, 364] width 19 height 19
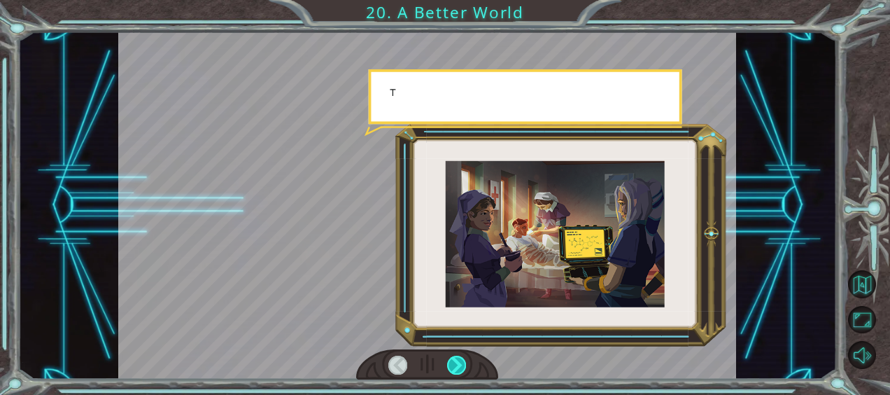
click at [448, 361] on div at bounding box center [456, 364] width 19 height 19
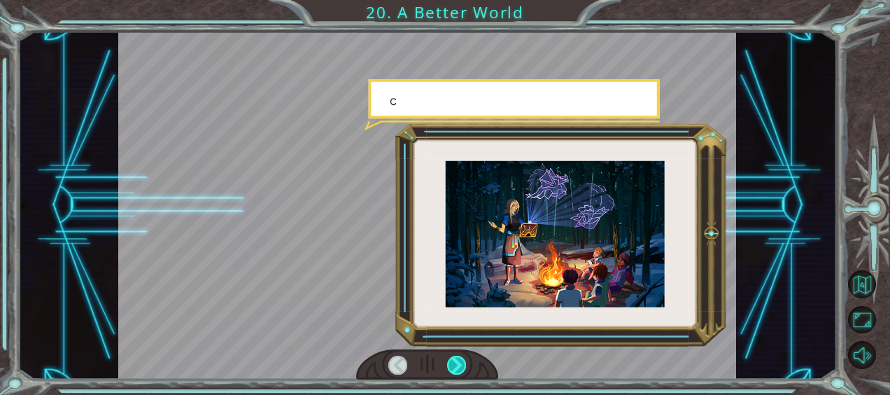
click at [448, 361] on div at bounding box center [456, 364] width 19 height 19
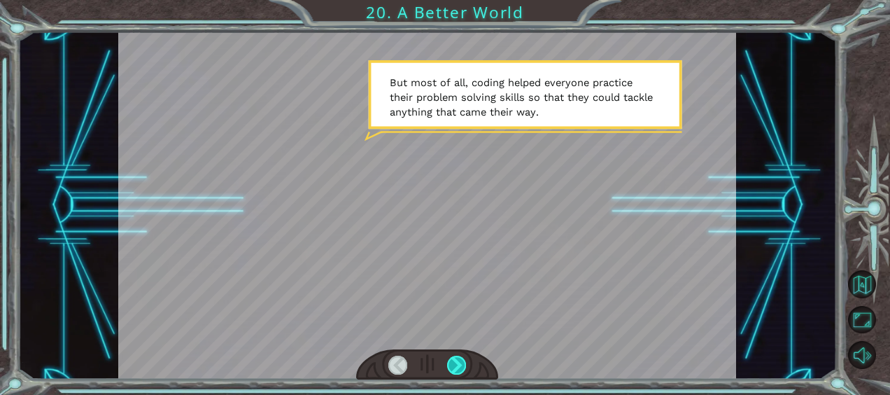
click at [459, 355] on div at bounding box center [456, 364] width 19 height 19
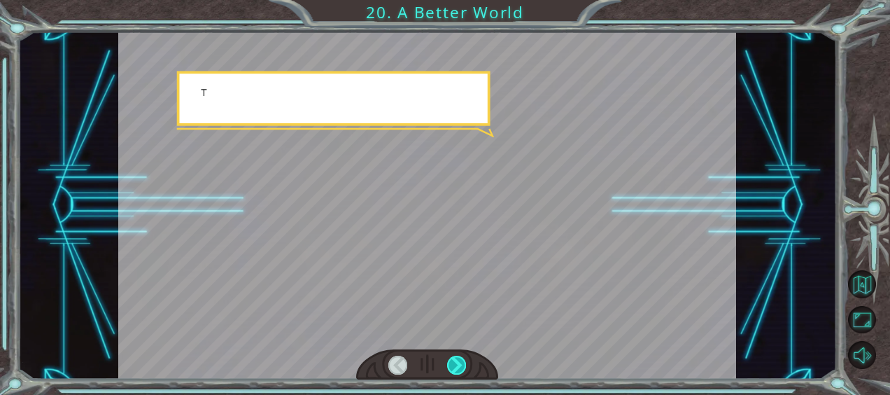
click at [459, 355] on div at bounding box center [456, 364] width 19 height 19
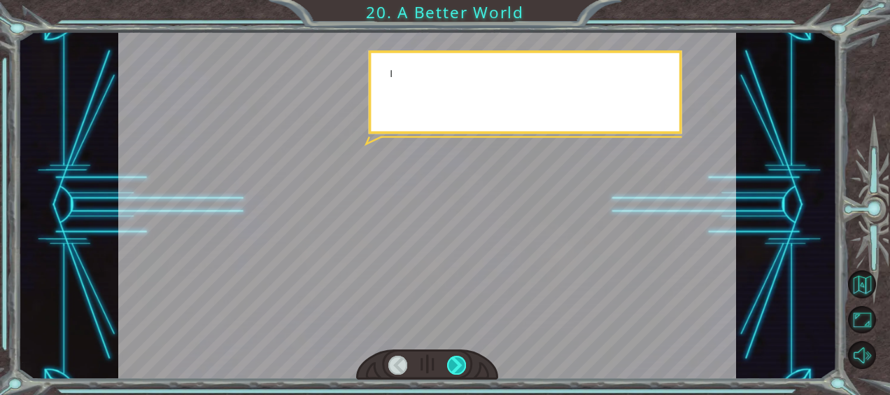
click at [459, 355] on div at bounding box center [456, 364] width 19 height 19
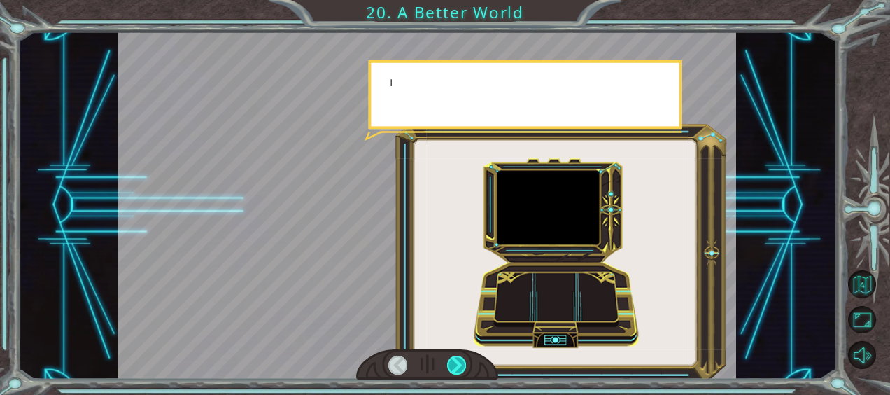
click at [459, 355] on div at bounding box center [456, 364] width 19 height 19
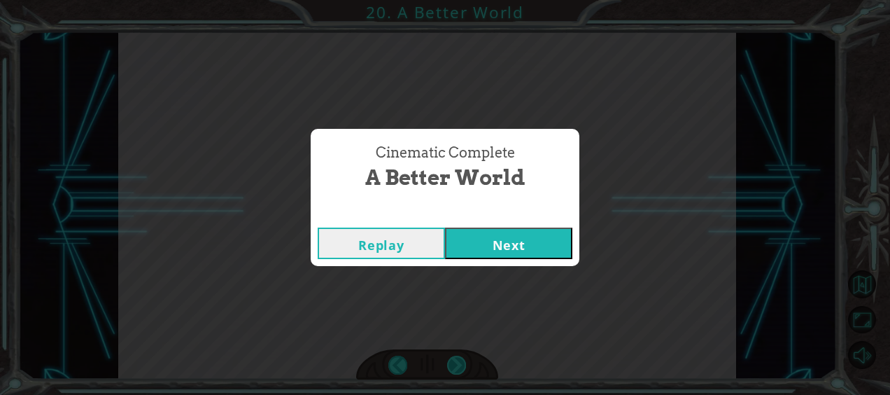
click at [459, 0] on div "O h ! Y o u r e p a i r e d t h e M o n o l i t h ! G r e a t j o b ! A n d i t…" at bounding box center [445, 0] width 890 height 0
click at [459, 355] on div "Cinematic Complete A Better World Replay Next" at bounding box center [445, 197] width 890 height 395
drag, startPoint x: 459, startPoint y: 355, endPoint x: 385, endPoint y: 306, distance: 88.3
click at [385, 306] on div "Cinematic Complete A Better World Replay Next" at bounding box center [445, 197] width 890 height 395
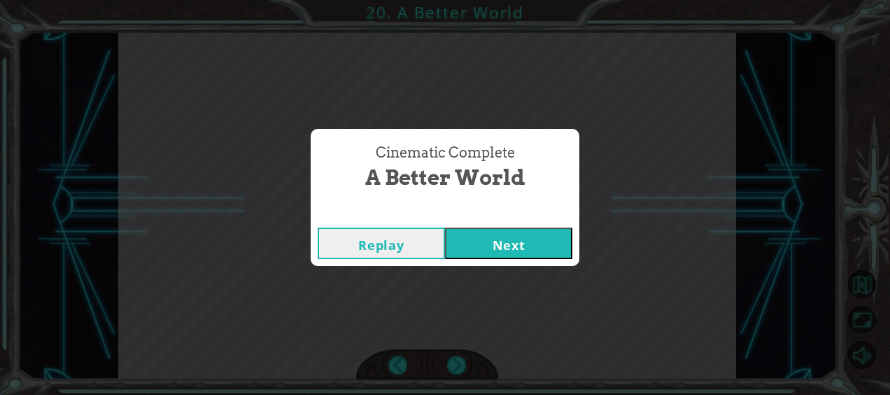
click at [485, 244] on button "Next" at bounding box center [508, 242] width 127 height 31
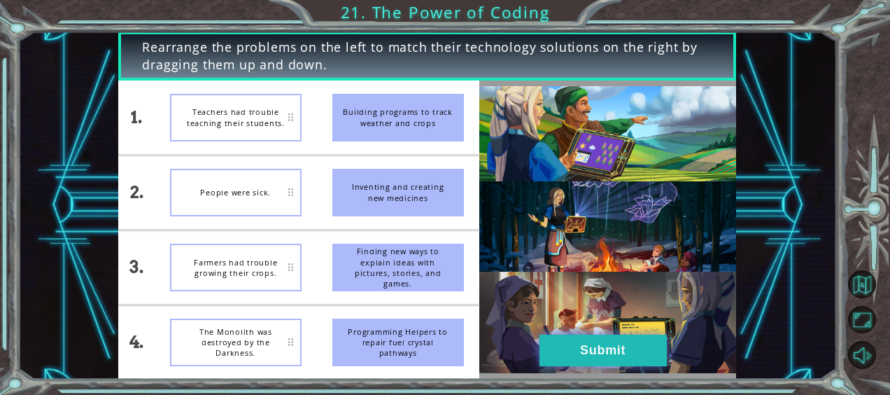
click at [577, 355] on button "Submit" at bounding box center [602, 349] width 127 height 31
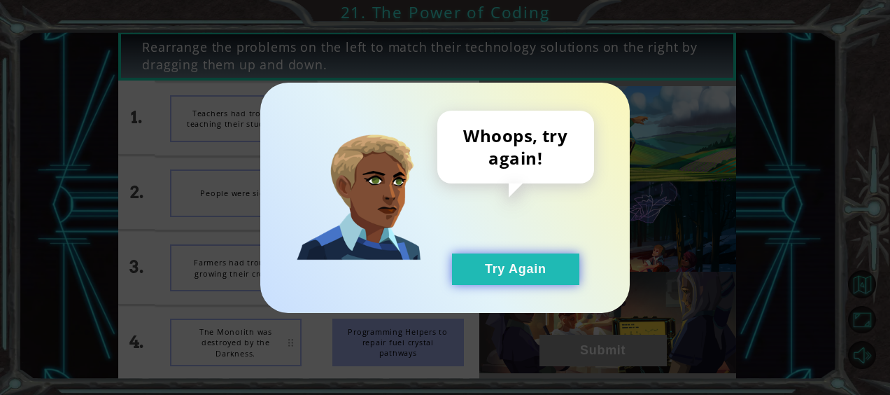
click at [512, 276] on button "Try Again" at bounding box center [515, 268] width 127 height 31
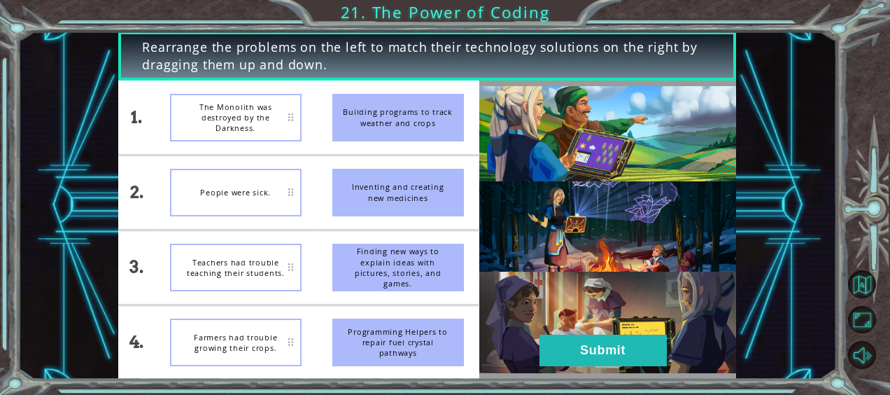
click at [277, 234] on li "Teachers had trouble teaching their students." at bounding box center [236, 266] width 162 height 73
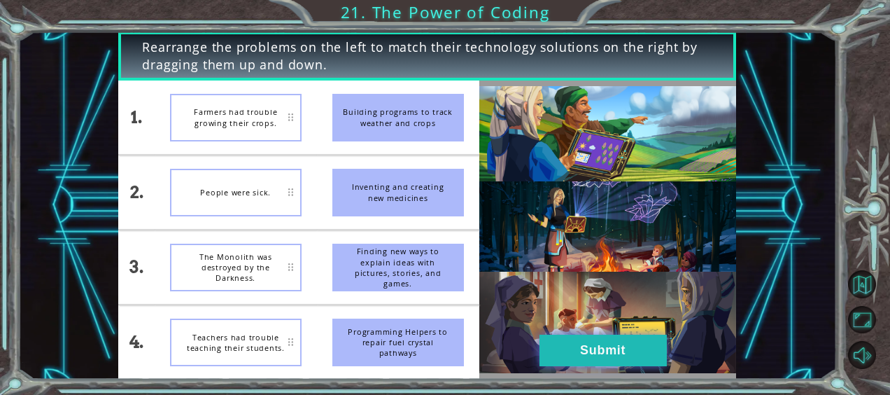
click at [609, 344] on button "Submit" at bounding box center [602, 349] width 127 height 31
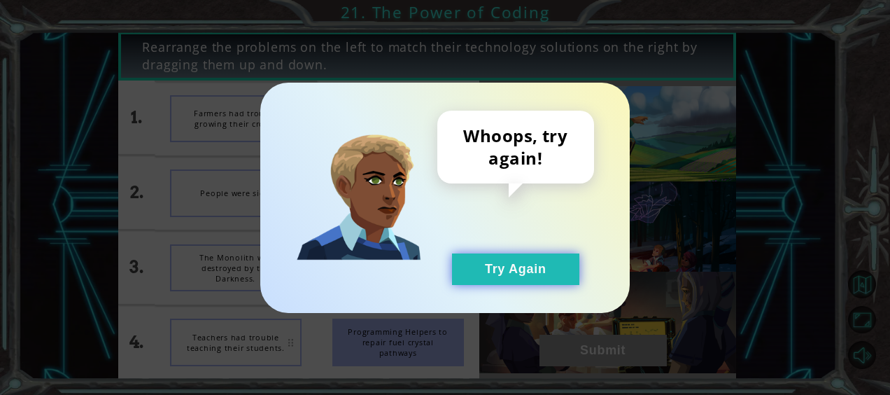
click at [536, 277] on button "Try Again" at bounding box center [515, 268] width 127 height 31
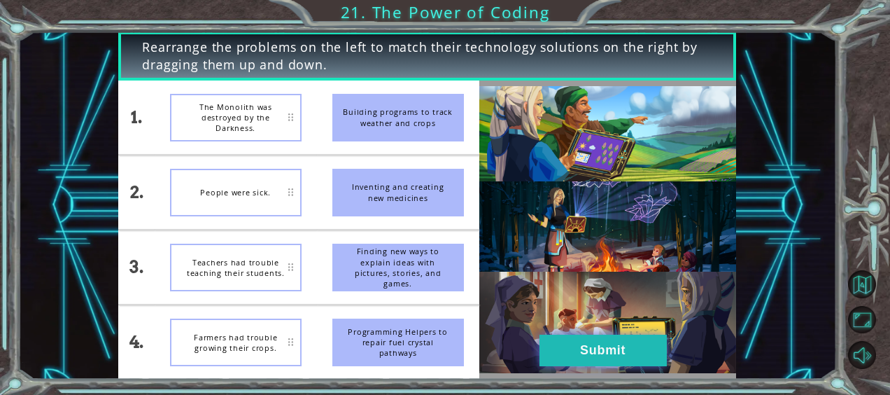
click at [588, 353] on button "Submit" at bounding box center [602, 349] width 127 height 31
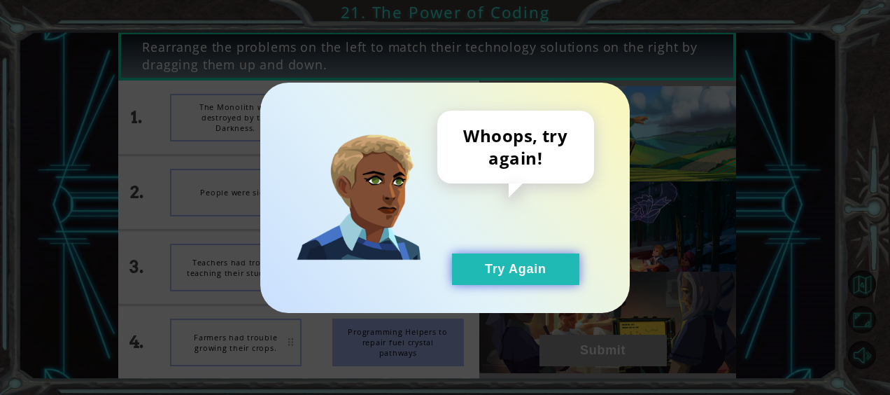
click at [519, 257] on button "Try Again" at bounding box center [515, 268] width 127 height 31
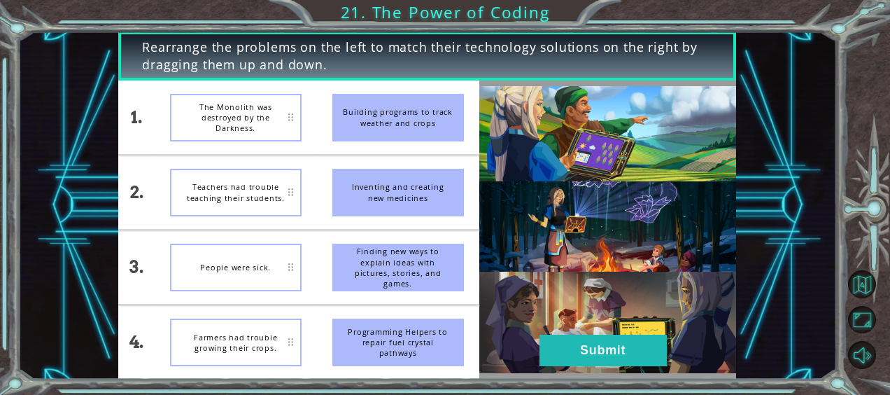
drag, startPoint x: 397, startPoint y: 257, endPoint x: 358, endPoint y: 196, distance: 73.0
click at [391, 248] on div "Finding new ways to explain ideas with pictures, stories, and games." at bounding box center [398, 267] width 132 height 48
click at [304, 202] on div "1. 2. 3. 4. The Monolith was destroyed by the Darkness. Teachers had trouble te…" at bounding box center [298, 229] width 360 height 298
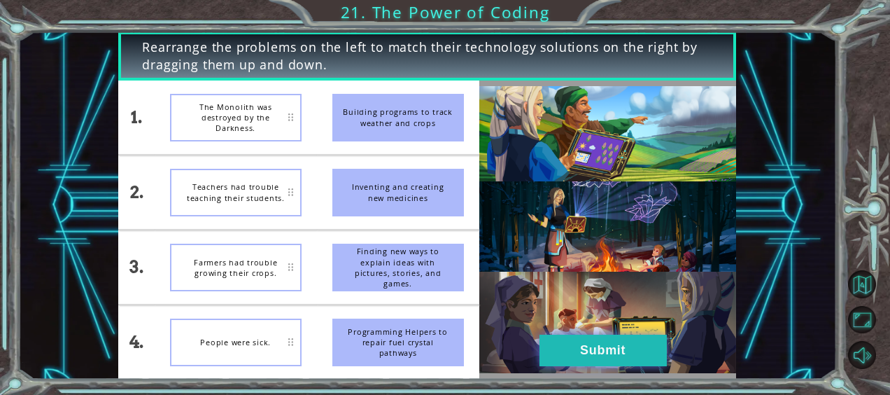
click at [589, 365] on div "1. 2. 3. 4. The Monolith was destroyed by the Darkness. Teachers had trouble te…" at bounding box center [426, 229] width 617 height 298
click at [601, 350] on button "Submit" at bounding box center [602, 349] width 127 height 31
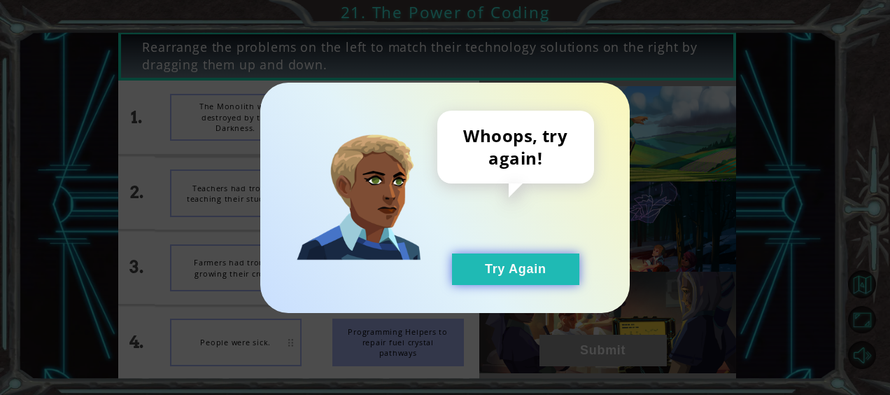
click at [537, 269] on button "Try Again" at bounding box center [515, 268] width 127 height 31
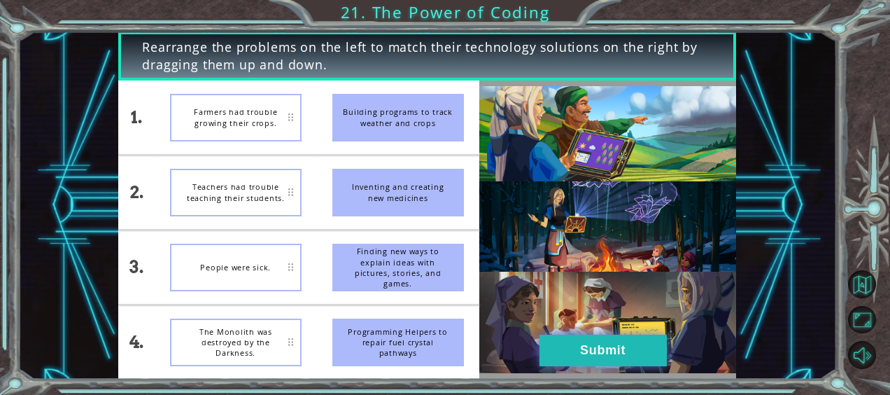
click at [565, 336] on button "Submit" at bounding box center [602, 349] width 127 height 31
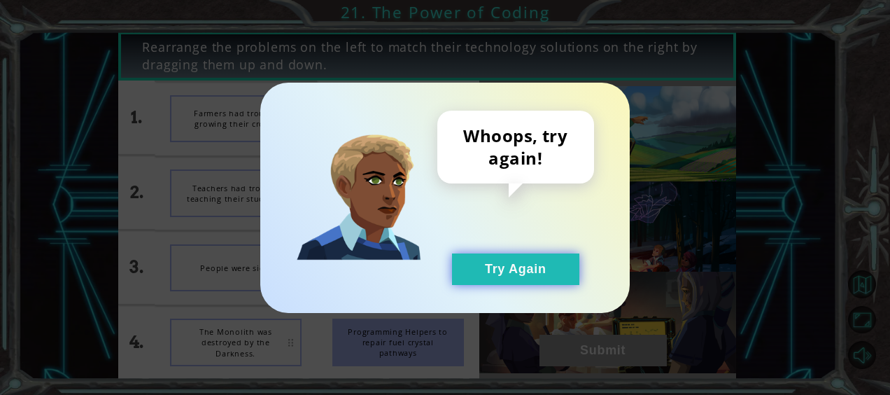
click at [546, 276] on button "Try Again" at bounding box center [515, 268] width 127 height 31
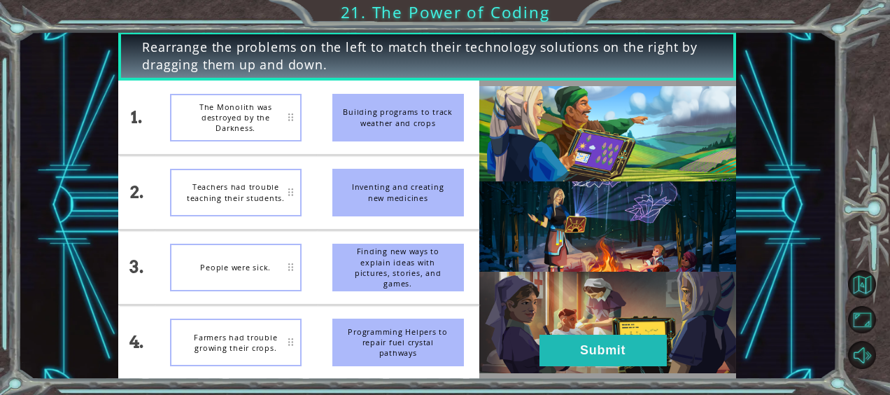
drag, startPoint x: 394, startPoint y: 266, endPoint x: 342, endPoint y: 196, distance: 87.0
click at [320, 206] on ul "Building programs to track weather and crops Inventing and creating new medicin…" at bounding box center [398, 229] width 162 height 298
drag, startPoint x: 354, startPoint y: 176, endPoint x: 90, endPoint y: 186, distance: 263.9
click at [337, 90] on ul "Building programs to track weather and crops Inventing and creating new medicin…" at bounding box center [398, 229] width 162 height 298
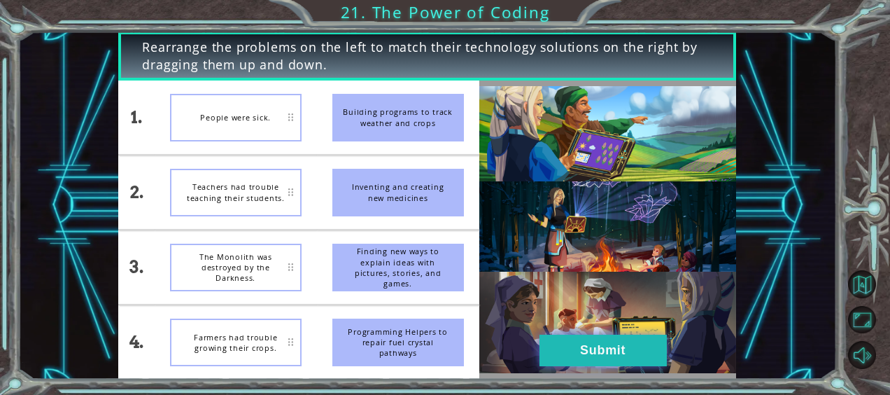
click at [571, 343] on button "Submit" at bounding box center [602, 349] width 127 height 31
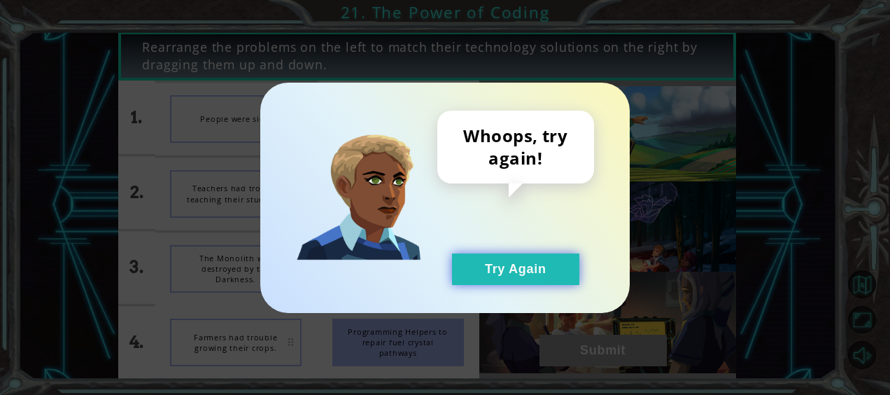
click at [508, 264] on button "Try Again" at bounding box center [515, 268] width 127 height 31
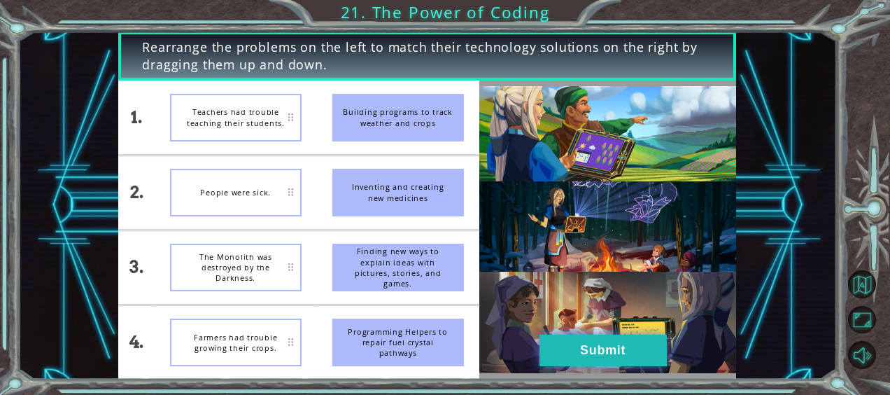
click at [652, 355] on button "Submit" at bounding box center [602, 349] width 127 height 31
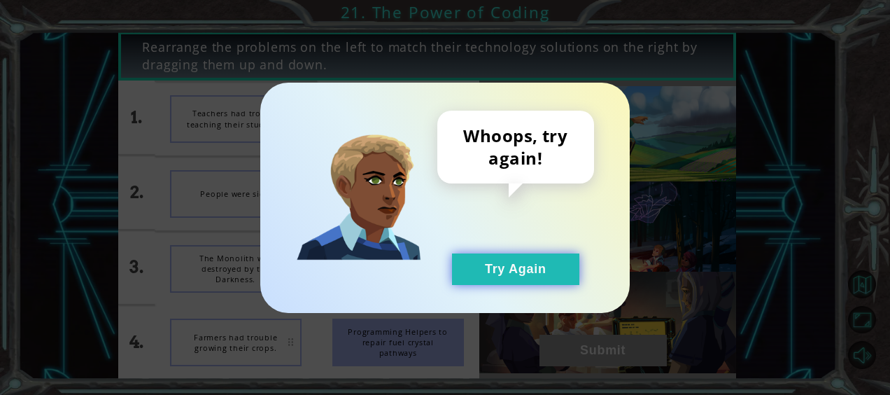
click at [476, 258] on button "Try Again" at bounding box center [515, 268] width 127 height 31
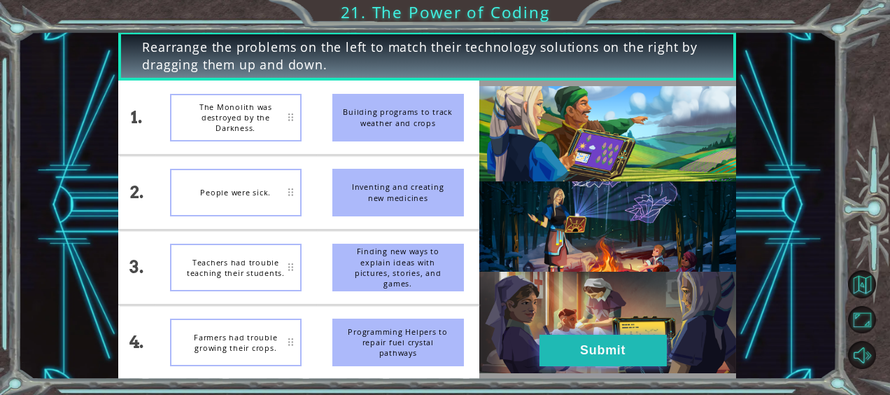
click at [576, 350] on button "Submit" at bounding box center [602, 349] width 127 height 31
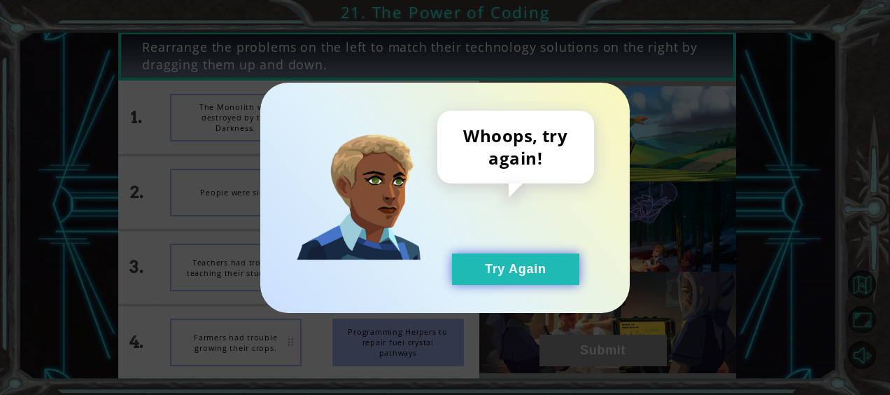
click at [523, 269] on button "Try Again" at bounding box center [515, 268] width 127 height 31
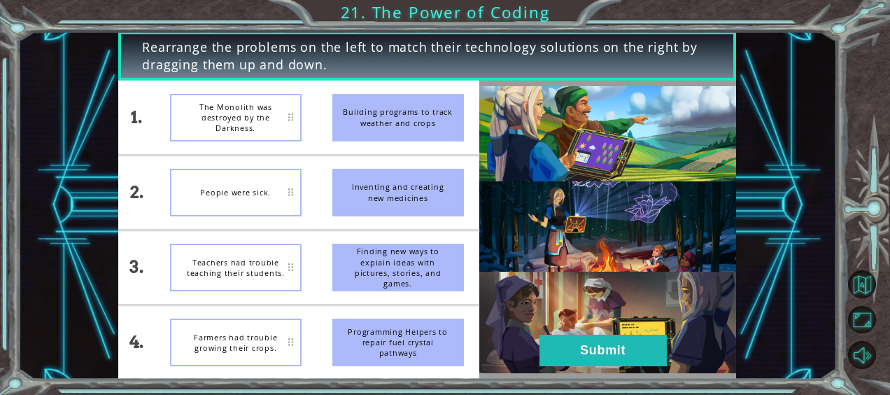
click at [290, 118] on div "The Monolith was destroyed by the Darkness." at bounding box center [236, 118] width 132 height 48
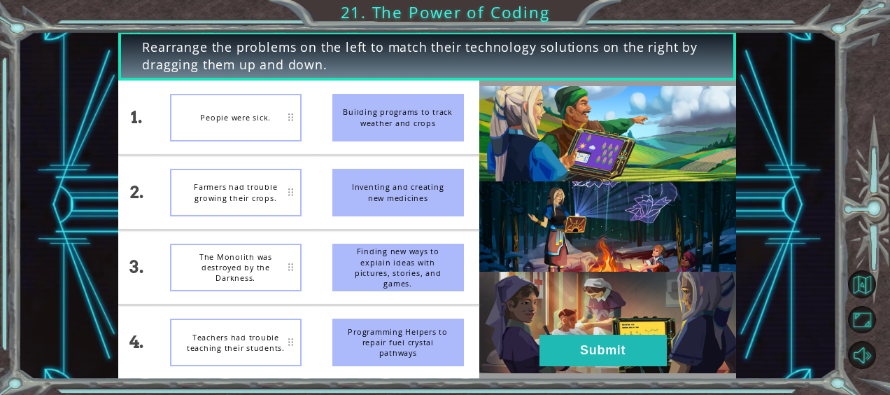
click at [224, 109] on div "People were sick." at bounding box center [236, 118] width 132 height 48
click at [243, 120] on div "People were sick." at bounding box center [236, 118] width 132 height 48
drag, startPoint x: 243, startPoint y: 120, endPoint x: 249, endPoint y: 127, distance: 8.4
click at [249, 127] on div "People were sick." at bounding box center [236, 118] width 132 height 48
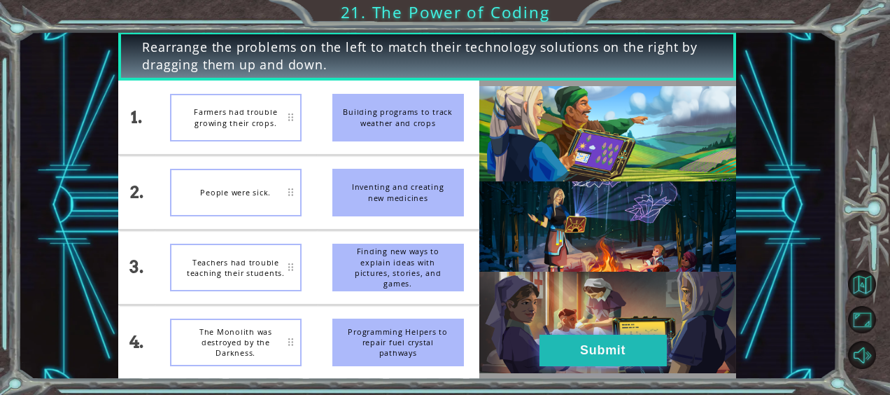
click at [625, 351] on button "Submit" at bounding box center [602, 349] width 127 height 31
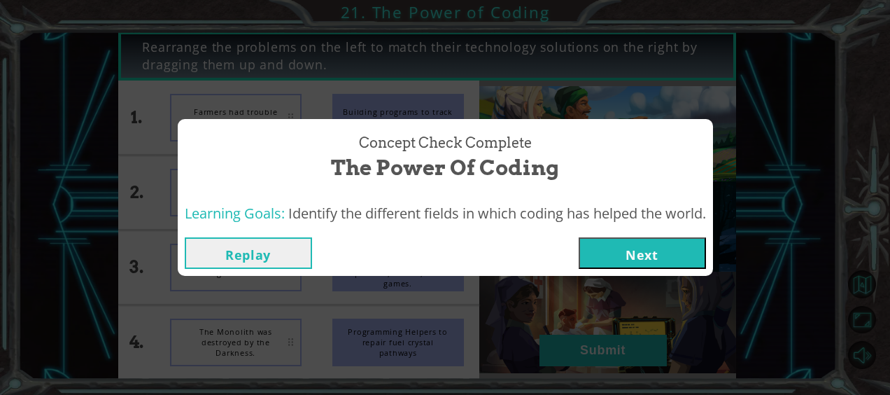
click at [672, 246] on button "Next" at bounding box center [641, 252] width 127 height 31
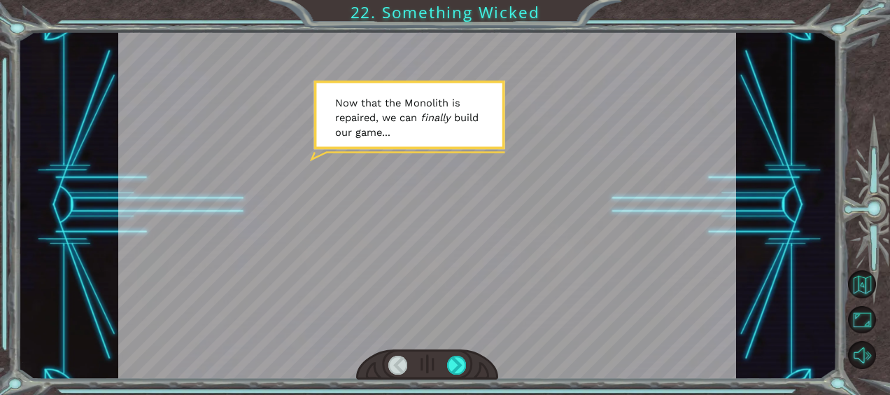
click at [382, 83] on div at bounding box center [427, 204] width 618 height 347
click at [574, 166] on div at bounding box center [427, 204] width 618 height 347
drag, startPoint x: 436, startPoint y: 199, endPoint x: 427, endPoint y: 203, distance: 9.7
click at [431, 199] on div at bounding box center [427, 204] width 618 height 347
drag, startPoint x: 432, startPoint y: 204, endPoint x: 449, endPoint y: 220, distance: 23.3
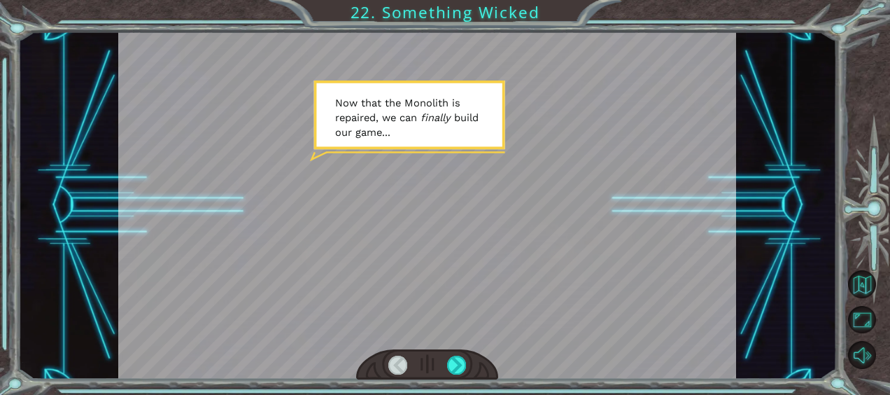
click at [434, 204] on div at bounding box center [427, 204] width 618 height 347
click at [469, 357] on div at bounding box center [427, 364] width 142 height 31
click at [460, 360] on div at bounding box center [456, 364] width 19 height 19
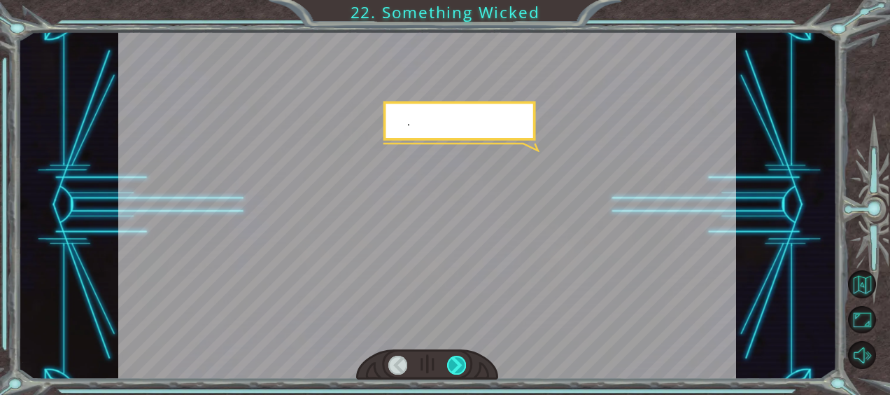
click at [460, 360] on div at bounding box center [456, 364] width 19 height 19
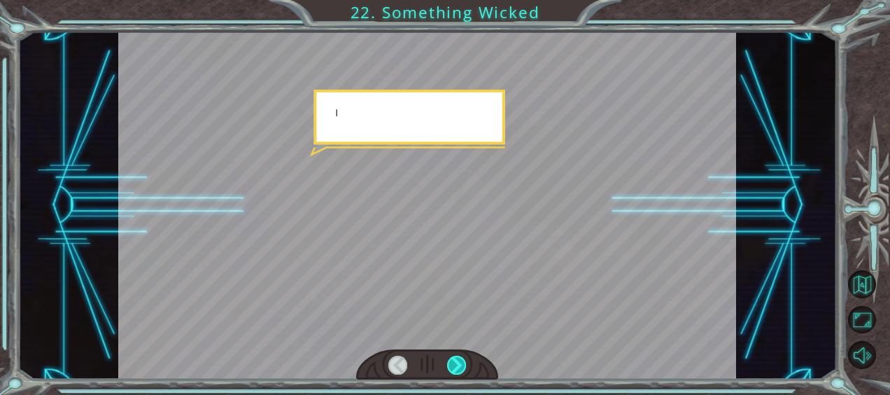
click at [460, 360] on div at bounding box center [456, 364] width 19 height 19
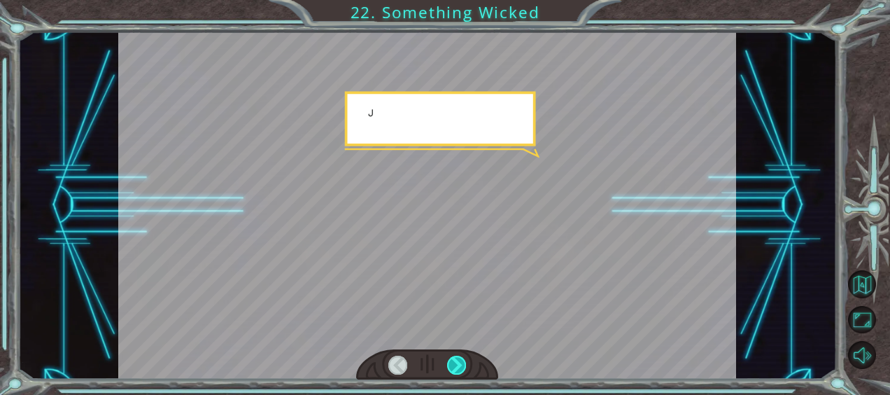
click at [460, 360] on div at bounding box center [456, 364] width 19 height 19
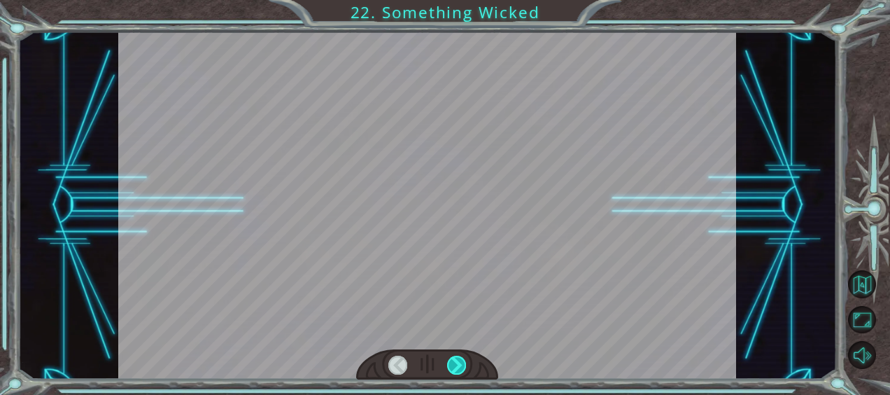
click at [460, 360] on div at bounding box center [456, 364] width 19 height 19
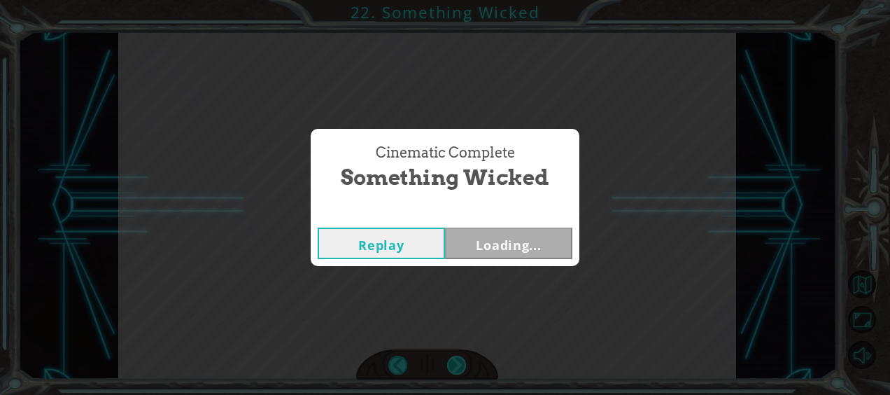
click at [460, 360] on div "Cinematic Complete Something Wicked Replay Loading..." at bounding box center [445, 197] width 890 height 395
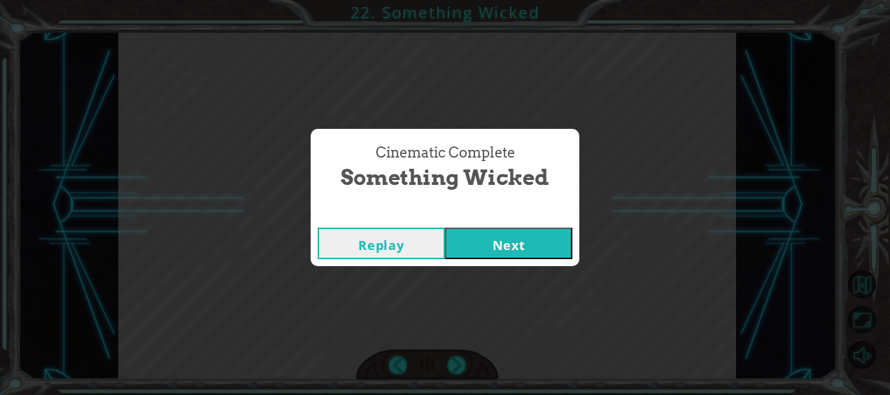
drag, startPoint x: 460, startPoint y: 360, endPoint x: 434, endPoint y: 285, distance: 79.4
click at [416, 290] on div "Cinematic Complete Something Wicked Replay Next" at bounding box center [445, 197] width 890 height 395
click at [504, 251] on button "Next" at bounding box center [508, 242] width 127 height 31
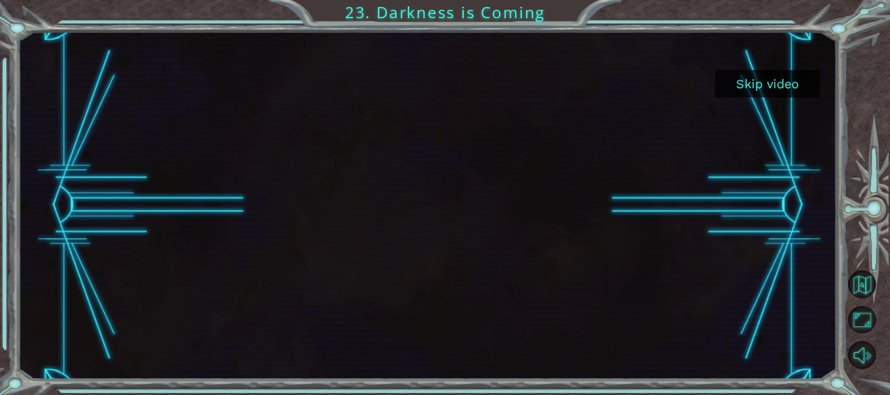
click at [798, 86] on button "Skip video" at bounding box center [767, 83] width 105 height 27
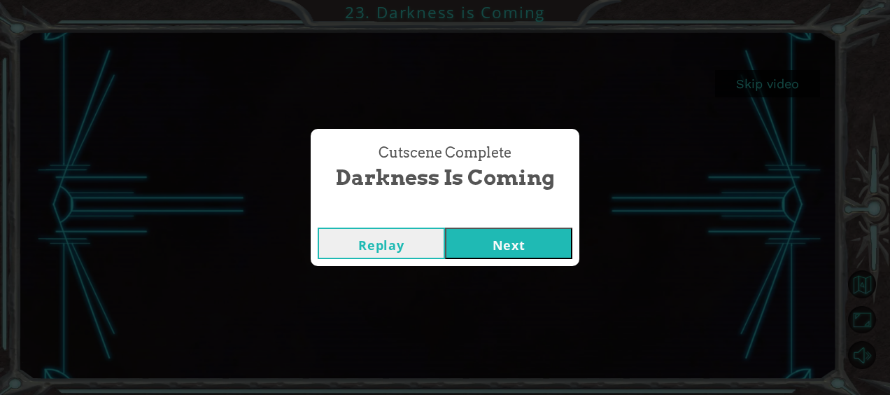
click at [505, 255] on button "Next" at bounding box center [508, 242] width 127 height 31
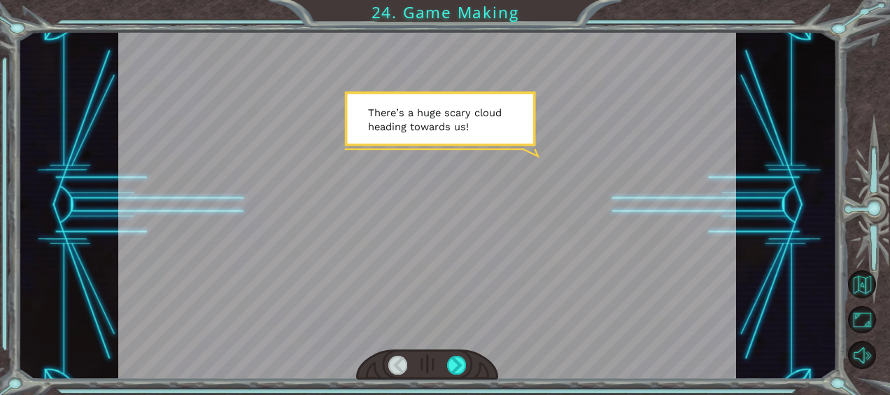
click at [476, 355] on div at bounding box center [427, 364] width 142 height 31
click at [462, 362] on div at bounding box center [456, 364] width 19 height 19
click at [460, 362] on div at bounding box center [456, 364] width 19 height 19
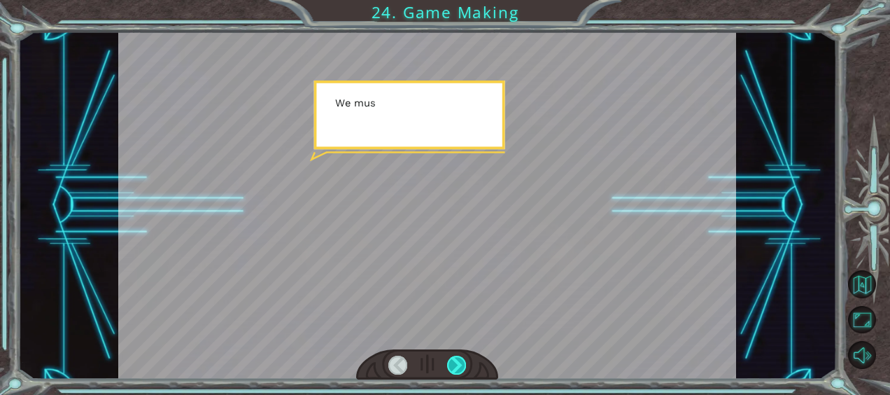
click at [457, 360] on div at bounding box center [456, 364] width 19 height 19
click at [457, 358] on div at bounding box center [456, 364] width 19 height 19
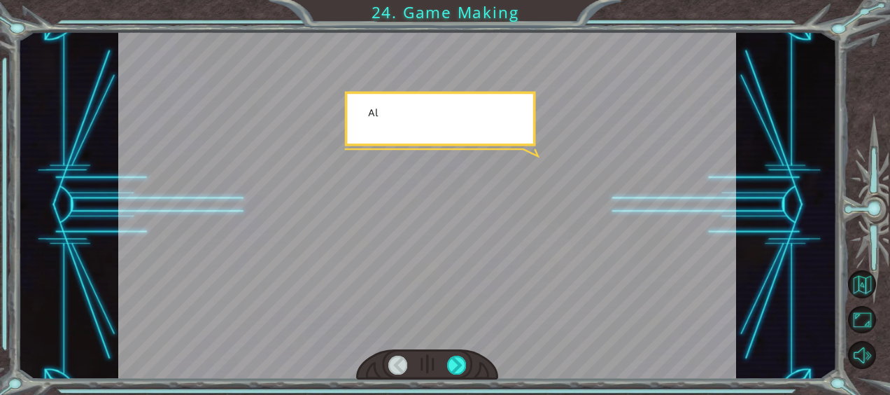
drag, startPoint x: 439, startPoint y: 409, endPoint x: 430, endPoint y: 418, distance: 12.9
click at [430, 394] on html "Temporary Text T h e r e ’ s a h u g e s c a r y c l o u d h e a d i n g t o w …" at bounding box center [445, 197] width 890 height 395
click at [462, 369] on div at bounding box center [456, 364] width 19 height 19
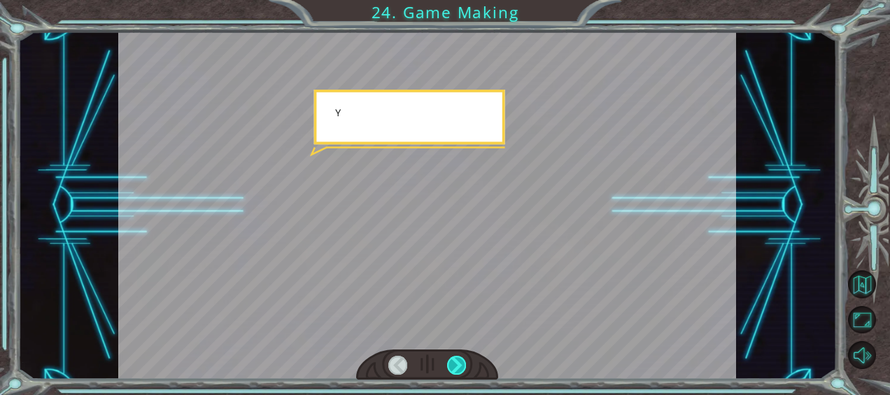
click at [462, 369] on div at bounding box center [456, 364] width 19 height 19
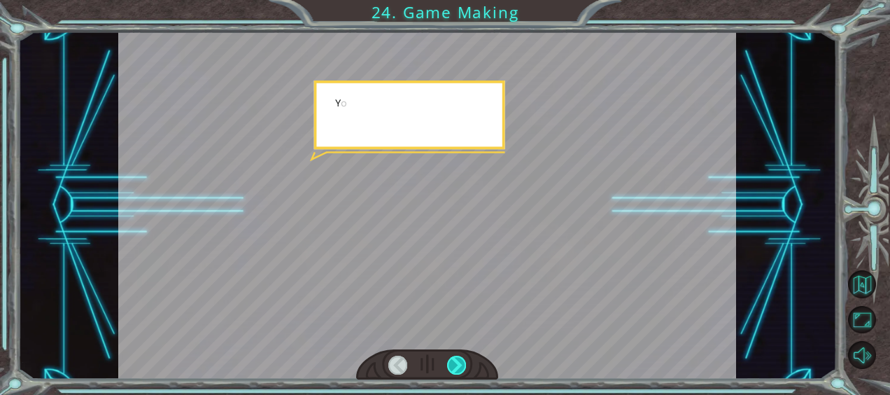
click at [462, 369] on div at bounding box center [456, 364] width 19 height 19
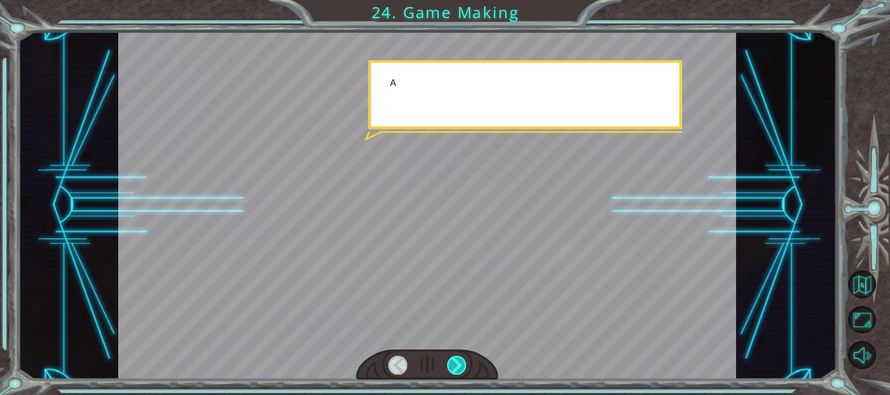
click at [462, 369] on div at bounding box center [456, 364] width 19 height 19
click at [460, 369] on div at bounding box center [456, 364] width 19 height 19
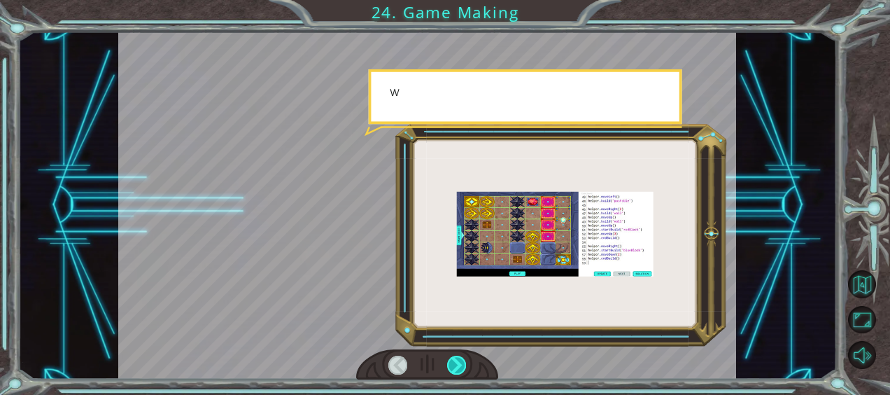
click at [460, 369] on div at bounding box center [456, 364] width 19 height 19
click at [456, 370] on div at bounding box center [456, 364] width 19 height 19
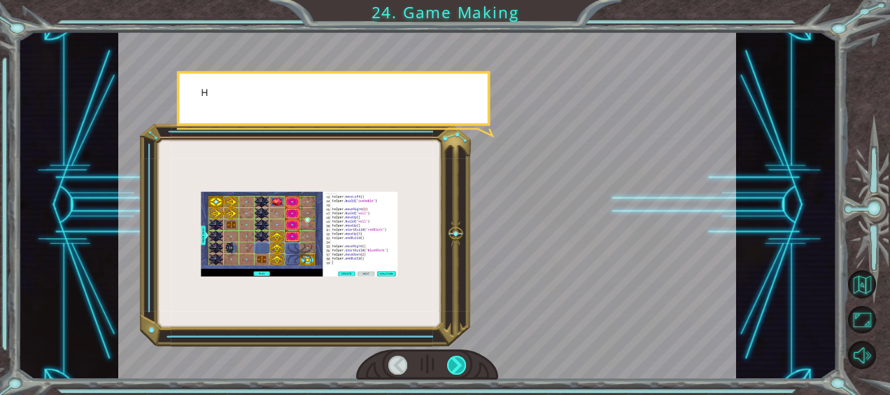
click at [456, 370] on div at bounding box center [456, 364] width 19 height 19
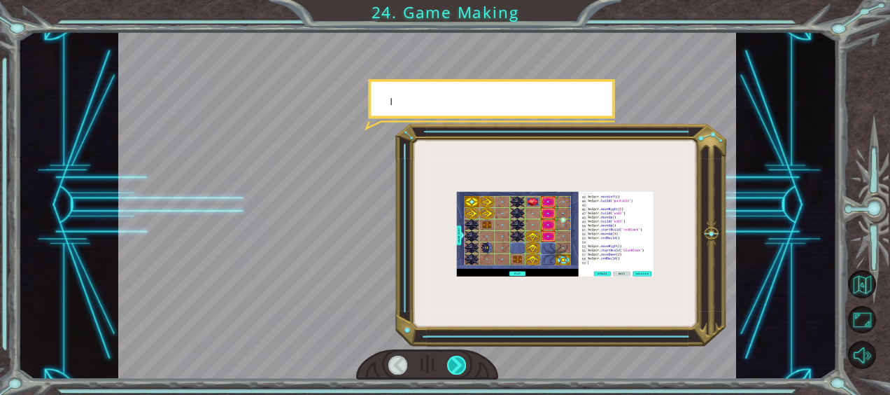
click at [456, 370] on div at bounding box center [456, 364] width 19 height 19
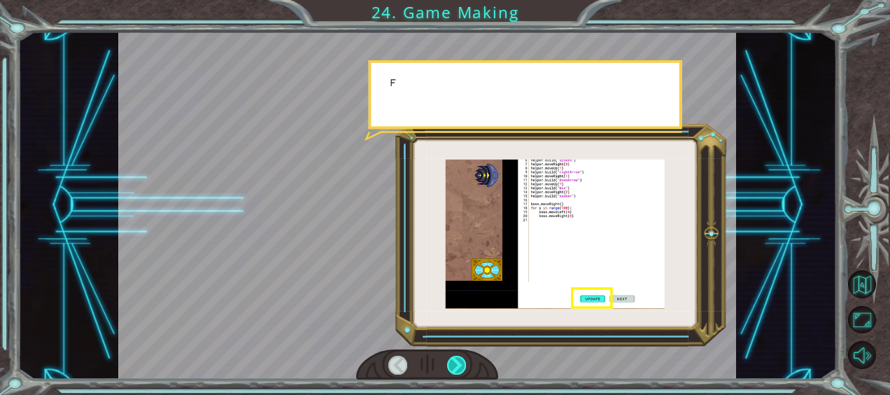
click at [456, 370] on div at bounding box center [456, 364] width 19 height 19
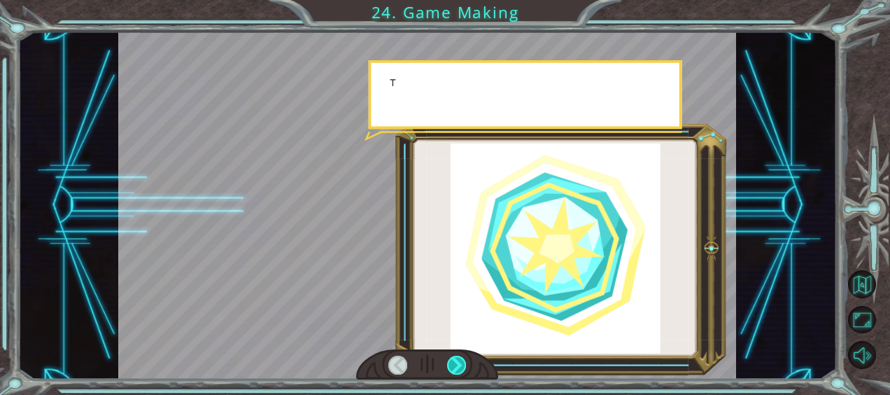
click at [456, 370] on div at bounding box center [456, 364] width 19 height 19
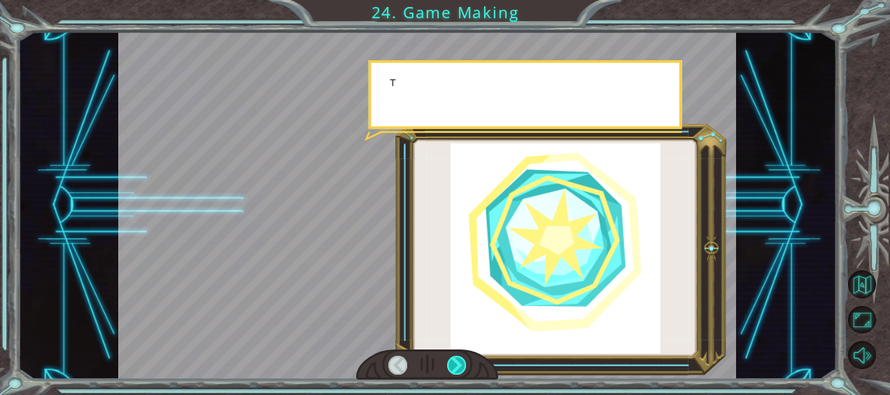
click at [453, 374] on div at bounding box center [456, 364] width 19 height 19
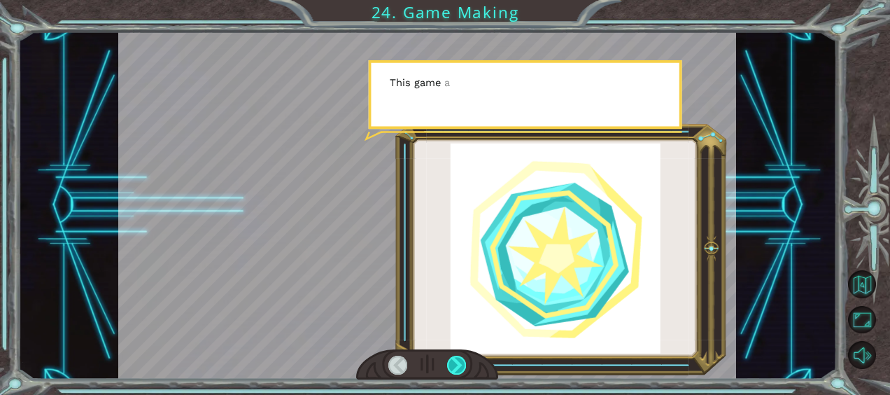
click at [453, 374] on div at bounding box center [456, 364] width 19 height 19
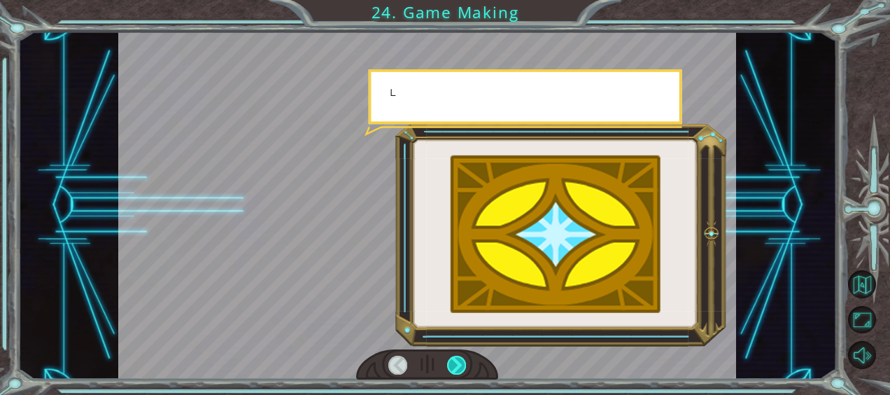
click at [453, 374] on div at bounding box center [456, 364] width 19 height 19
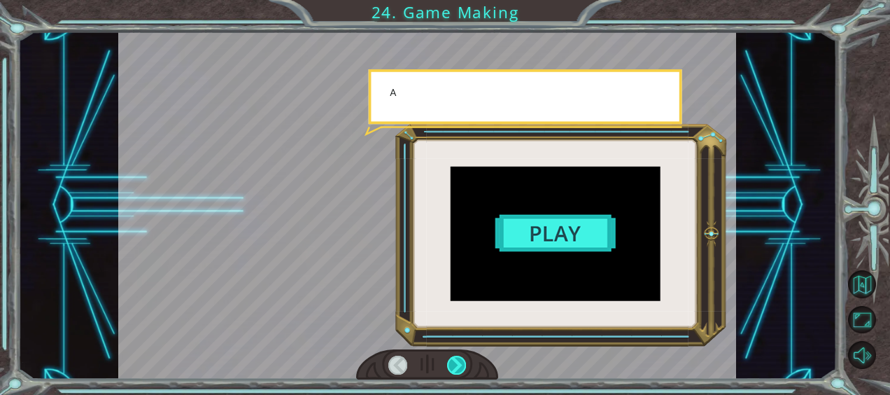
click at [453, 374] on div at bounding box center [456, 364] width 19 height 19
click at [452, 376] on div at bounding box center [427, 364] width 142 height 31
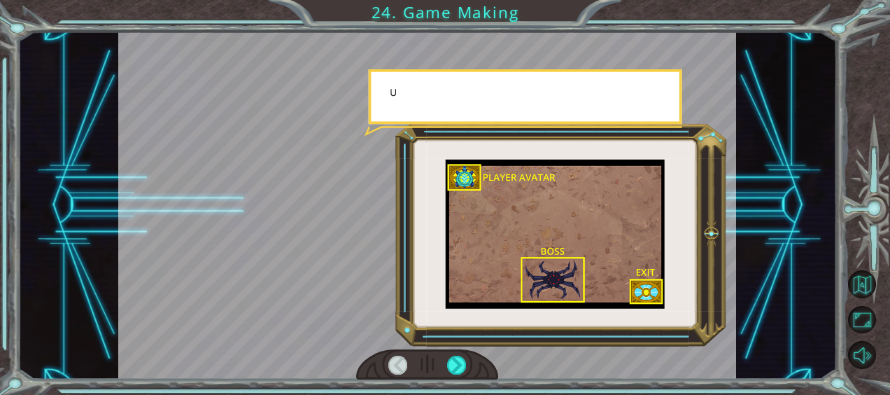
click at [451, 376] on div at bounding box center [427, 364] width 142 height 31
click at [452, 374] on div at bounding box center [427, 364] width 142 height 31
click at [452, 376] on div at bounding box center [427, 364] width 142 height 31
click at [464, 374] on div at bounding box center [427, 364] width 142 height 31
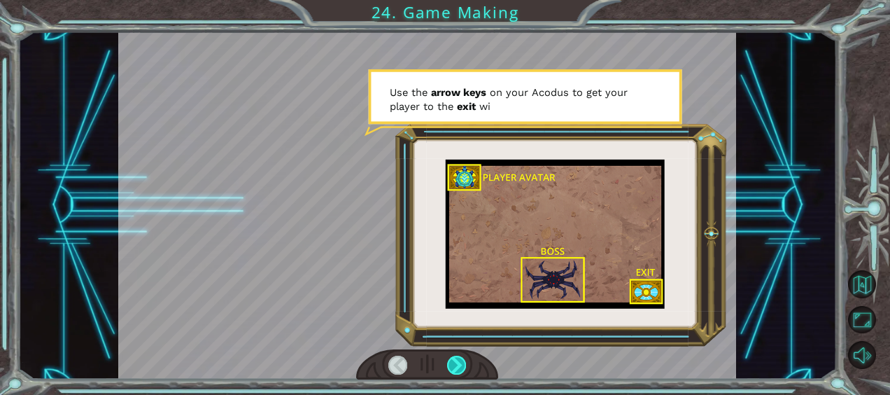
click at [457, 367] on div at bounding box center [456, 364] width 19 height 19
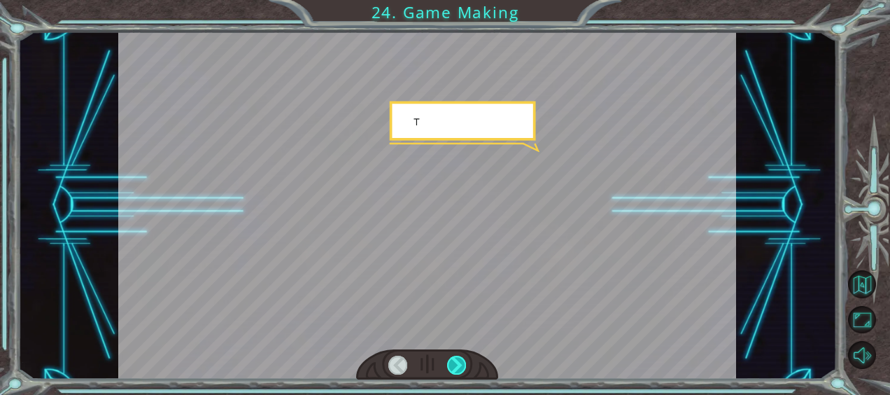
click at [455, 364] on div at bounding box center [456, 364] width 19 height 19
click at [457, 369] on div at bounding box center [456, 364] width 19 height 19
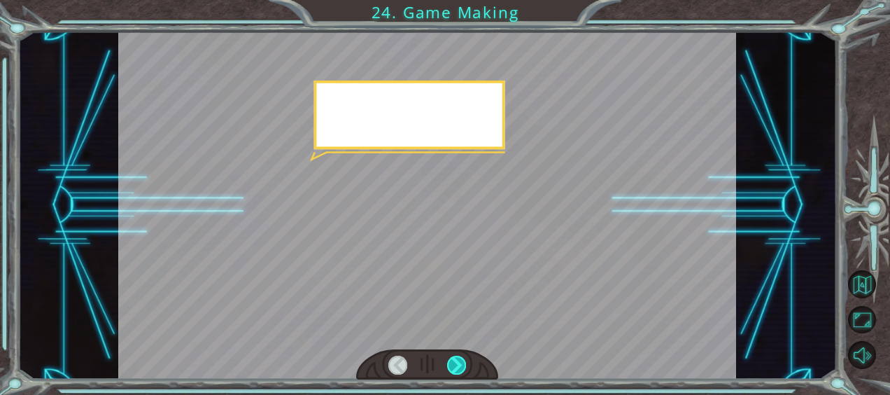
click at [458, 369] on div at bounding box center [456, 364] width 19 height 19
click at [459, 369] on div at bounding box center [456, 364] width 19 height 19
click at [459, 371] on div at bounding box center [456, 364] width 19 height 19
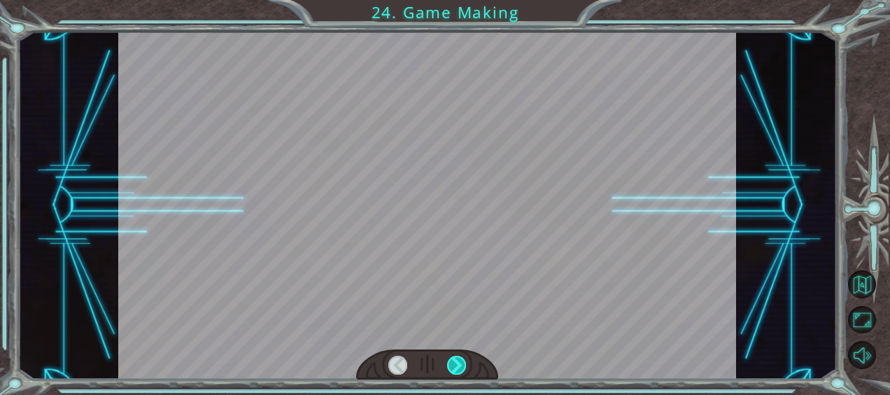
click at [459, 371] on div at bounding box center [456, 364] width 19 height 19
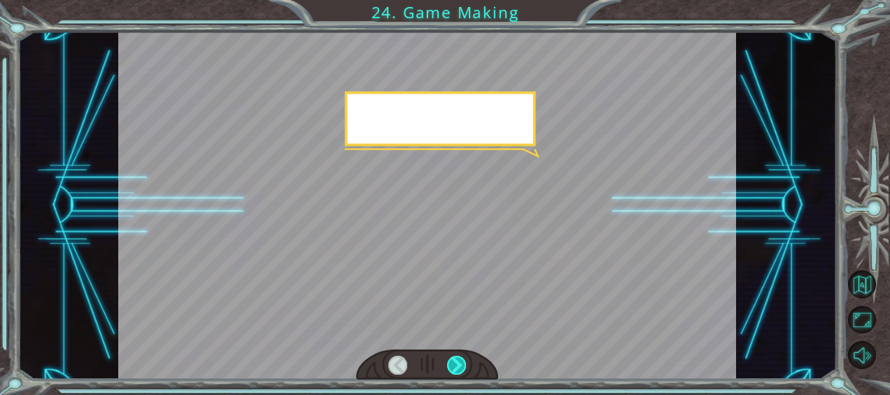
click at [459, 370] on div at bounding box center [456, 364] width 19 height 19
click at [459, 371] on div at bounding box center [456, 364] width 19 height 19
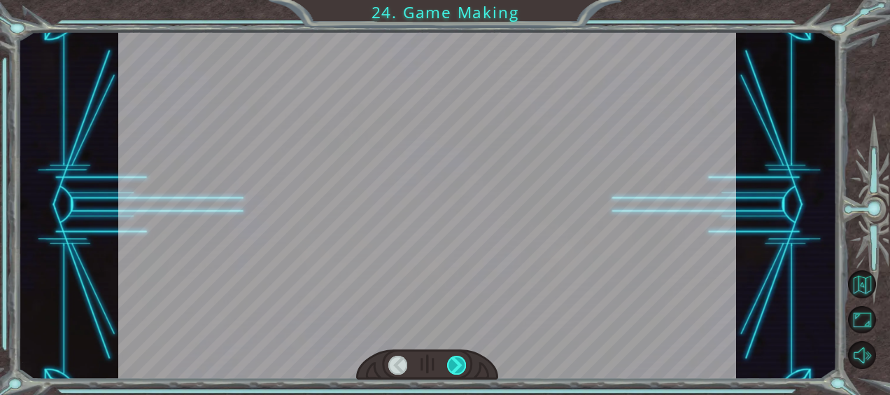
click at [459, 371] on div at bounding box center [456, 364] width 19 height 19
click at [459, 370] on div at bounding box center [456, 364] width 19 height 19
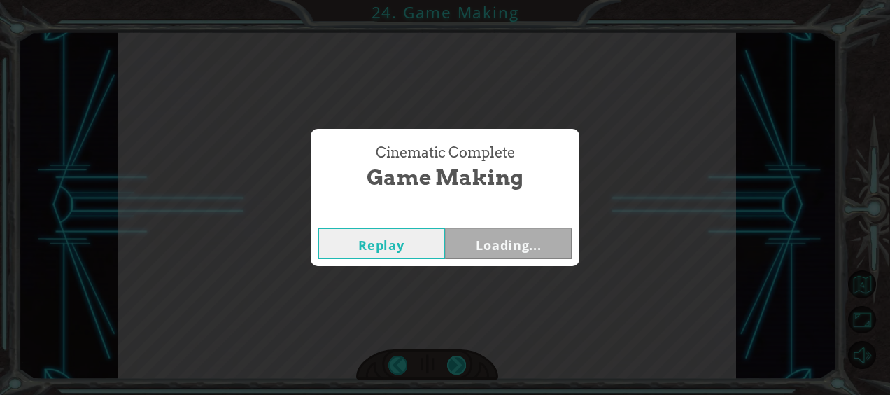
click at [459, 370] on div "Cinematic Complete Game Making Replay Loading..." at bounding box center [445, 197] width 890 height 395
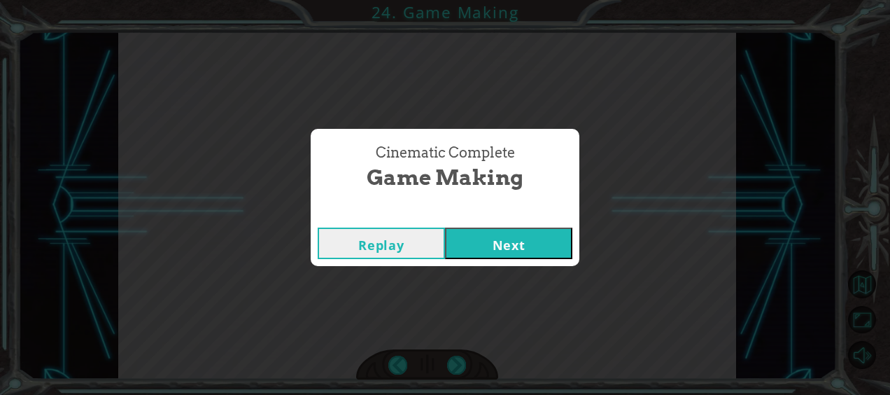
drag, startPoint x: 459, startPoint y: 370, endPoint x: 490, endPoint y: 231, distance: 142.7
click at [490, 231] on button "Next" at bounding box center [508, 242] width 127 height 31
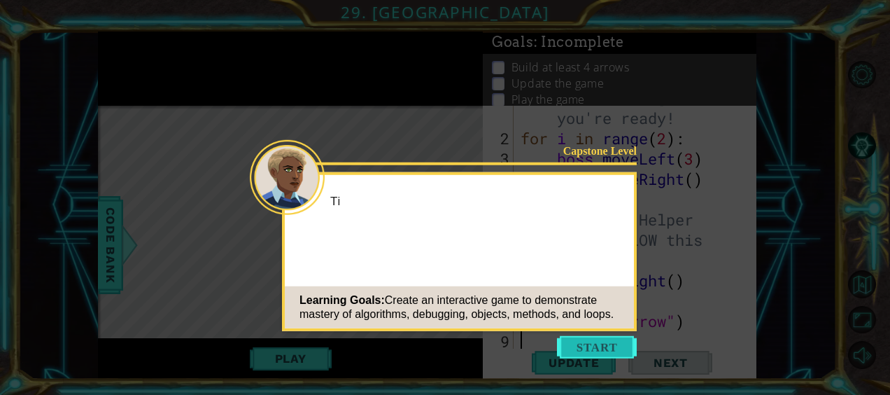
scroll to position [41, 0]
click at [604, 344] on button "Start" at bounding box center [597, 347] width 80 height 22
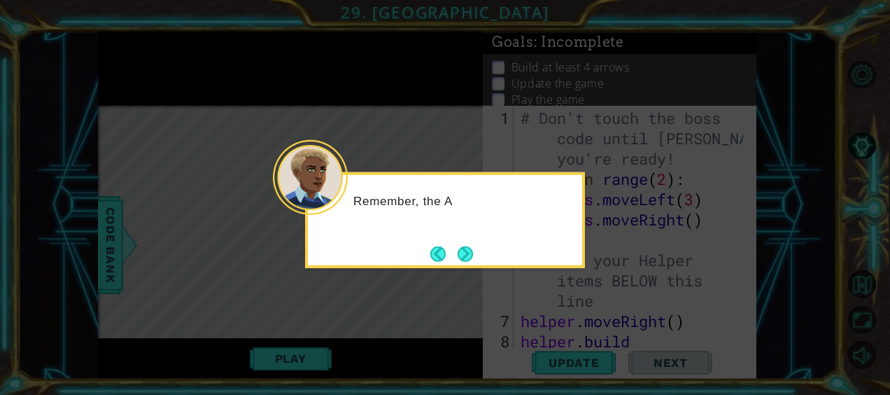
click at [470, 248] on button "Next" at bounding box center [464, 253] width 15 height 15
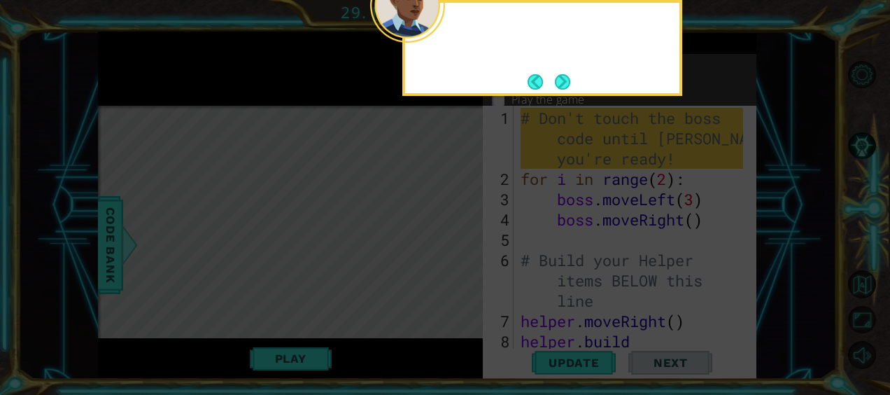
click at [469, 250] on icon at bounding box center [445, 197] width 890 height 395
click at [564, 80] on button "Next" at bounding box center [563, 81] width 16 height 16
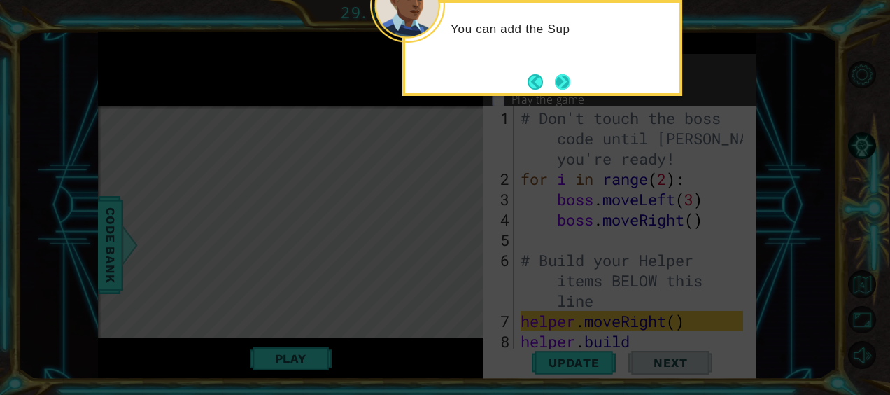
click at [555, 87] on button "Next" at bounding box center [562, 81] width 15 height 15
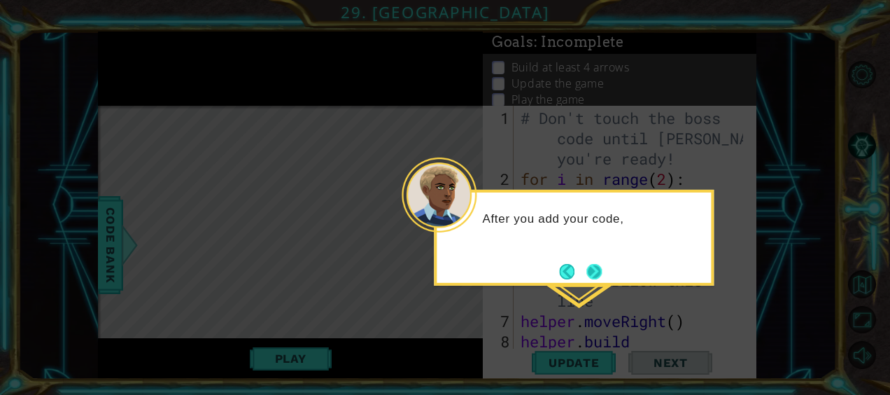
click at [595, 278] on button "Next" at bounding box center [593, 271] width 15 height 15
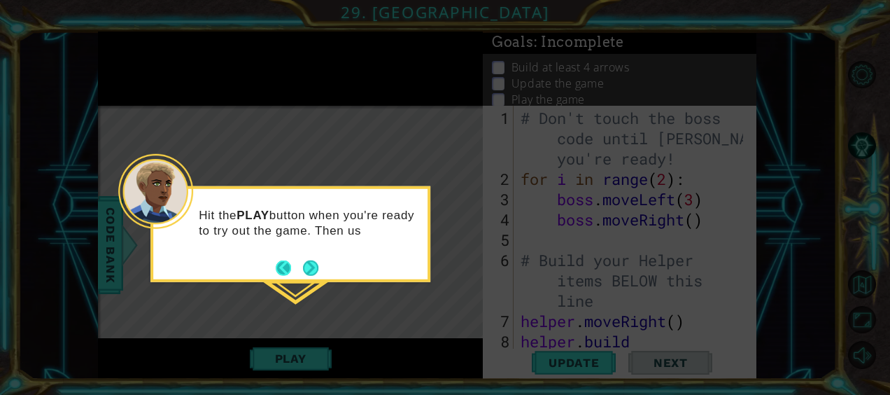
click at [299, 269] on button "Back" at bounding box center [289, 267] width 27 height 15
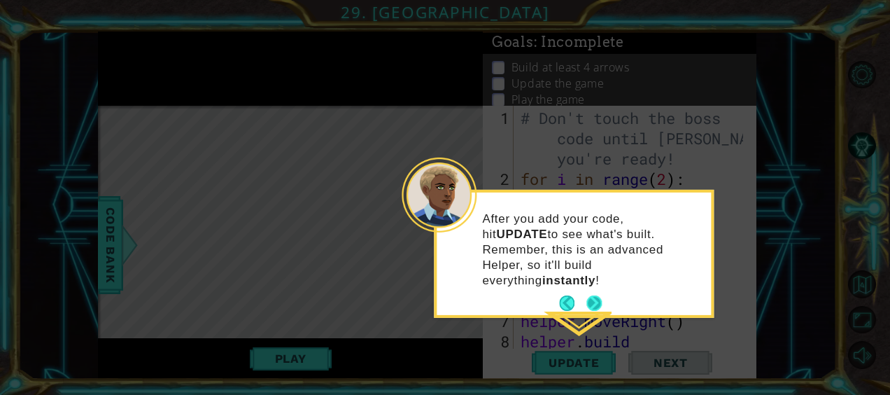
click at [597, 295] on button "Next" at bounding box center [593, 302] width 15 height 15
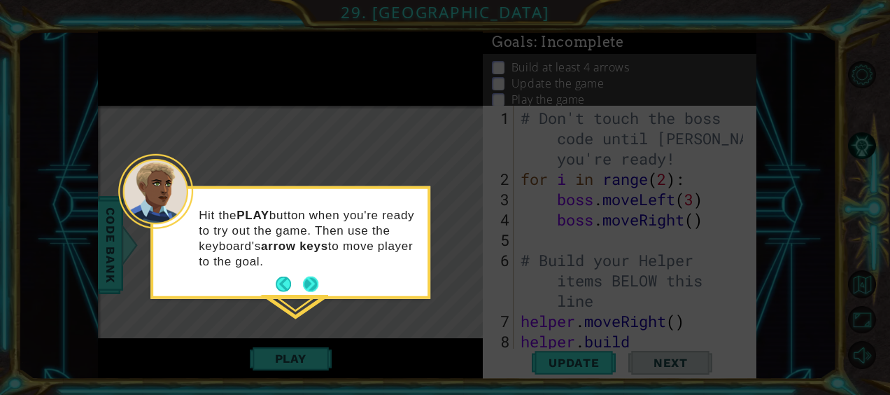
click at [308, 278] on button "Next" at bounding box center [310, 283] width 15 height 15
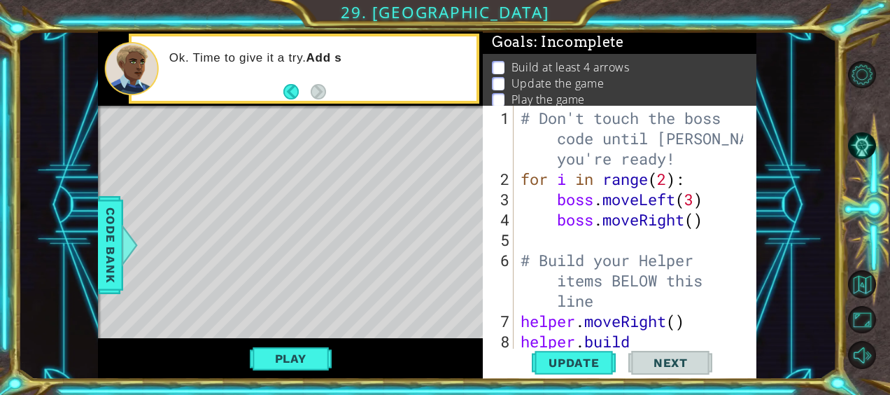
drag, startPoint x: 338, startPoint y: 210, endPoint x: 334, endPoint y: 271, distance: 61.7
click at [334, 271] on div "Level Map" at bounding box center [421, 312] width 646 height 412
drag, startPoint x: 444, startPoint y: 273, endPoint x: 429, endPoint y: 295, distance: 26.8
click at [432, 294] on div "Level Map" at bounding box center [421, 312] width 646 height 412
click at [427, 300] on div "Level Map" at bounding box center [421, 312] width 646 height 412
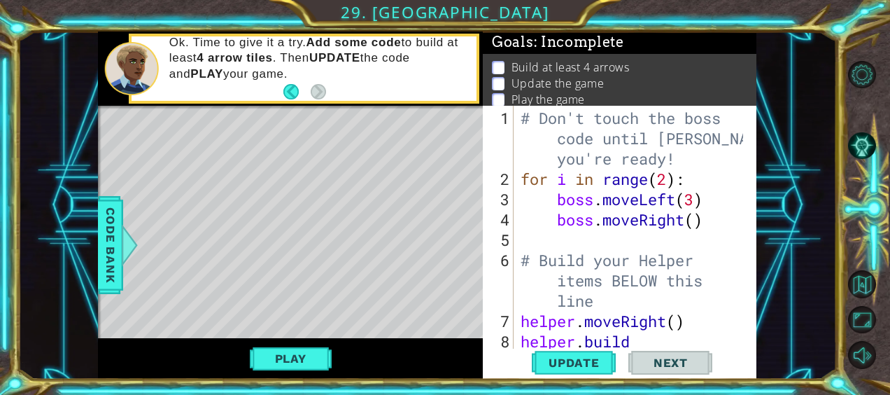
click at [202, 157] on div "Level Map" at bounding box center [421, 312] width 646 height 412
click at [336, 250] on div "Level Map" at bounding box center [421, 312] width 646 height 412
click at [409, 21] on div "1 ההההההההההההההההההההההההההההההההההההההההההההההההההההההההההההההההההההההההההההה…" at bounding box center [445, 197] width 890 height 395
click at [410, 21] on div "1 ההההההההההההההההההההההההההההההההההההההההההההההההההההההההההההההההההההההההההההה…" at bounding box center [445, 197] width 890 height 395
